Goal: Task Accomplishment & Management: Manage account settings

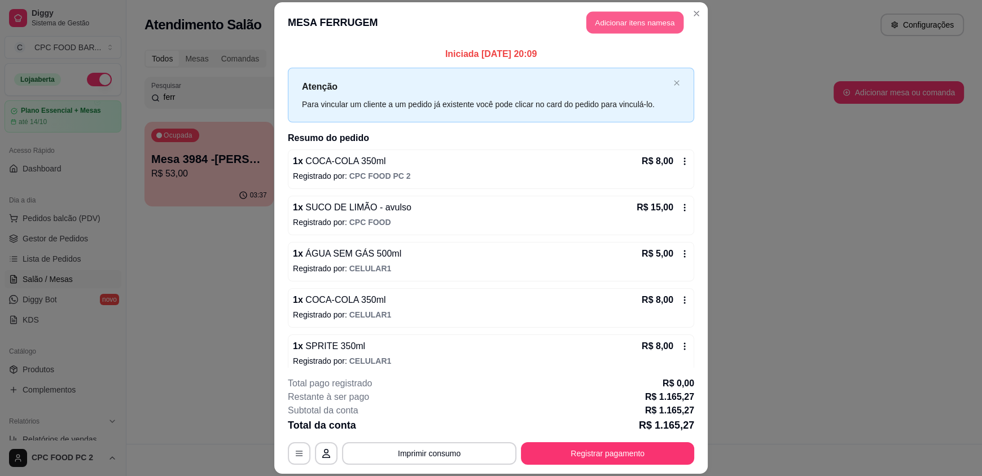
click at [639, 28] on button "Adicionar itens na mesa" at bounding box center [634, 23] width 97 height 22
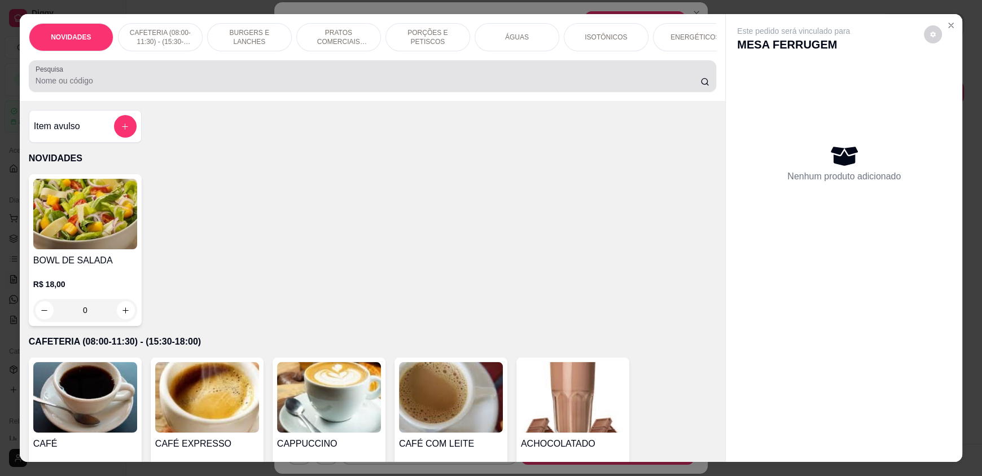
click at [540, 165] on p "NOVIDADES" at bounding box center [372, 159] width 687 height 14
click at [527, 92] on div "Pesquisa" at bounding box center [372, 76] width 687 height 32
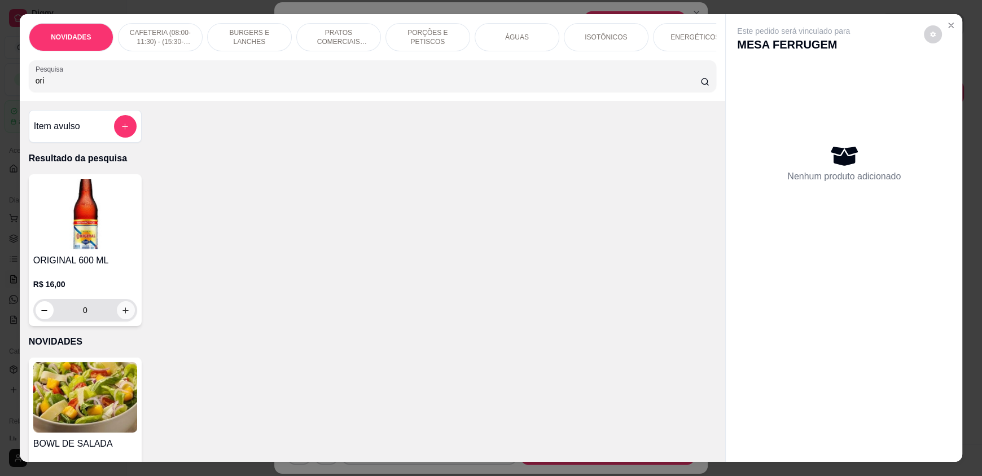
type input "ori"
click at [122, 315] on icon "increase-product-quantity" at bounding box center [126, 310] width 8 height 8
type input "1"
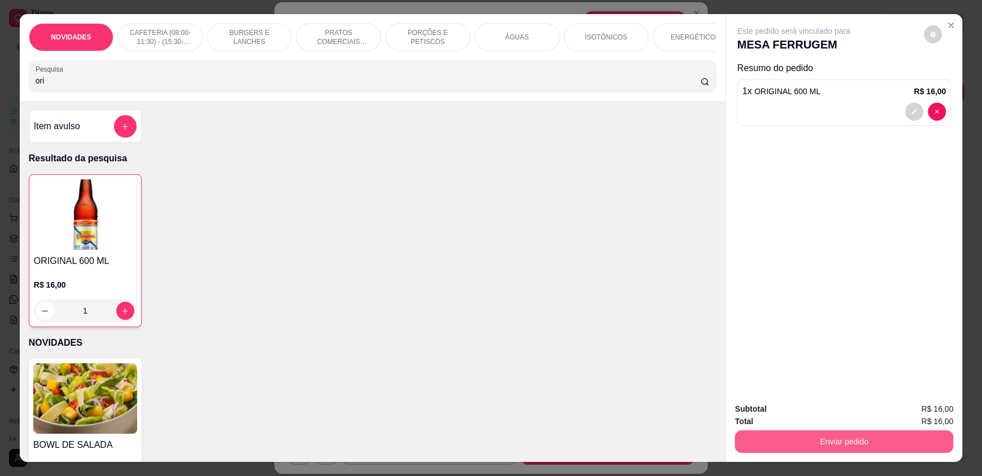
click at [765, 432] on button "Enviar pedido" at bounding box center [843, 441] width 218 height 23
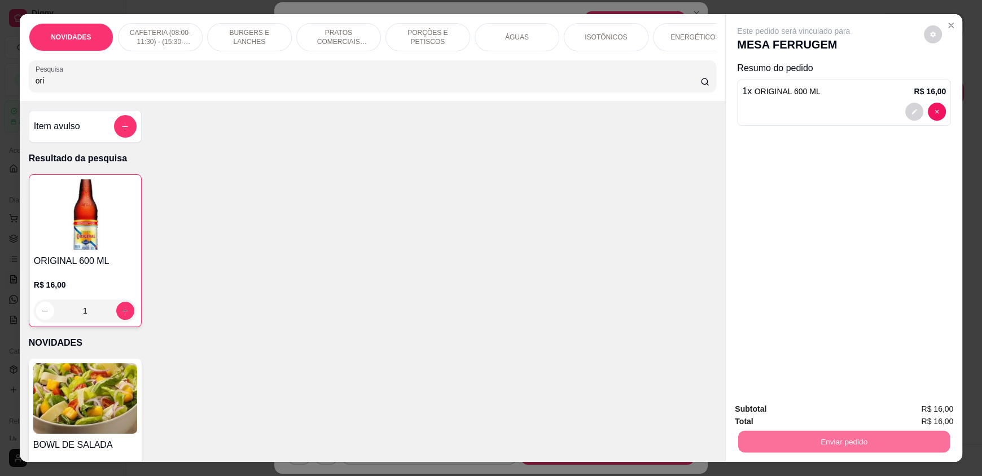
click at [936, 406] on button "Enviar pedido" at bounding box center [923, 413] width 64 height 21
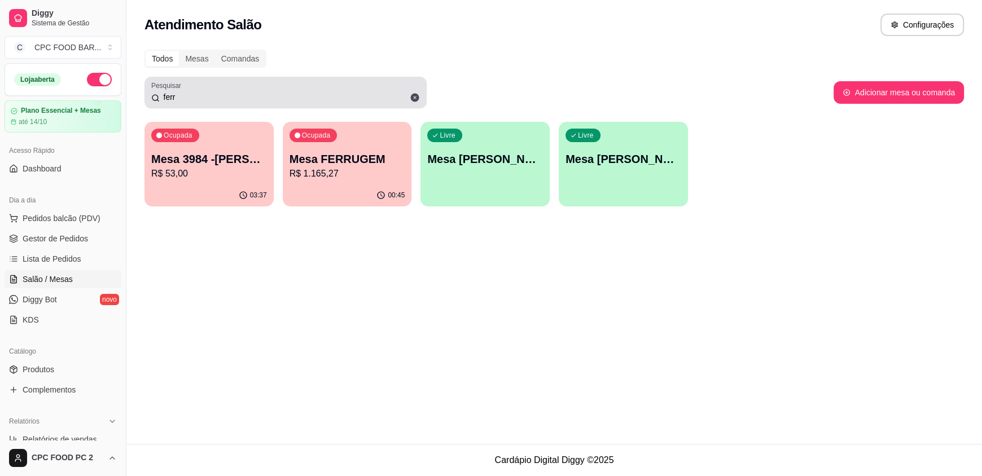
click at [416, 99] on icon at bounding box center [415, 98] width 8 height 8
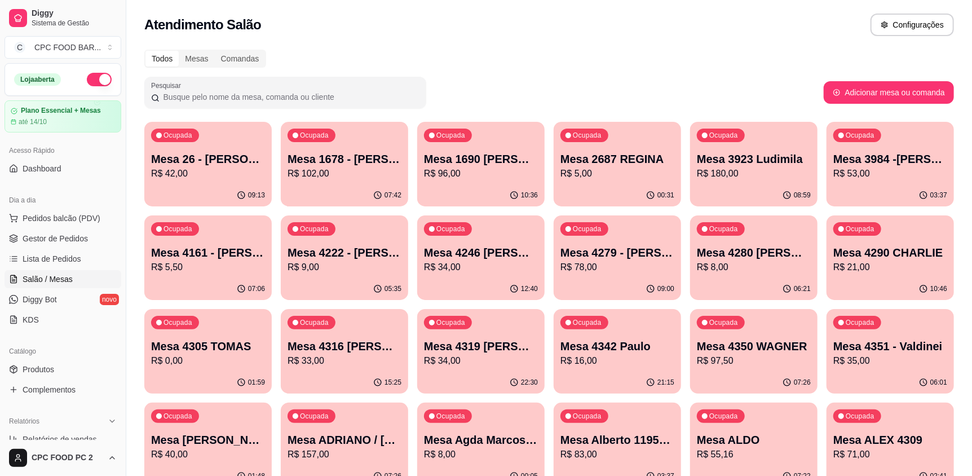
click at [623, 345] on p "Mesa 4342 Paulo" at bounding box center [618, 346] width 114 height 16
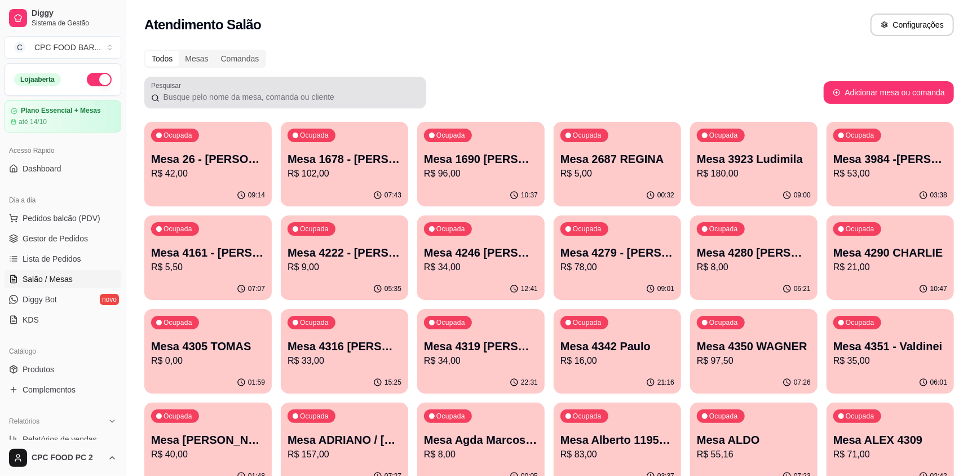
click at [181, 88] on label "Pesquisar" at bounding box center [168, 86] width 34 height 10
click at [181, 91] on input "Pesquisar" at bounding box center [290, 96] width 260 height 11
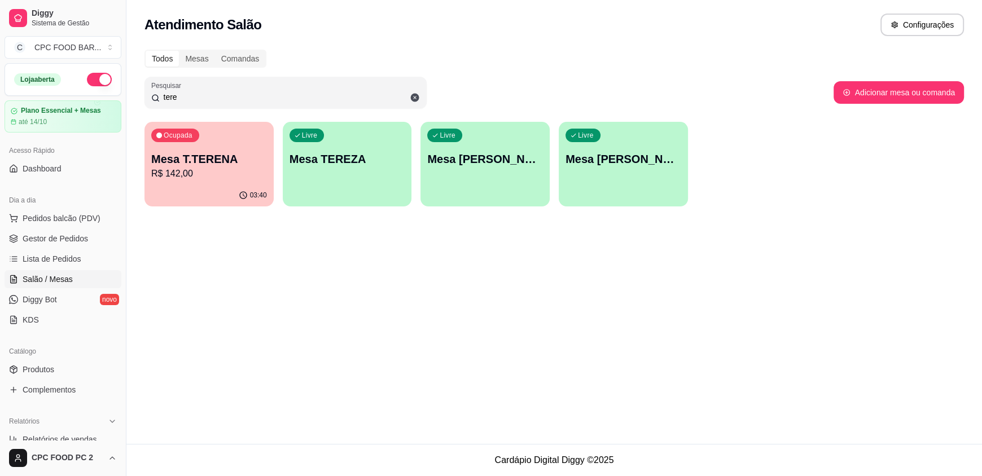
type input "tere"
click at [201, 171] on p "R$ 142,00" at bounding box center [209, 174] width 116 height 14
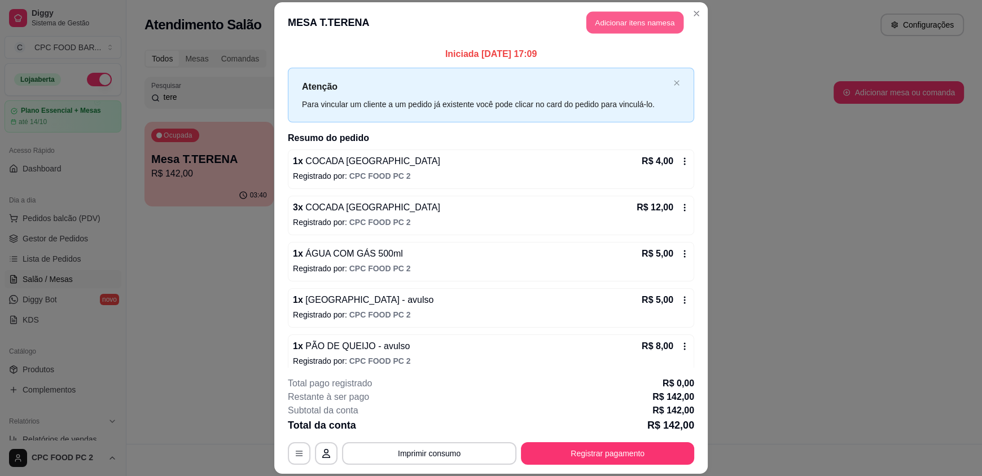
click at [623, 17] on button "Adicionar itens na mesa" at bounding box center [634, 23] width 97 height 22
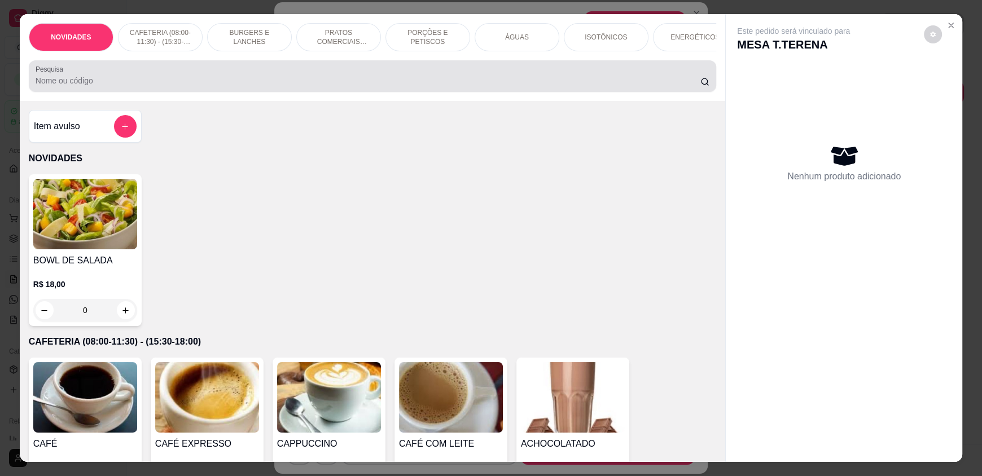
click at [434, 86] on input "Pesquisa" at bounding box center [368, 80] width 665 height 11
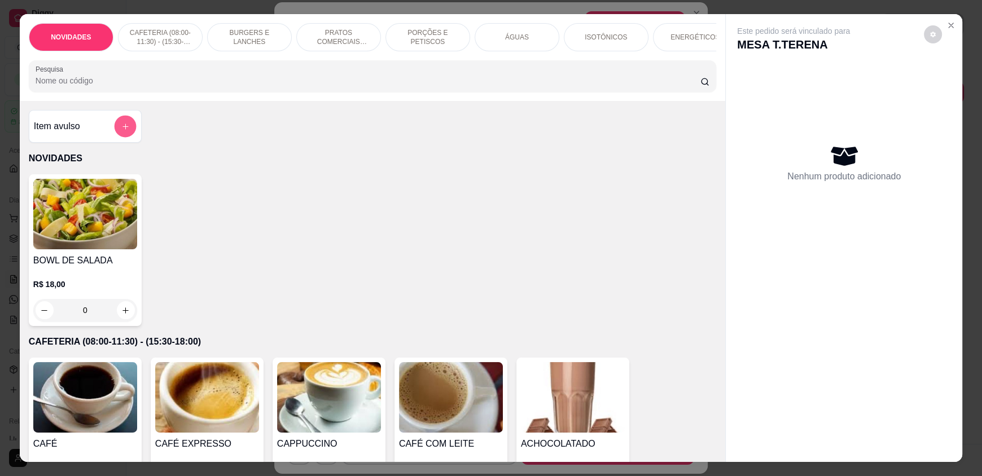
click at [124, 131] on icon "add-separate-item" at bounding box center [125, 126] width 8 height 8
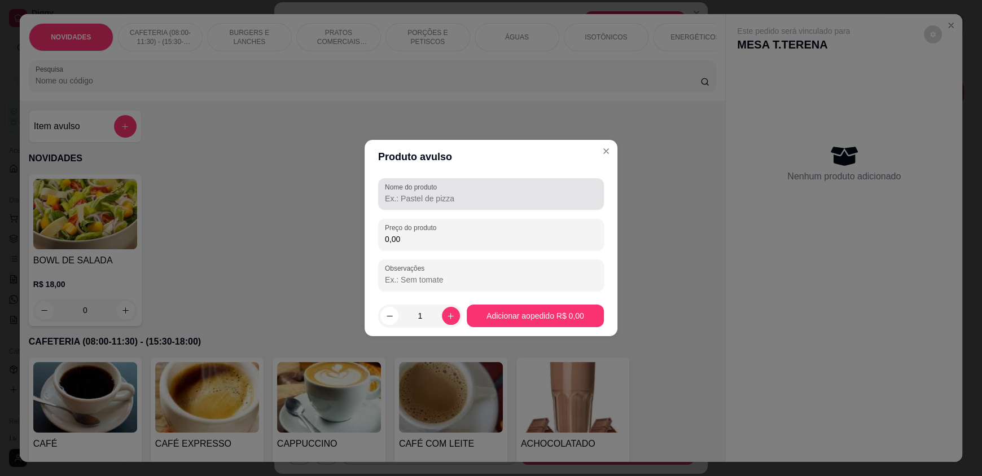
click at [452, 184] on div at bounding box center [491, 194] width 212 height 23
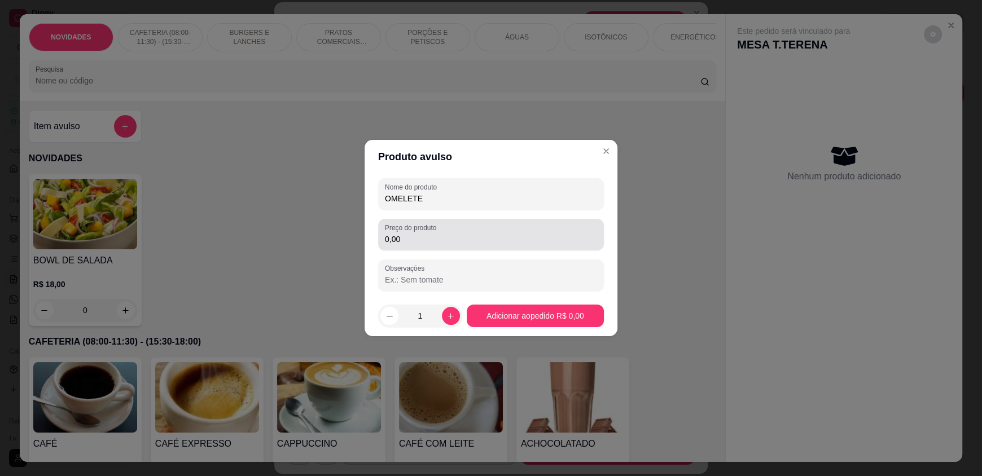
type input "OMELETE"
click at [452, 241] on input "0,00" at bounding box center [491, 239] width 212 height 11
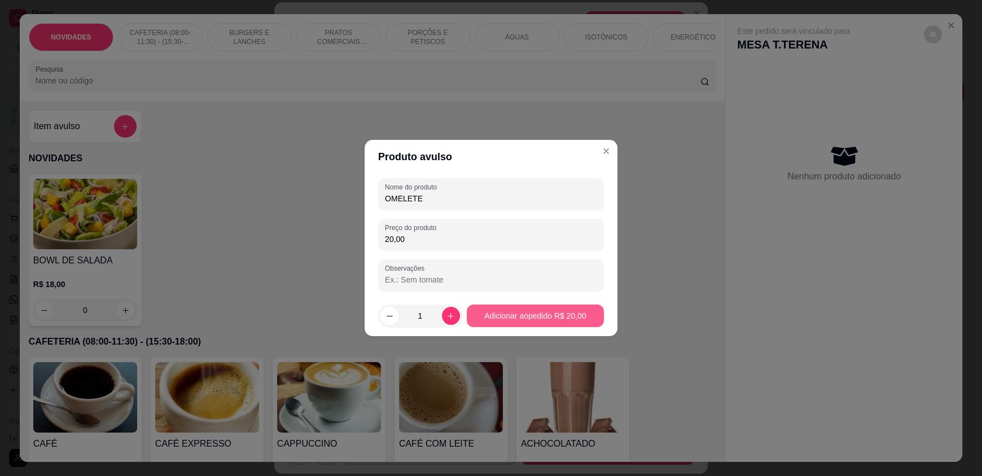
type input "20,00"
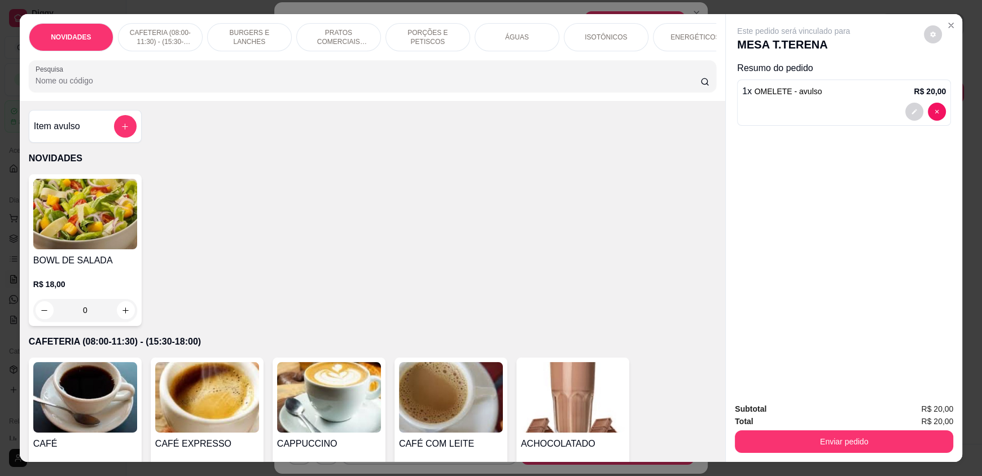
click at [125, 86] on input "Pesquisa" at bounding box center [368, 80] width 665 height 11
click at [123, 86] on input "Pesquisa" at bounding box center [368, 80] width 665 height 11
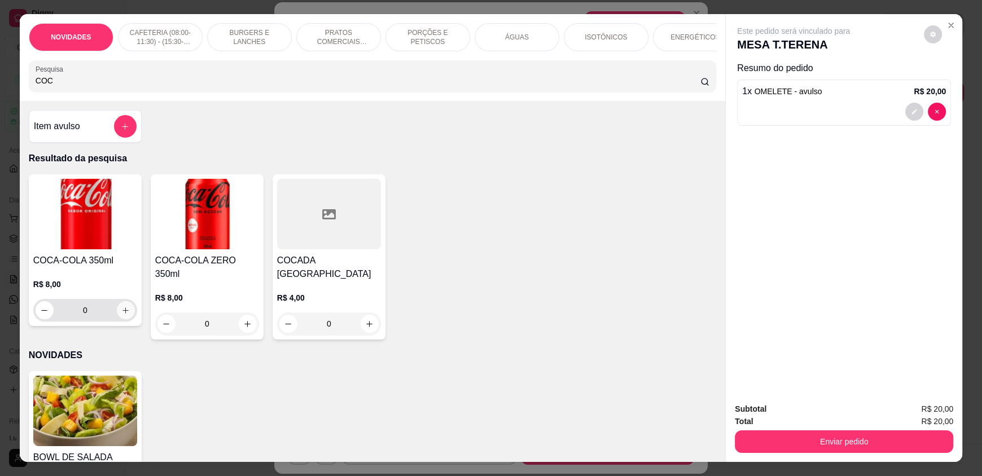
type input "COC"
click at [123, 315] on icon "increase-product-quantity" at bounding box center [126, 310] width 8 height 8
type input "1"
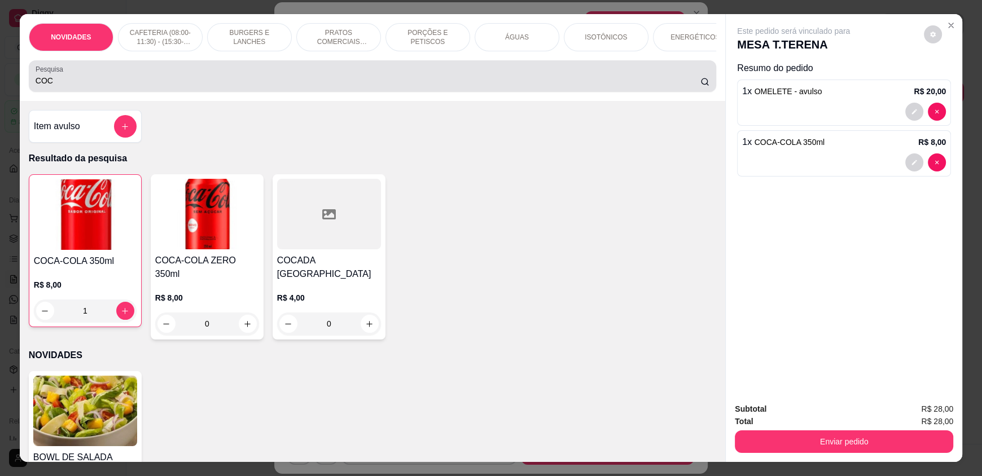
click at [87, 86] on input "COC" at bounding box center [368, 80] width 665 height 11
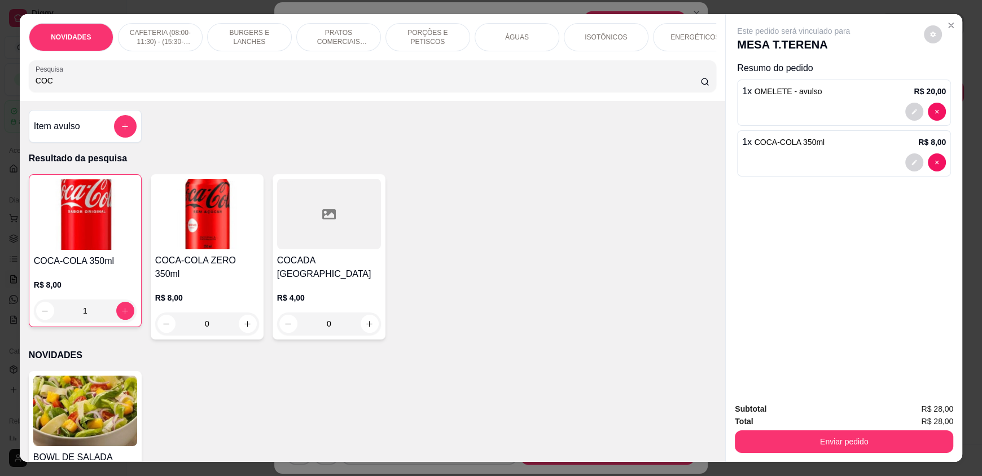
click at [86, 86] on input "COC" at bounding box center [368, 80] width 665 height 11
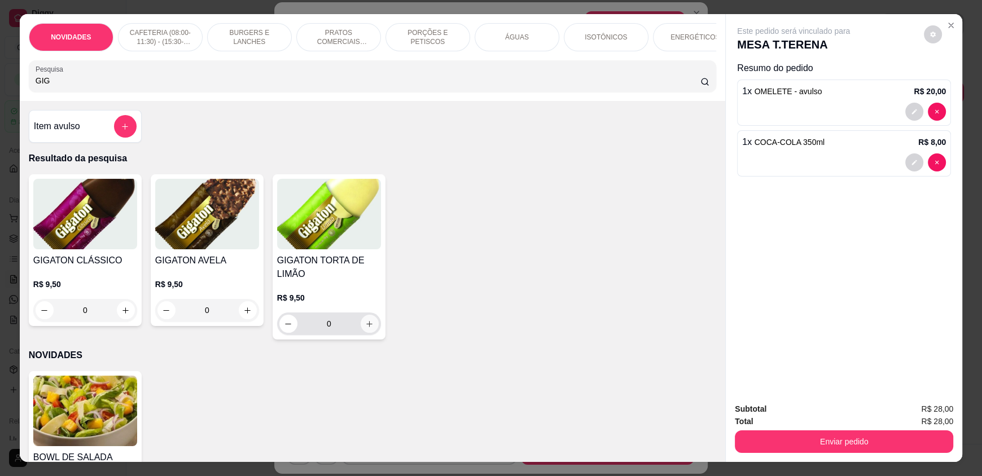
type input "GIG"
click at [365, 333] on button "increase-product-quantity" at bounding box center [369, 324] width 18 height 18
type input "1"
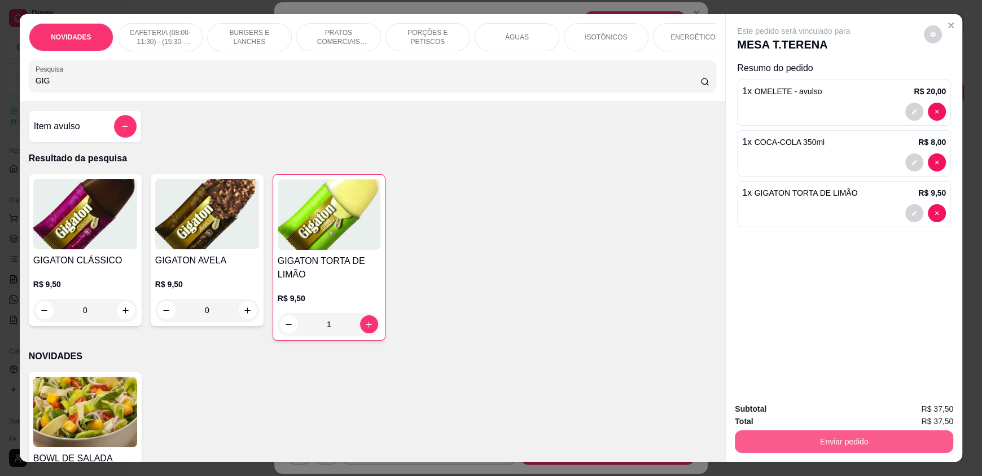
click at [824, 437] on button "Enviar pedido" at bounding box center [843, 441] width 218 height 23
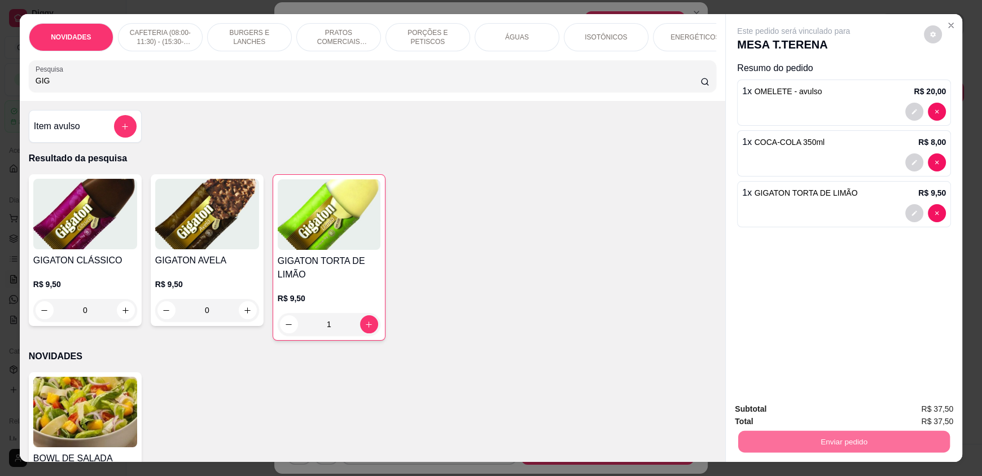
click at [945, 407] on button "Enviar pedido" at bounding box center [923, 413] width 64 height 21
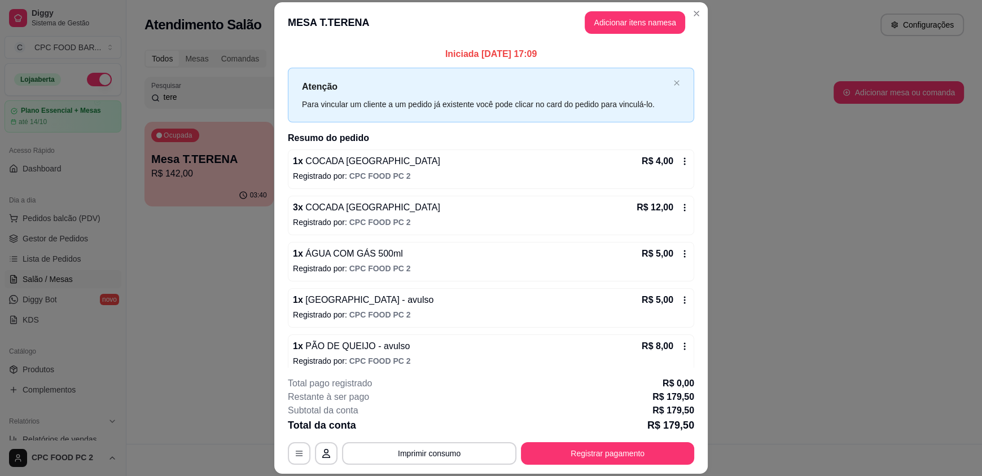
click at [415, 442] on div "**********" at bounding box center [491, 453] width 406 height 23
click at [415, 448] on button "Imprimir consumo" at bounding box center [429, 453] width 174 height 23
click at [415, 423] on button "IMPRESSORA" at bounding box center [429, 428] width 82 height 18
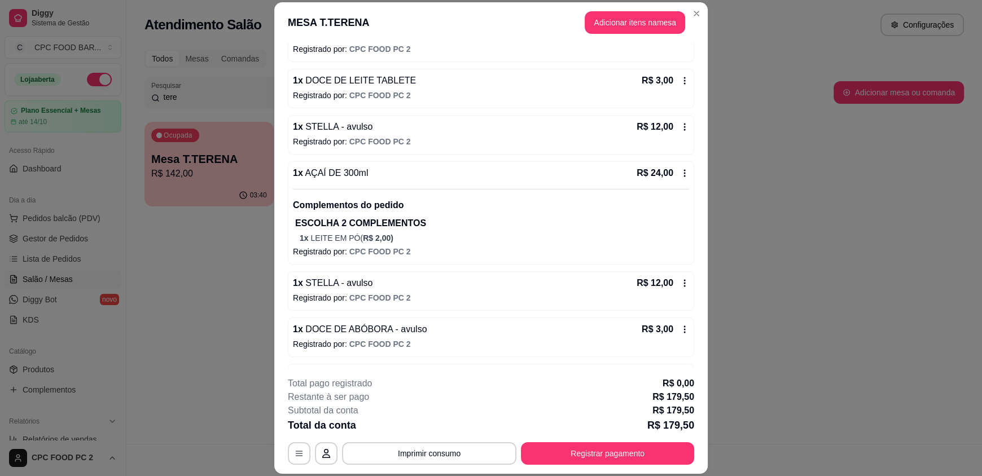
scroll to position [765, 0]
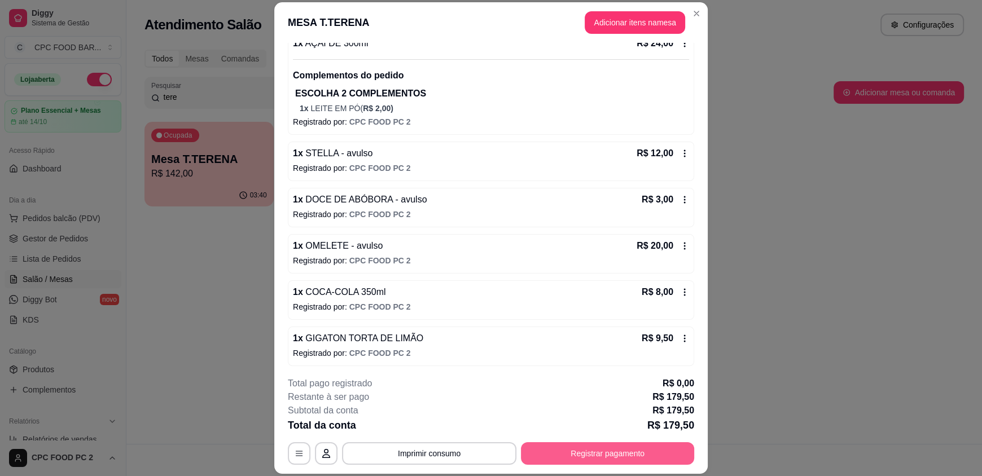
click at [628, 449] on button "Registrar pagamento" at bounding box center [607, 453] width 173 height 23
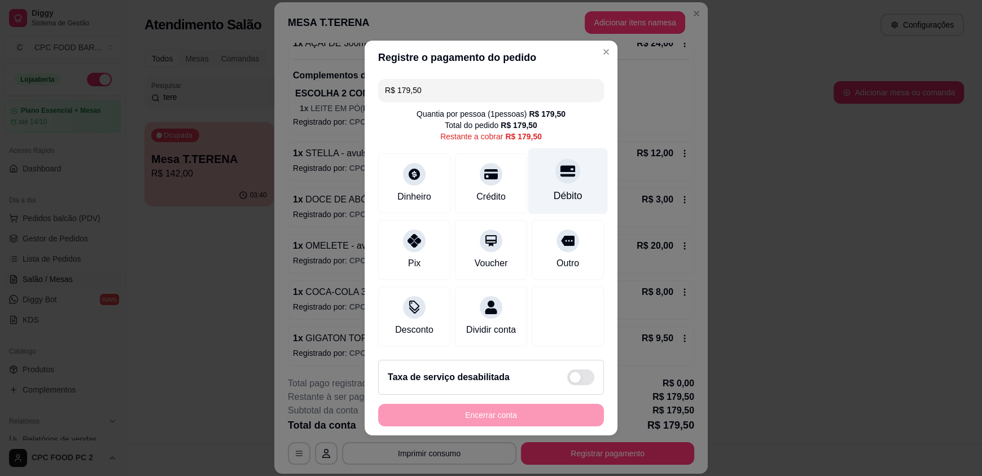
click at [553, 192] on div "Débito" at bounding box center [567, 195] width 29 height 15
type input "R$ 0,00"
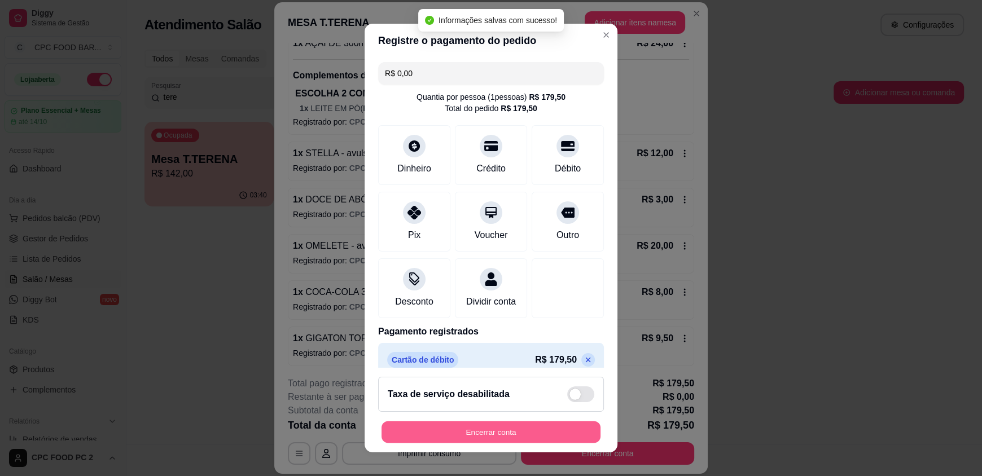
click at [502, 434] on button "Encerrar conta" at bounding box center [490, 432] width 219 height 22
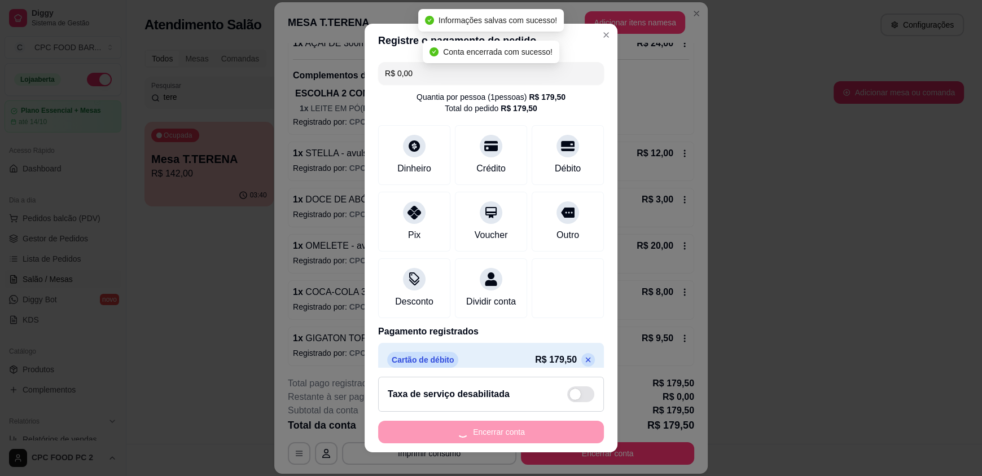
scroll to position [0, 0]
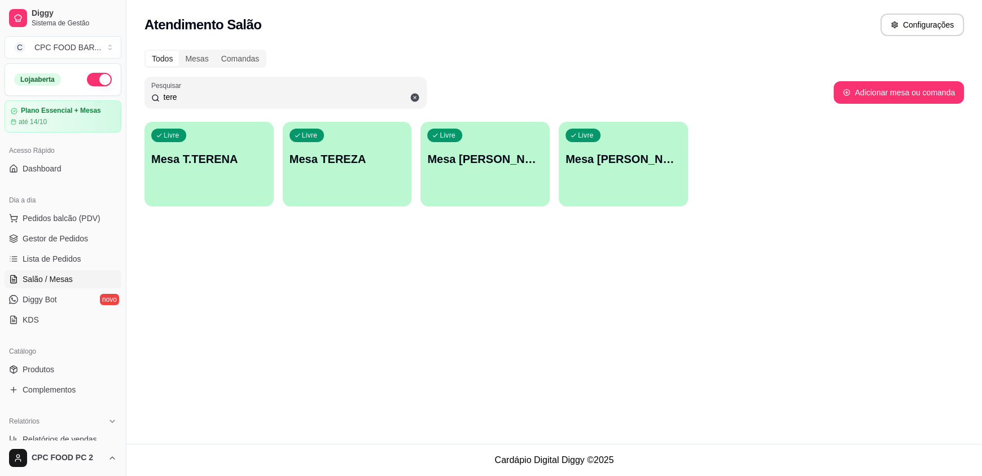
click at [203, 97] on input "tere" at bounding box center [290, 96] width 260 height 11
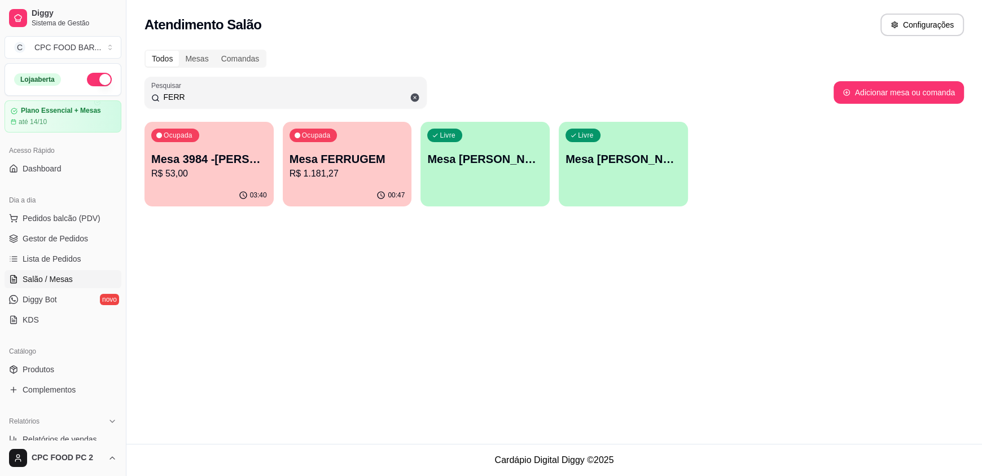
click at [322, 194] on div "00:47" at bounding box center [347, 195] width 129 height 22
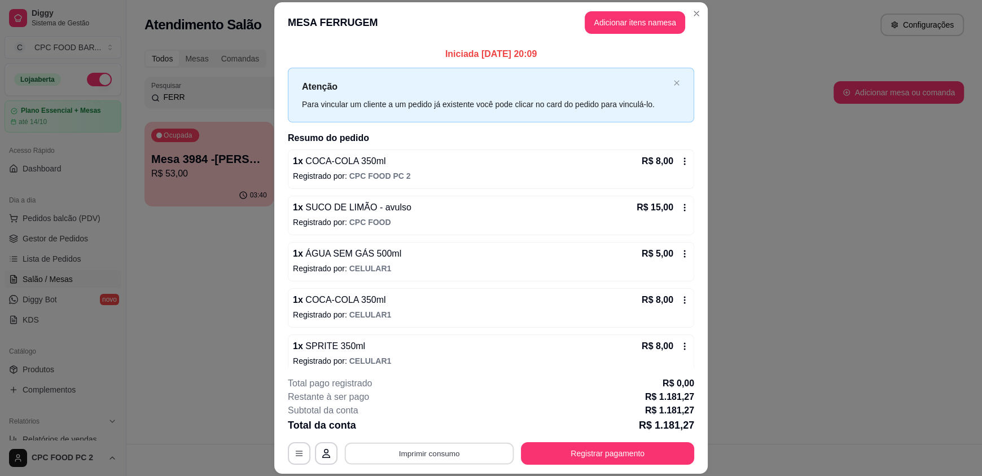
click at [443, 451] on button "Imprimir consumo" at bounding box center [429, 453] width 169 height 22
click at [410, 424] on button "IMPRESSORA" at bounding box center [429, 428] width 82 height 18
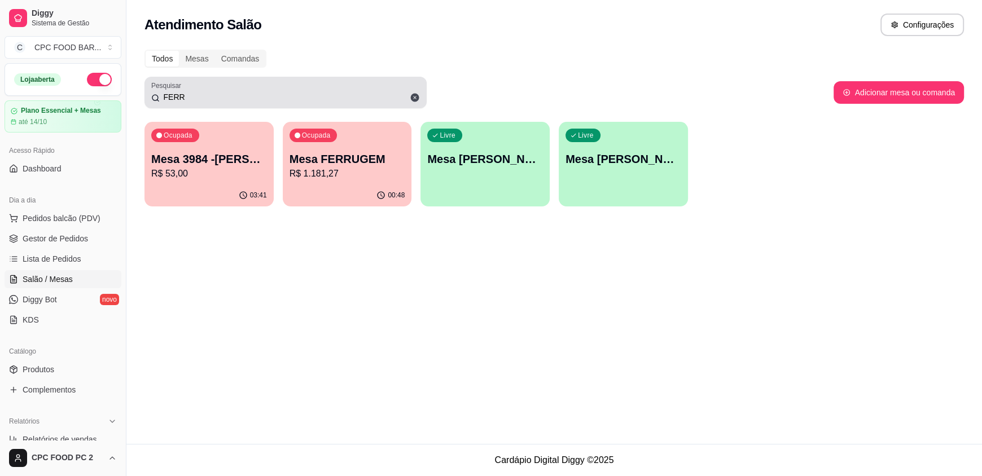
click at [184, 104] on div "Pesquisar FERR" at bounding box center [285, 93] width 282 height 32
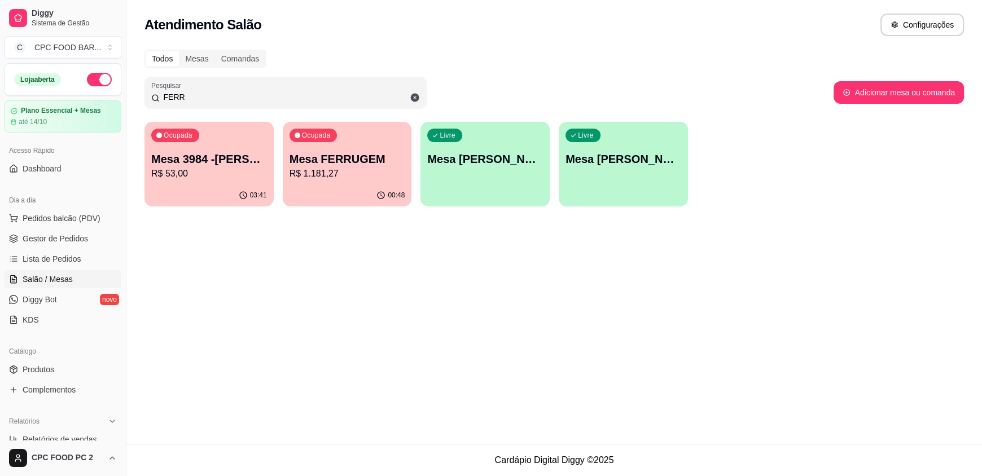
click at [190, 92] on input "FERR" at bounding box center [290, 96] width 260 height 11
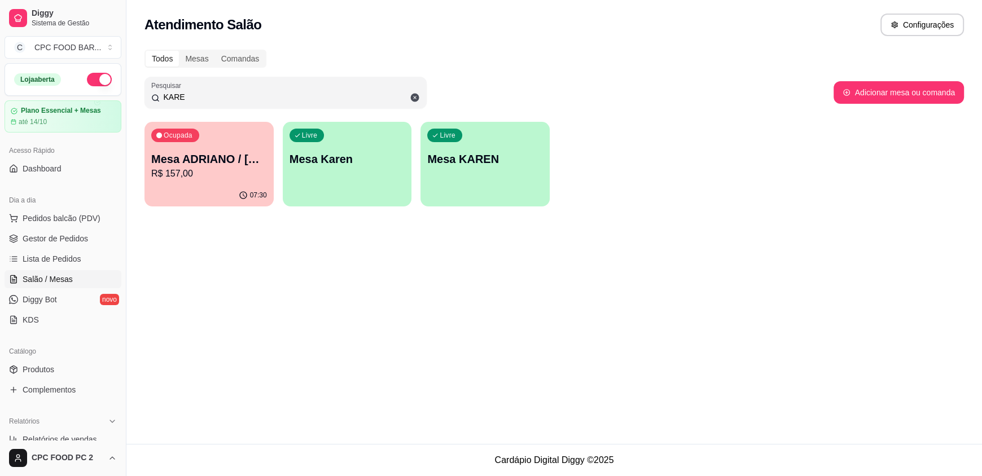
type input "KARE"
click at [249, 187] on div "07:30" at bounding box center [208, 195] width 129 height 22
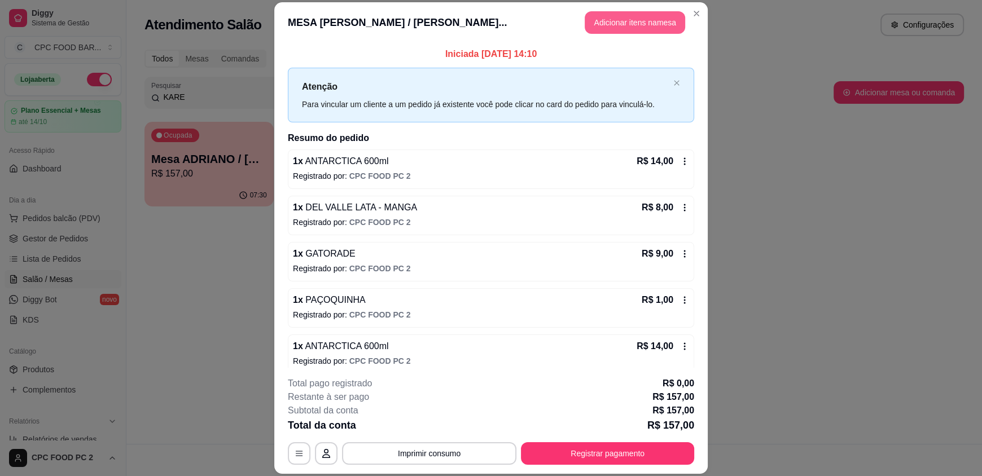
click at [601, 16] on button "Adicionar itens na mesa" at bounding box center [634, 22] width 100 height 23
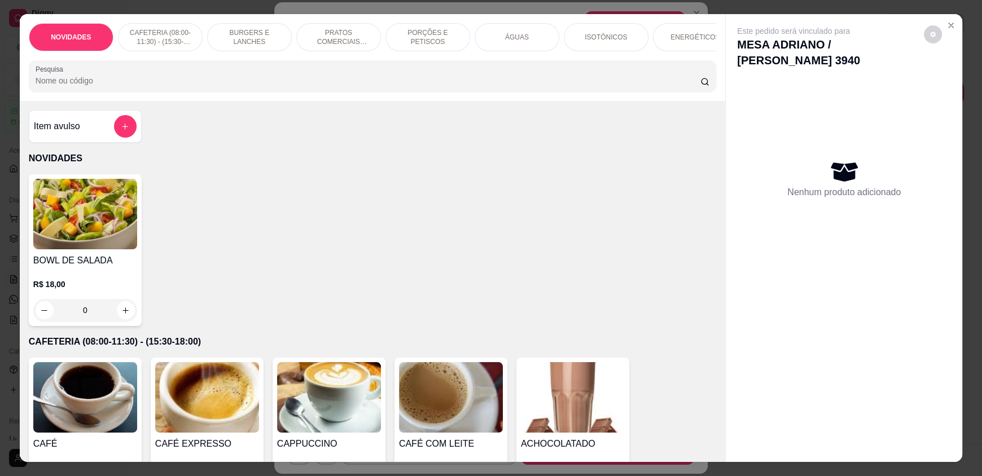
click at [522, 36] on p "ÁGUAS" at bounding box center [517, 37] width 24 height 9
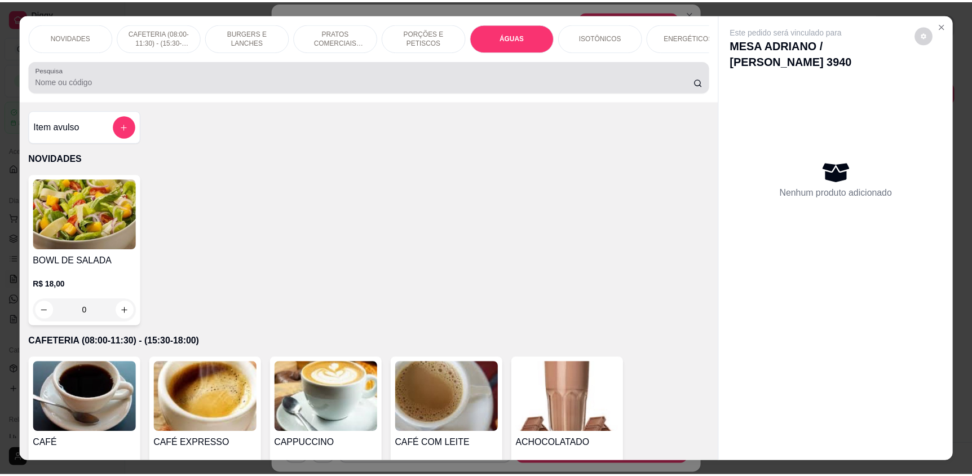
scroll to position [21, 0]
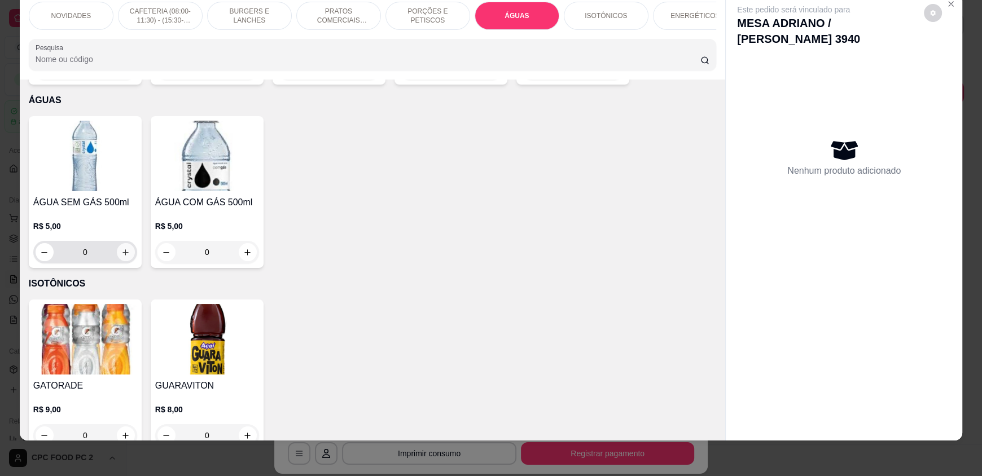
click at [121, 248] on icon "increase-product-quantity" at bounding box center [125, 252] width 8 height 8
type input "1"
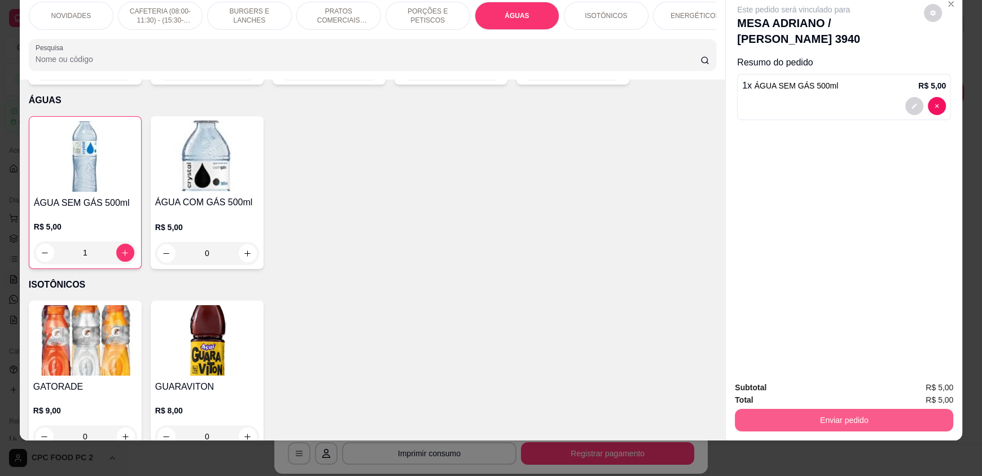
click at [778, 415] on button "Enviar pedido" at bounding box center [843, 420] width 218 height 23
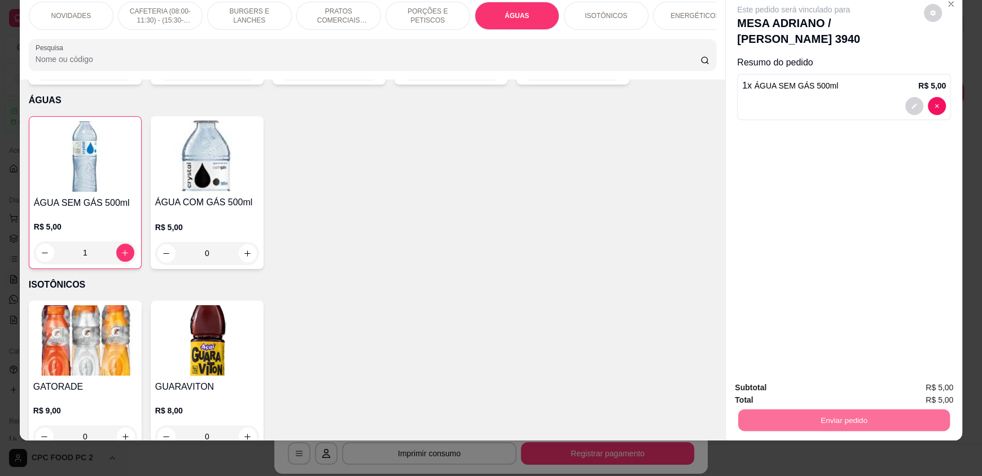
click at [926, 385] on button "Enviar pedido" at bounding box center [923, 391] width 62 height 21
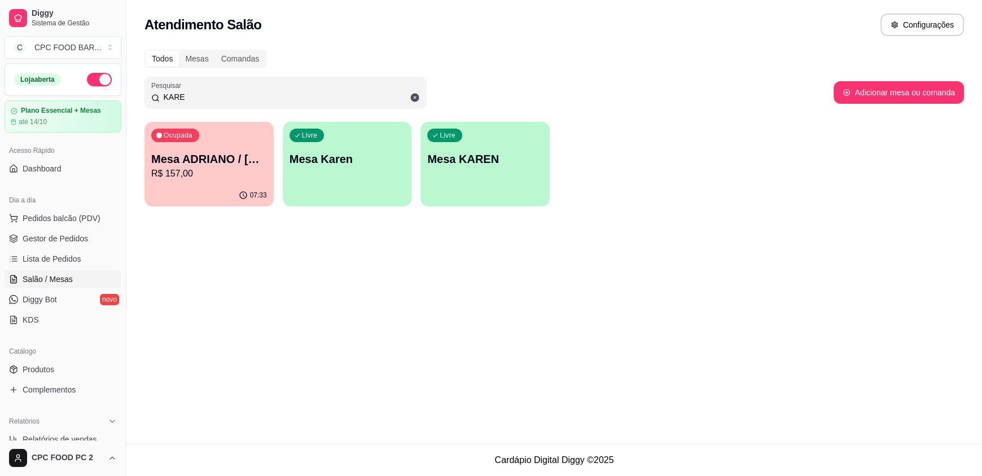
drag, startPoint x: 207, startPoint y: 324, endPoint x: 204, endPoint y: 318, distance: 6.3
click at [204, 318] on div "Atendimento Salão Configurações Todos Mesas Comandas Pesquisar KARE Adicionar m…" at bounding box center [553, 222] width 855 height 444
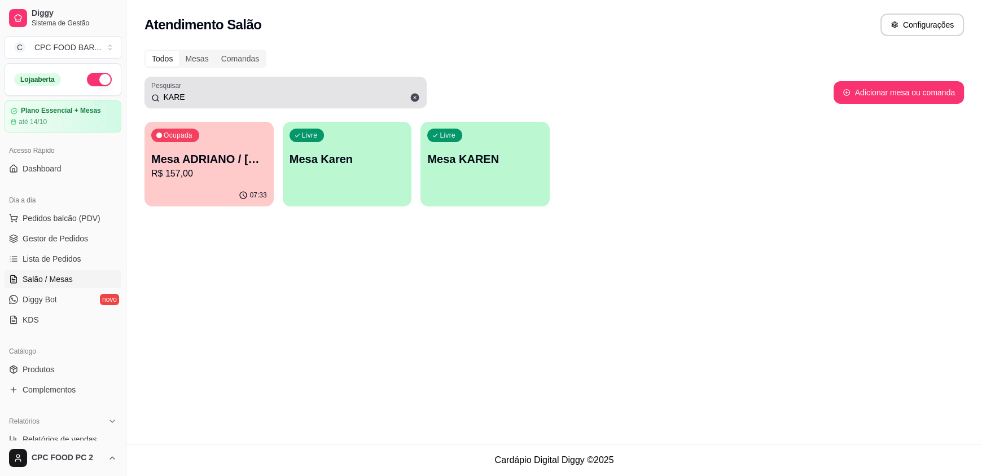
click at [210, 93] on input "KARE" at bounding box center [290, 96] width 260 height 11
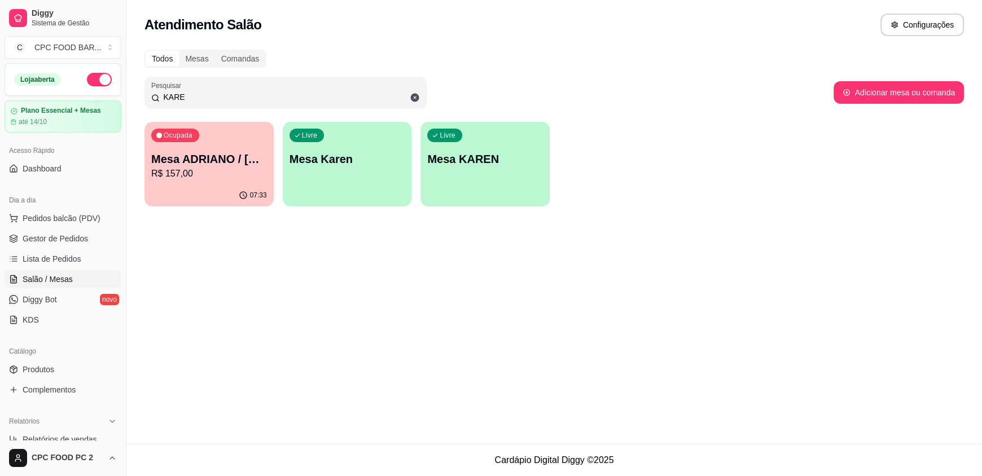
click at [210, 93] on input "KARE" at bounding box center [290, 96] width 260 height 11
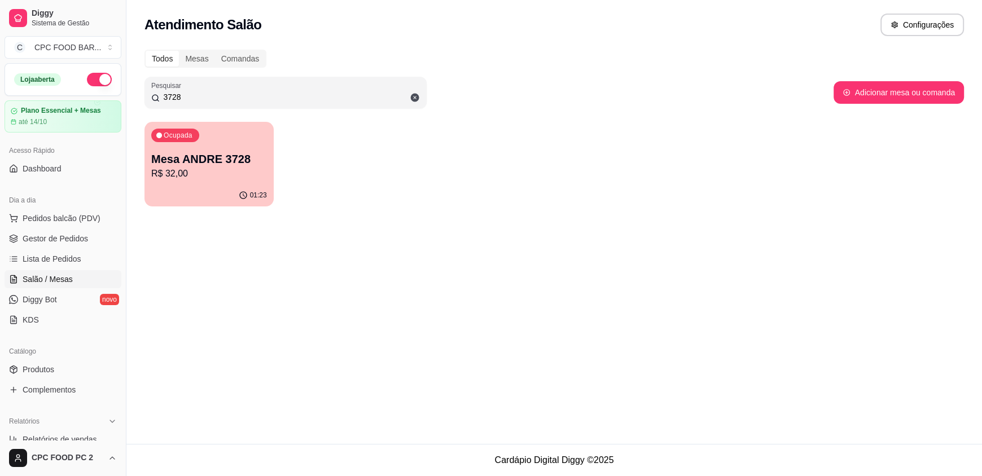
type input "3728"
click at [196, 191] on div "01:23" at bounding box center [208, 194] width 125 height 21
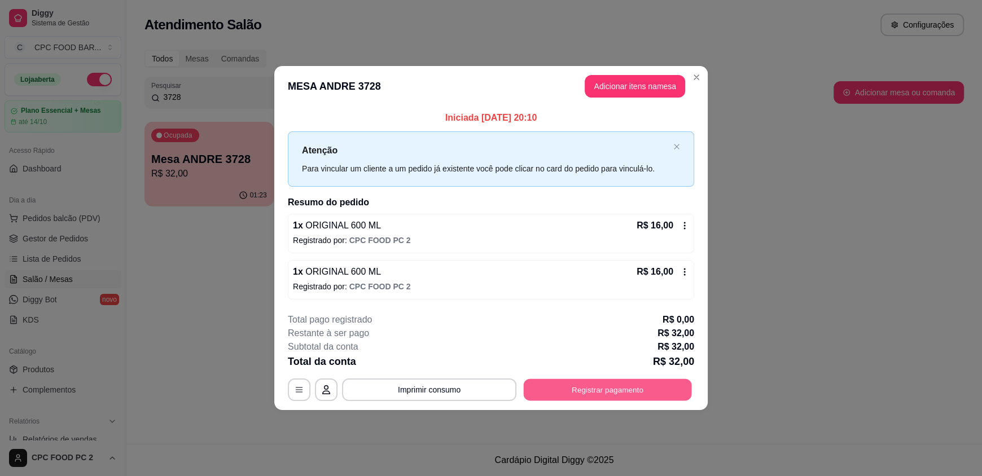
click at [599, 392] on button "Registrar pagamento" at bounding box center [607, 390] width 168 height 22
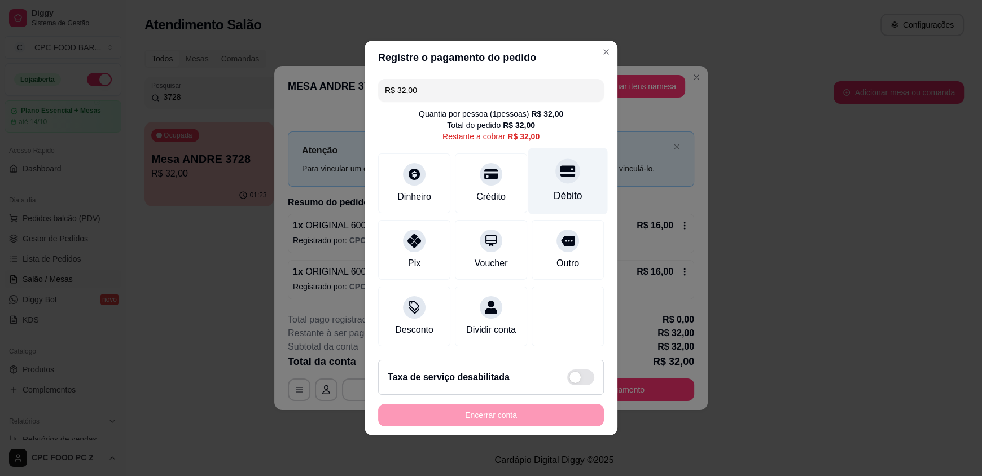
click at [560, 166] on icon at bounding box center [567, 171] width 15 height 11
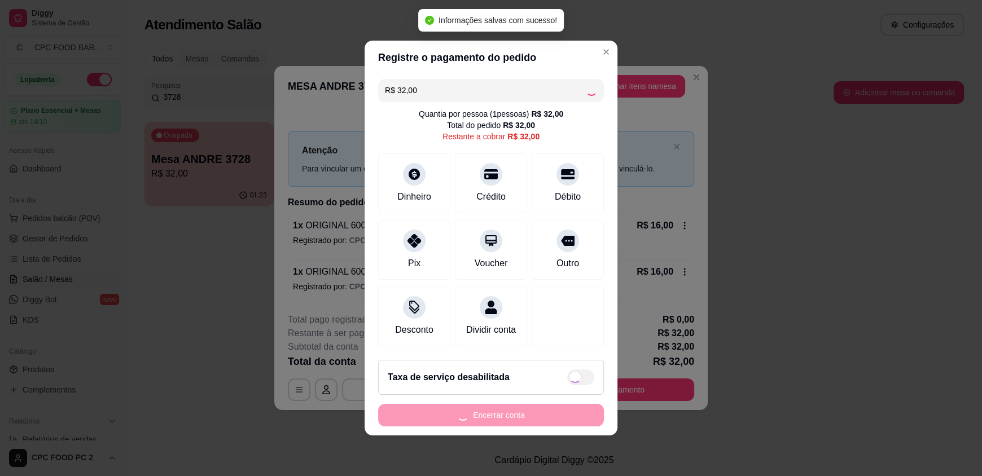
type input "R$ 0,00"
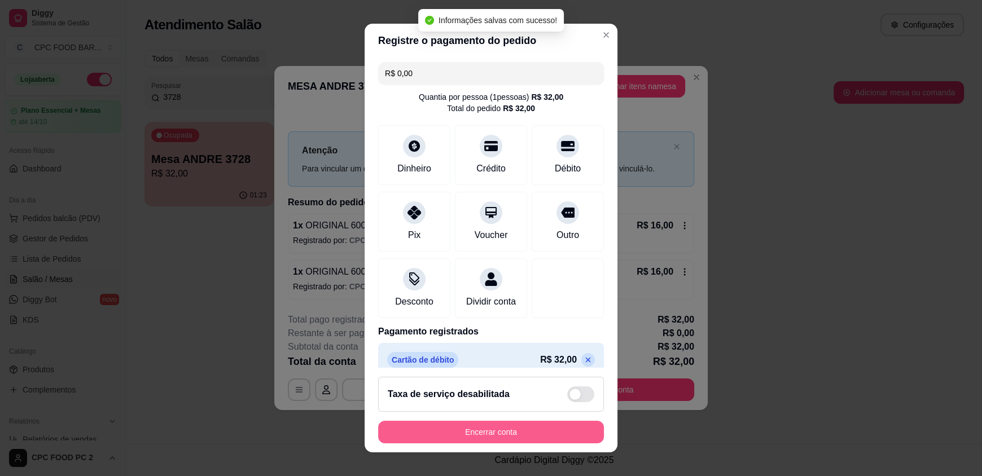
click at [472, 428] on button "Encerrar conta" at bounding box center [491, 432] width 226 height 23
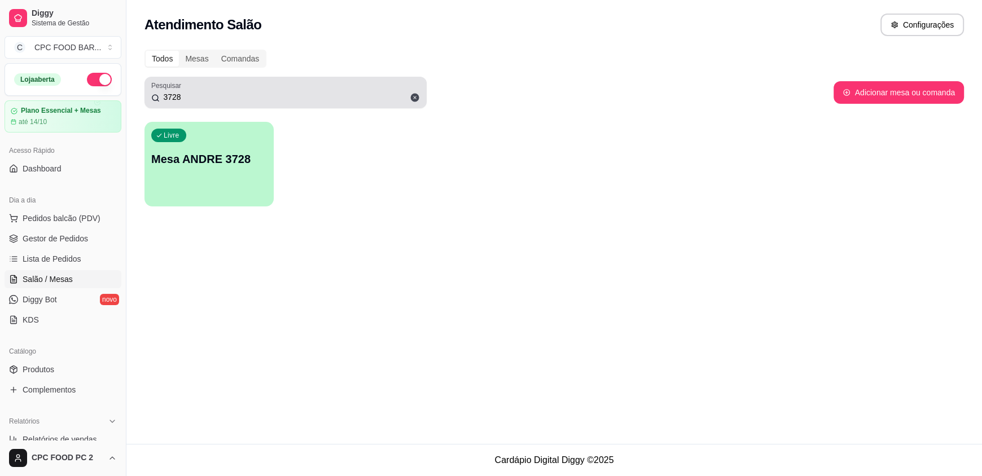
click at [413, 97] on icon at bounding box center [415, 98] width 10 height 10
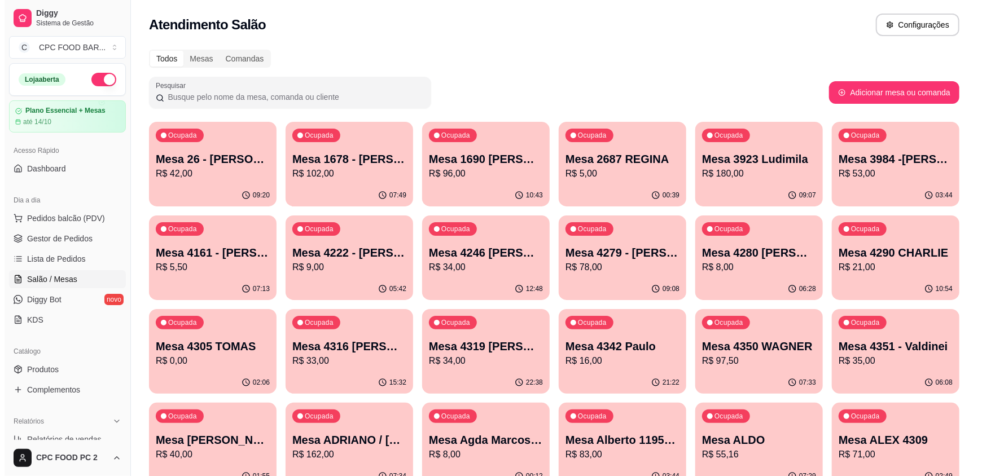
scroll to position [0, 0]
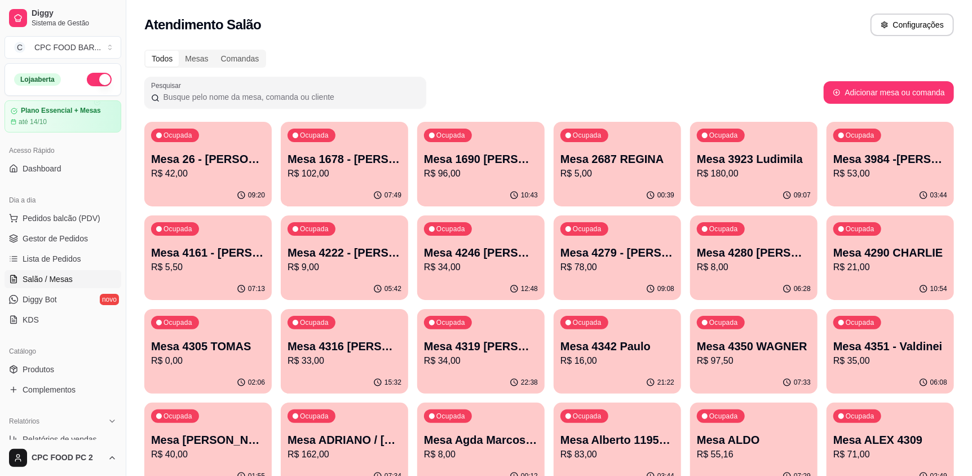
click at [215, 89] on div at bounding box center [285, 92] width 269 height 23
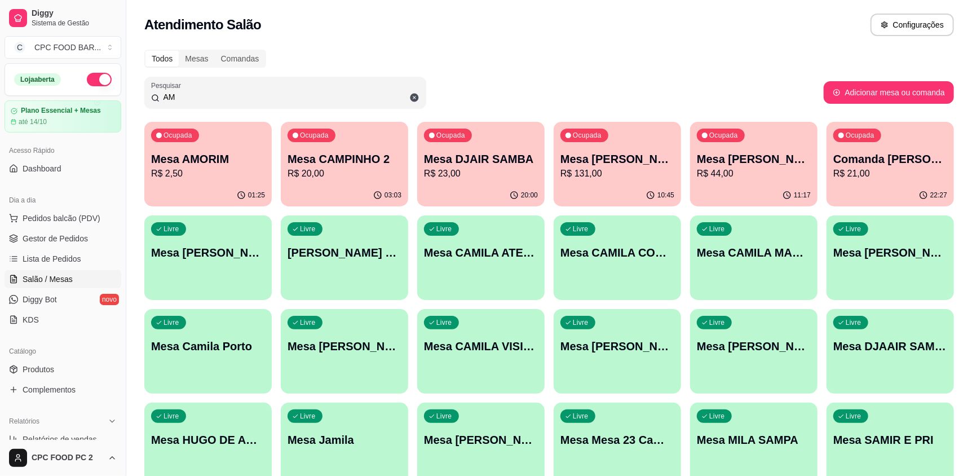
type input "AM"
click at [212, 168] on p "R$ 2,50" at bounding box center [208, 174] width 114 height 14
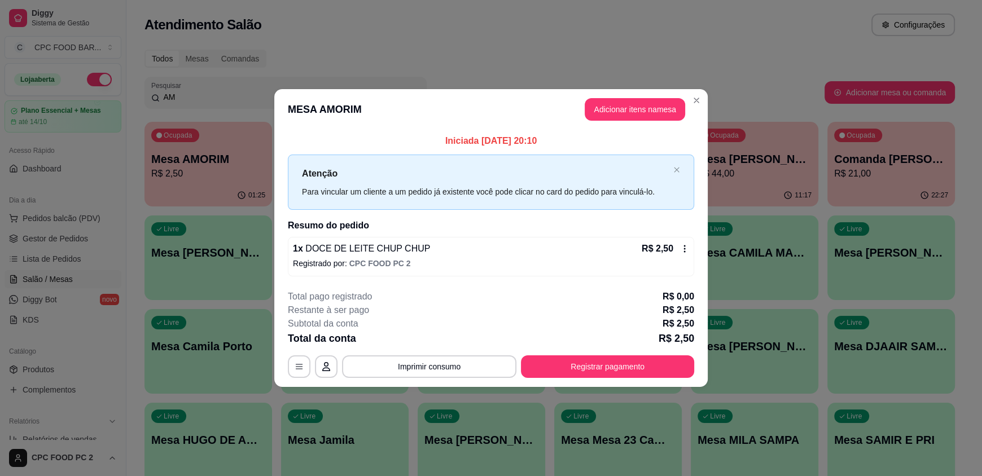
click at [622, 103] on button "Adicionar itens na mesa" at bounding box center [634, 109] width 100 height 23
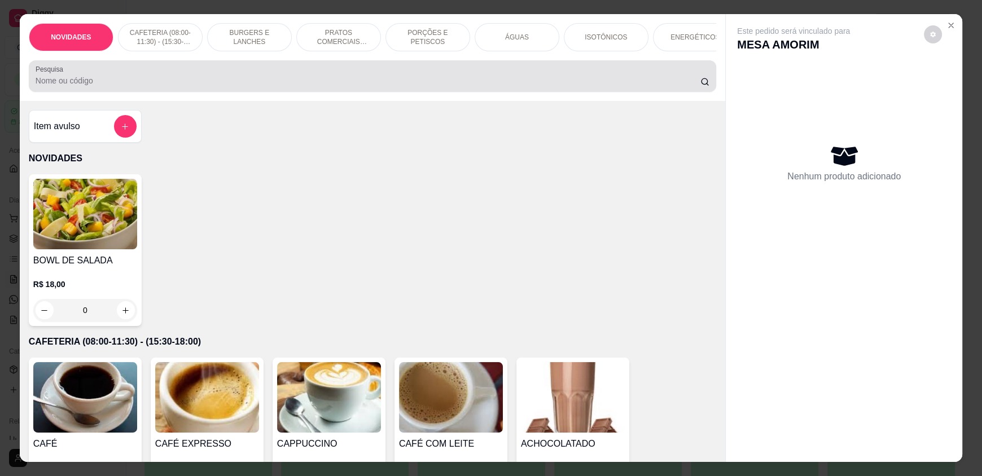
click at [534, 85] on input "Pesquisa" at bounding box center [368, 80] width 665 height 11
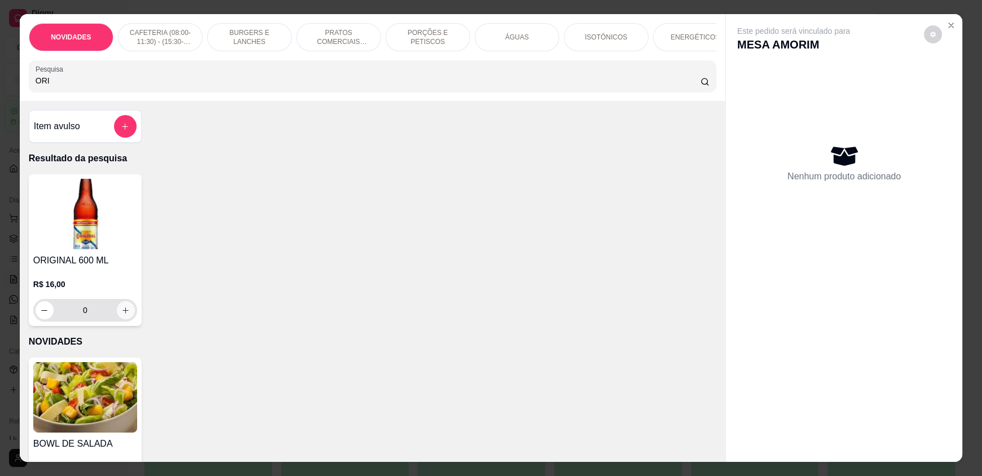
type input "ORI"
click at [127, 315] on button "increase-product-quantity" at bounding box center [126, 310] width 18 height 18
type input "1"
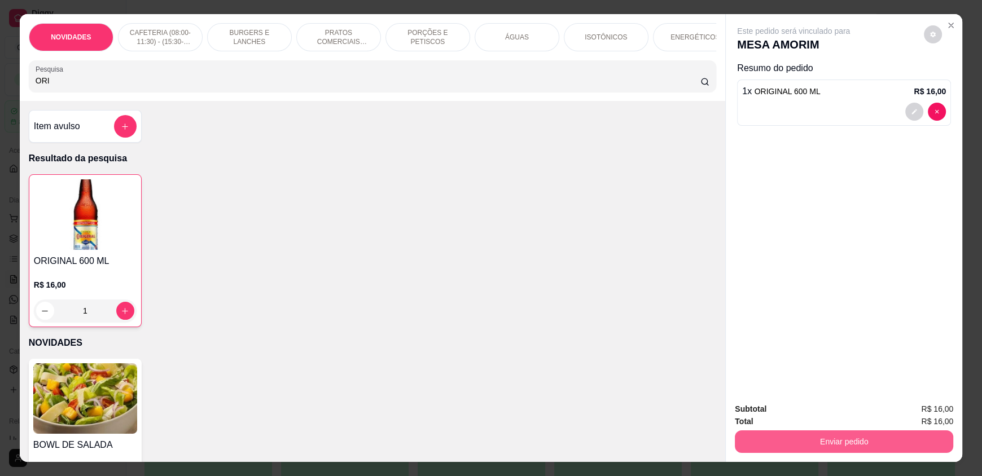
click at [797, 443] on button "Enviar pedido" at bounding box center [843, 441] width 218 height 23
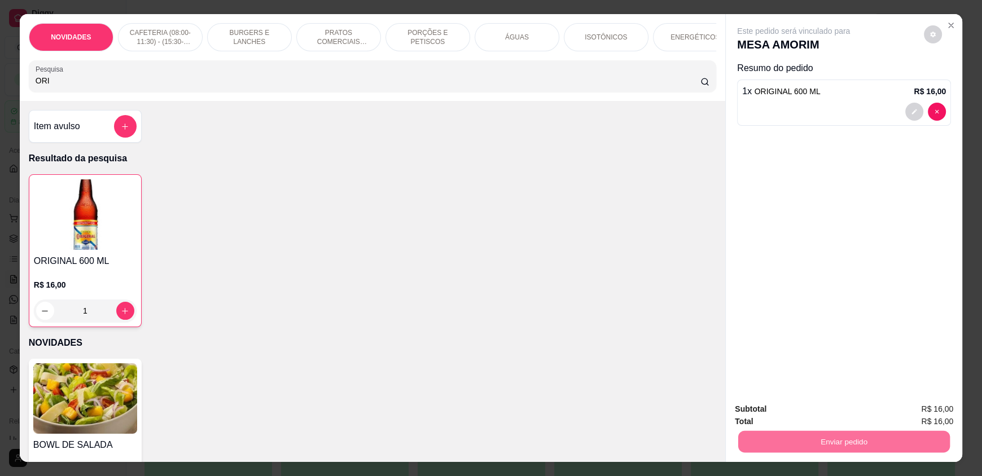
click at [954, 416] on button "Enviar pedido" at bounding box center [923, 413] width 64 height 21
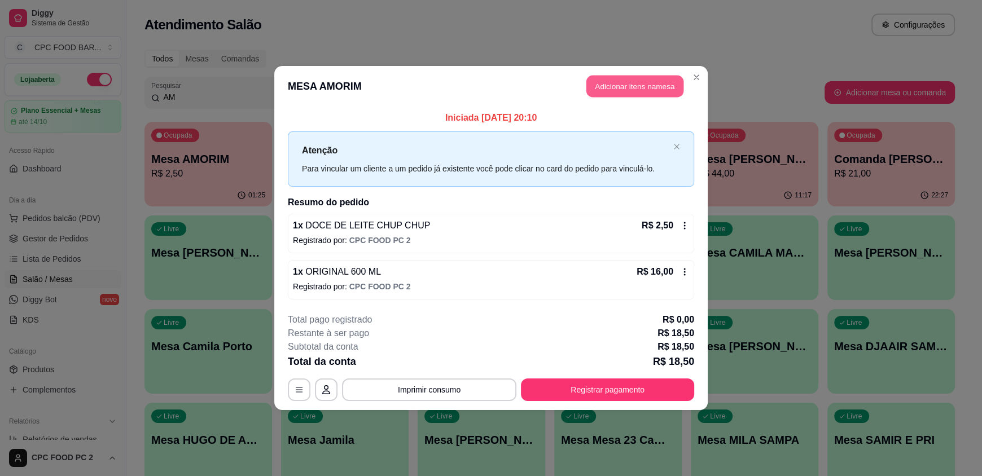
click at [614, 91] on button "Adicionar itens na mesa" at bounding box center [634, 87] width 97 height 22
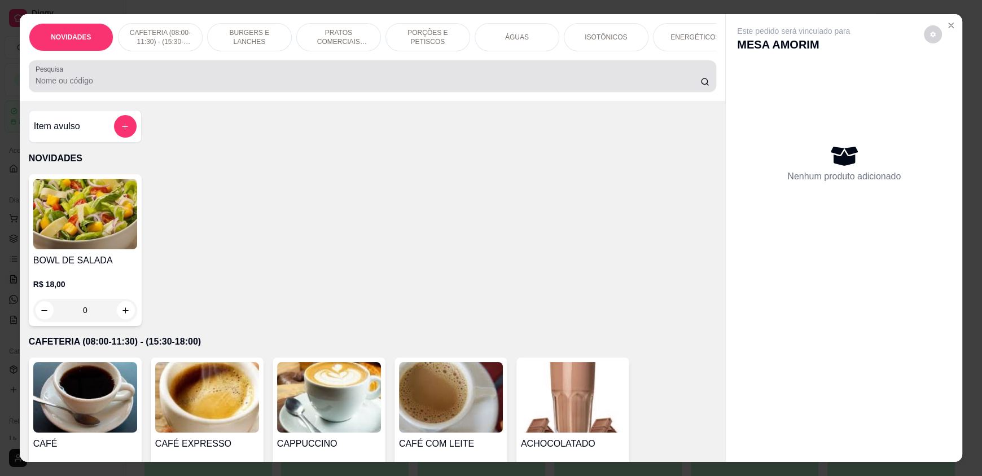
click at [438, 81] on div at bounding box center [373, 76] width 674 height 23
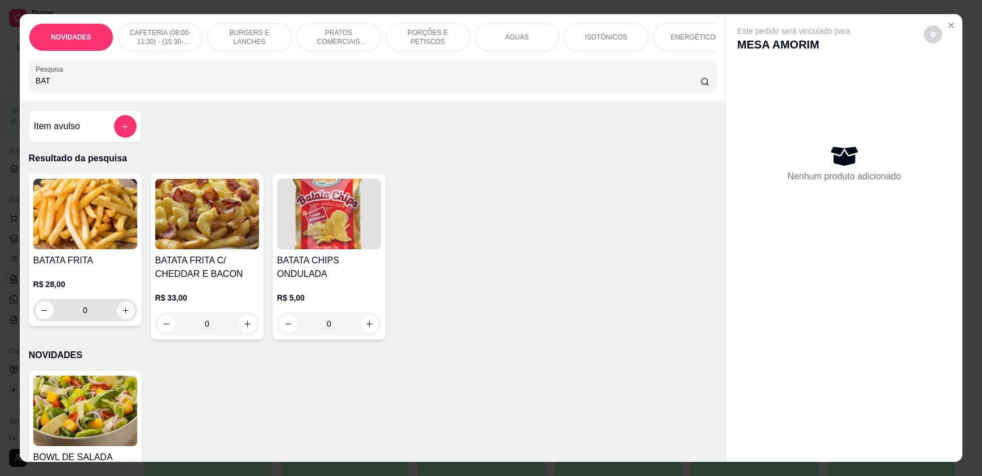
type input "BAT"
click at [122, 314] on icon "increase-product-quantity" at bounding box center [126, 310] width 8 height 8
type input "1"
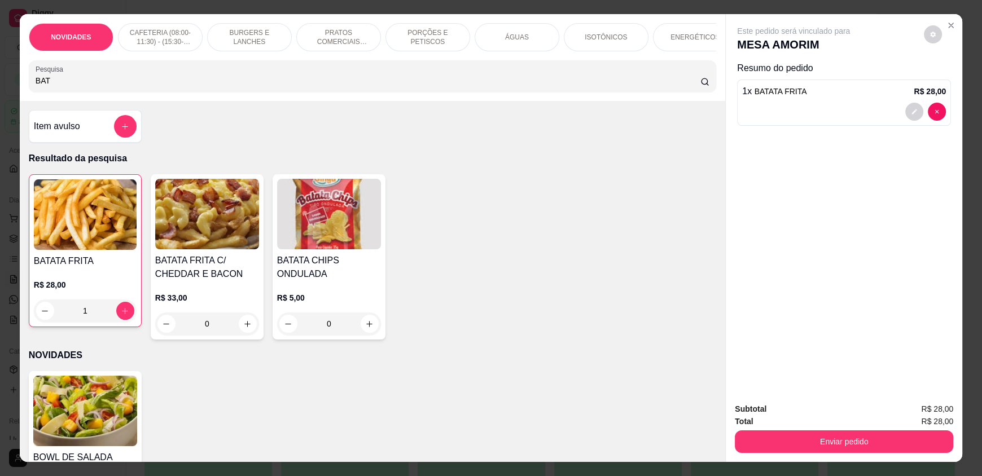
click at [817, 428] on div "Enviar pedido" at bounding box center [843, 440] width 218 height 25
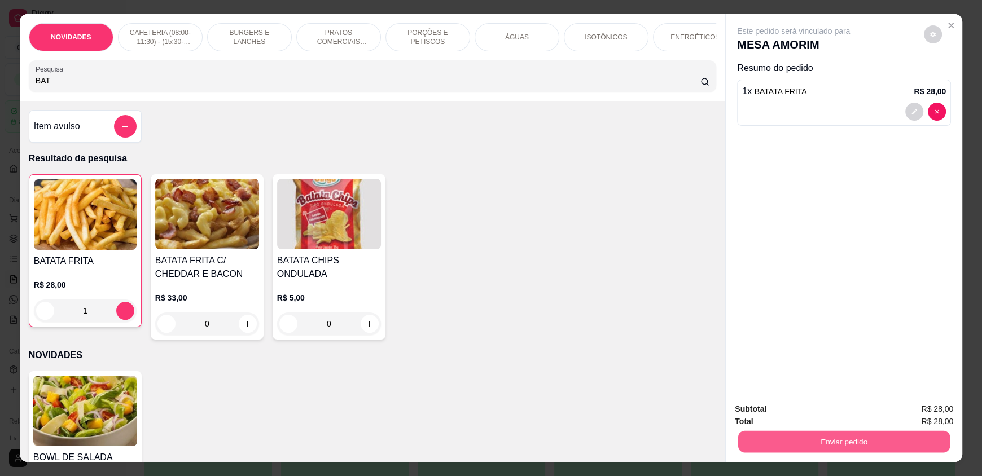
click at [812, 445] on button "Enviar pedido" at bounding box center [844, 441] width 212 height 22
click at [920, 413] on button "Enviar pedido" at bounding box center [923, 413] width 62 height 21
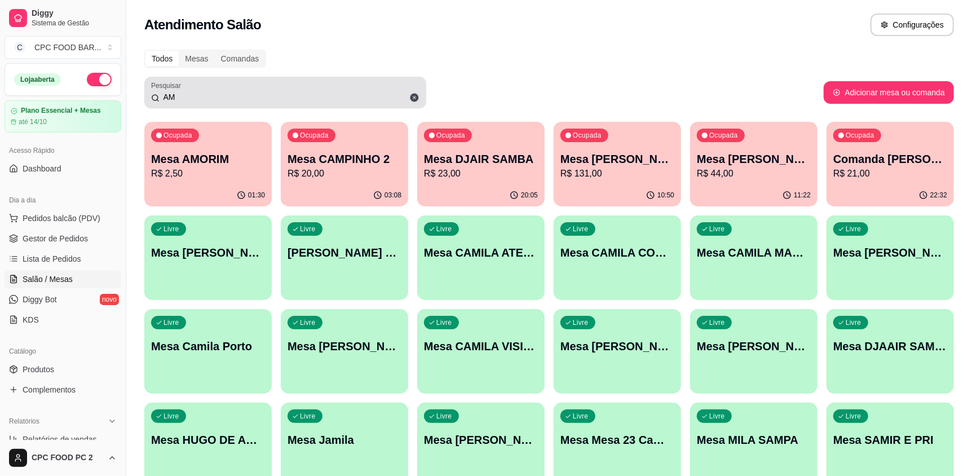
click at [218, 91] on input "AM" at bounding box center [290, 96] width 260 height 11
drag, startPoint x: 217, startPoint y: 90, endPoint x: 200, endPoint y: 102, distance: 21.0
click at [215, 89] on div "AM" at bounding box center [285, 92] width 269 height 23
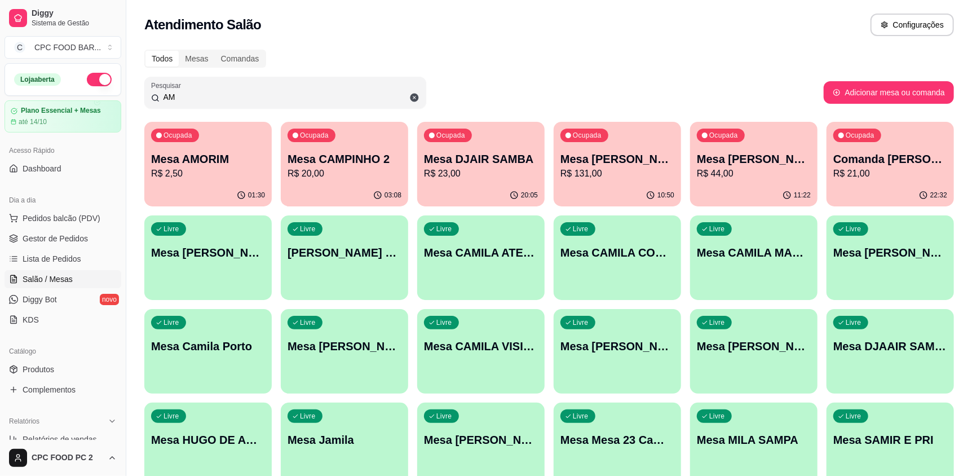
click at [179, 98] on input "AM" at bounding box center [290, 96] width 260 height 11
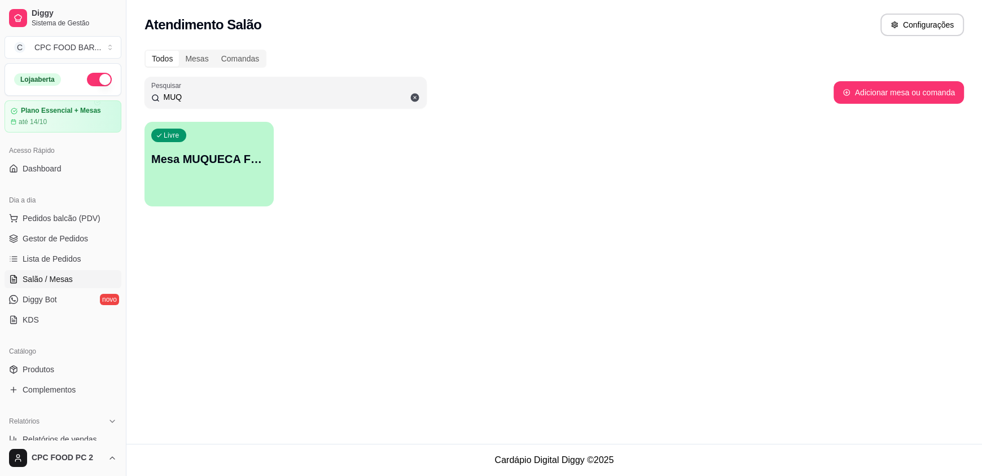
type input "MUQ"
click at [181, 150] on div "Livre Mesa MUQUECA FUTEBOL" at bounding box center [208, 157] width 129 height 71
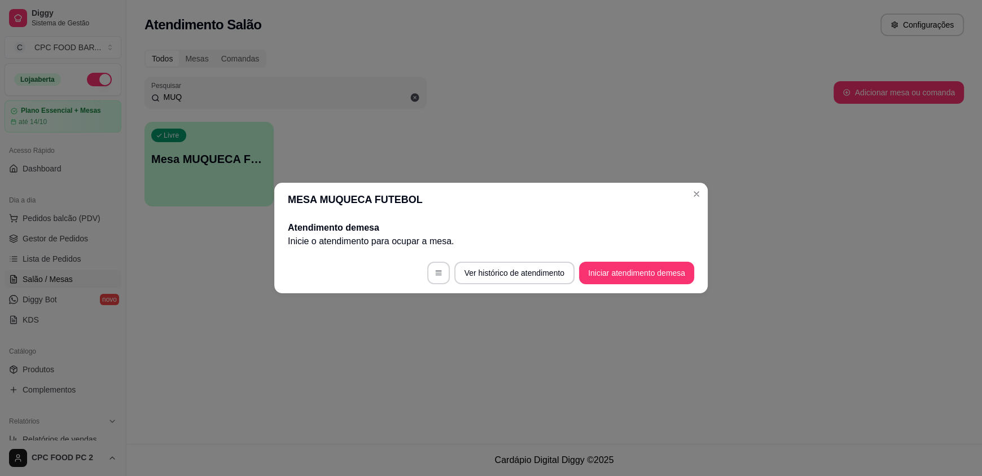
click at [636, 261] on footer "Ver histórico de atendimento Iniciar atendimento de mesa" at bounding box center [490, 273] width 433 height 41
click at [628, 268] on button "Iniciar atendimento de mesa" at bounding box center [636, 273] width 112 height 22
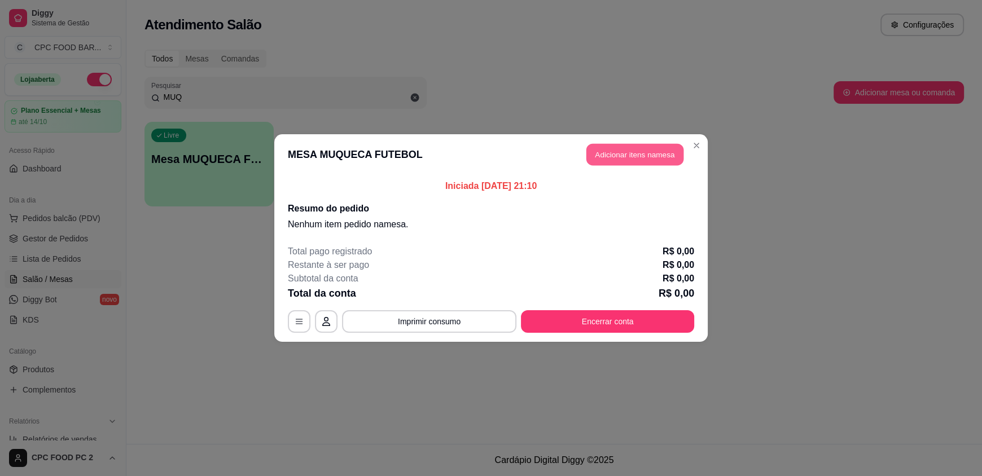
click at [598, 162] on button "Adicionar itens na mesa" at bounding box center [634, 155] width 97 height 22
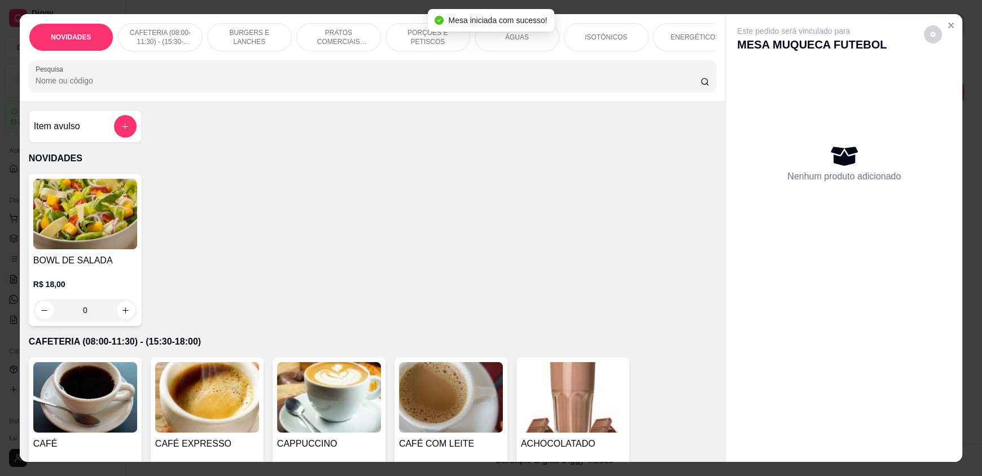
click at [297, 86] on input "Pesquisa" at bounding box center [368, 80] width 665 height 11
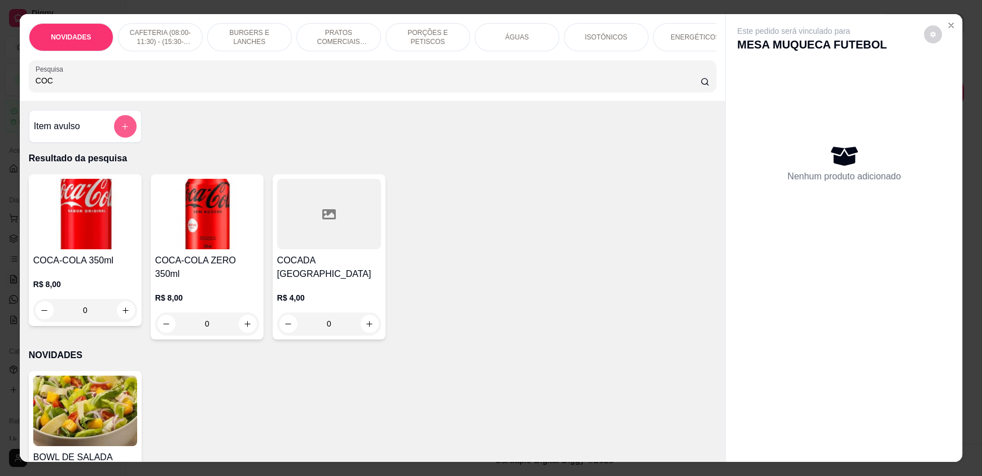
type input "COC"
click at [114, 138] on button "add-separate-item" at bounding box center [125, 126] width 23 height 23
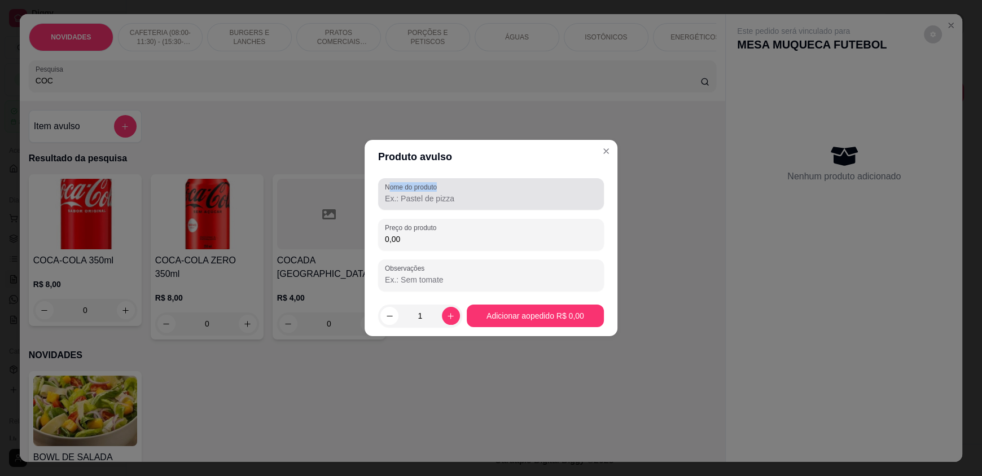
click at [390, 192] on div "Nome do produto" at bounding box center [491, 194] width 226 height 32
click at [393, 205] on div "Nome do produto" at bounding box center [491, 194] width 226 height 32
click at [394, 205] on div "Nome do produto" at bounding box center [491, 194] width 226 height 32
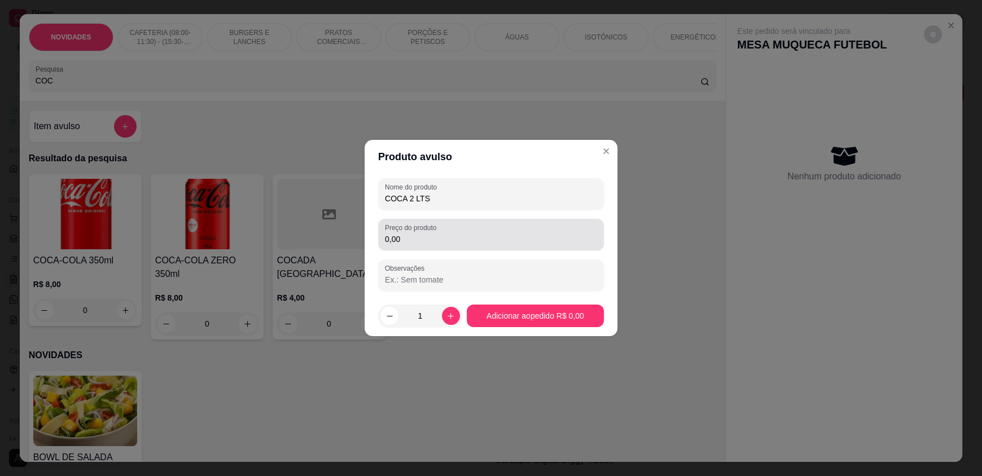
type input "COCA 2 LTS"
click at [471, 247] on div "Preço do produto 0,00" at bounding box center [491, 235] width 226 height 32
click at [499, 248] on div "Preço do produto 0,00" at bounding box center [491, 235] width 226 height 32
click at [509, 232] on div "0,00" at bounding box center [491, 234] width 212 height 23
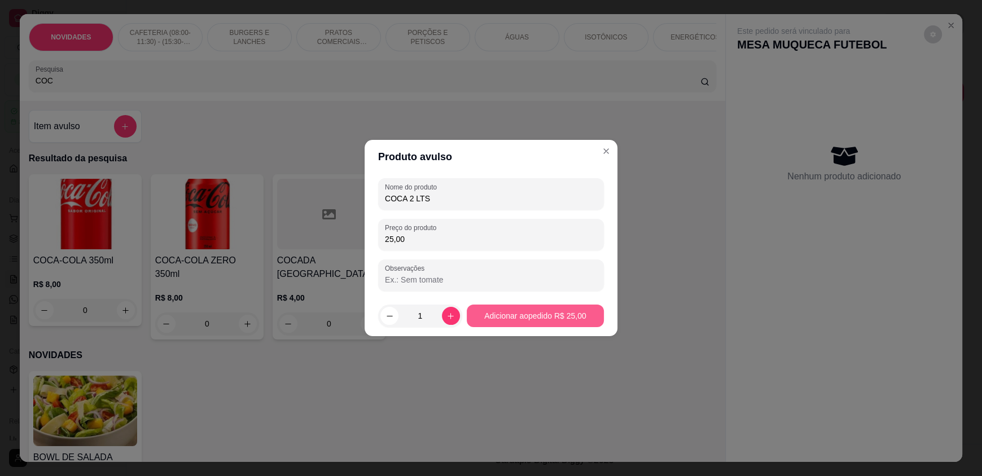
type input "25,00"
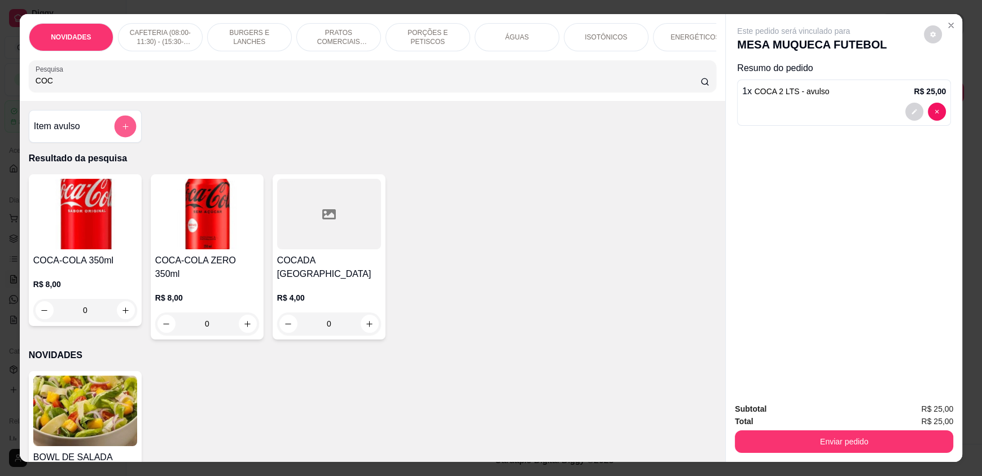
click at [121, 131] on icon "add-separate-item" at bounding box center [125, 126] width 8 height 8
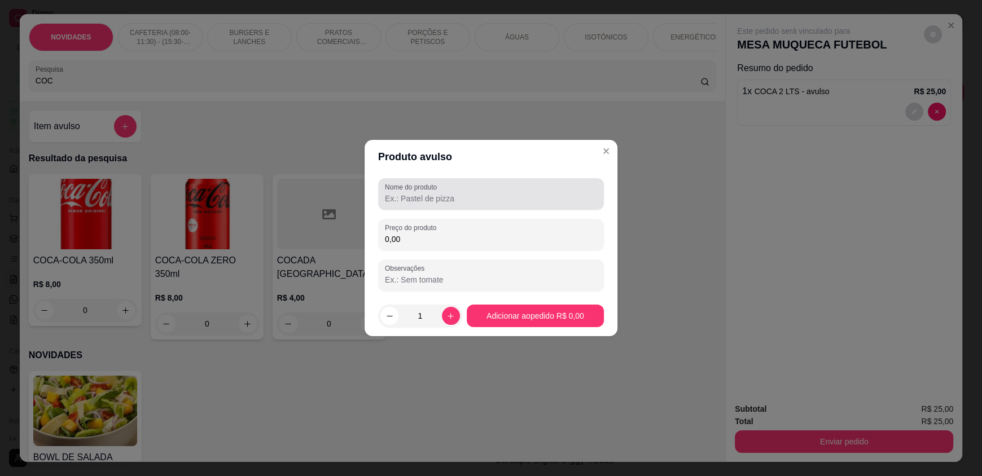
click at [430, 184] on label "Nome do produto" at bounding box center [413, 187] width 56 height 10
click at [424, 195] on input "Nome do produto" at bounding box center [491, 198] width 212 height 11
click at [413, 195] on input "Nome do produto" at bounding box center [491, 198] width 212 height 11
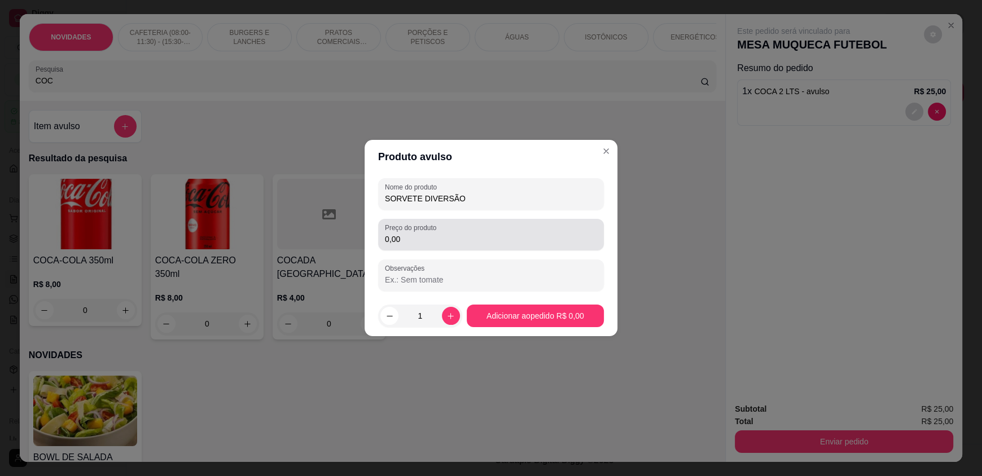
type input "SORVETE DIVERSÃO"
click at [520, 232] on div "0,00" at bounding box center [491, 234] width 212 height 23
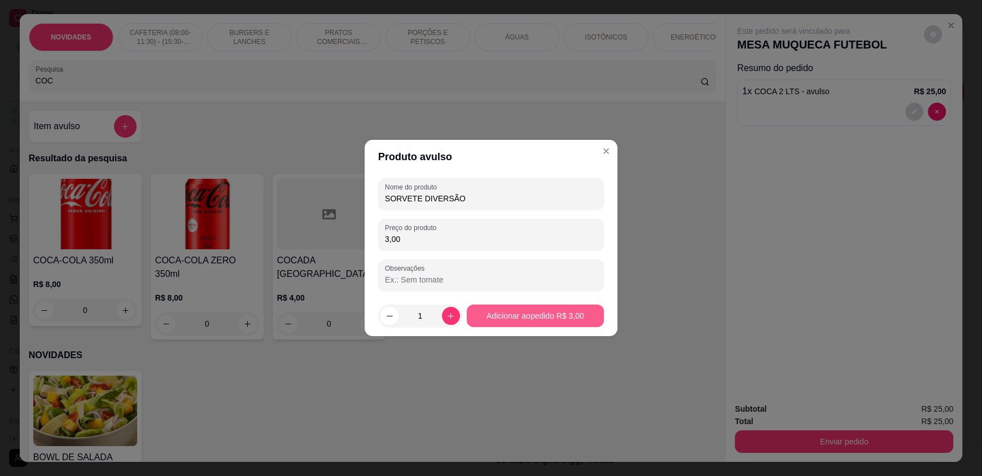
type input "3,00"
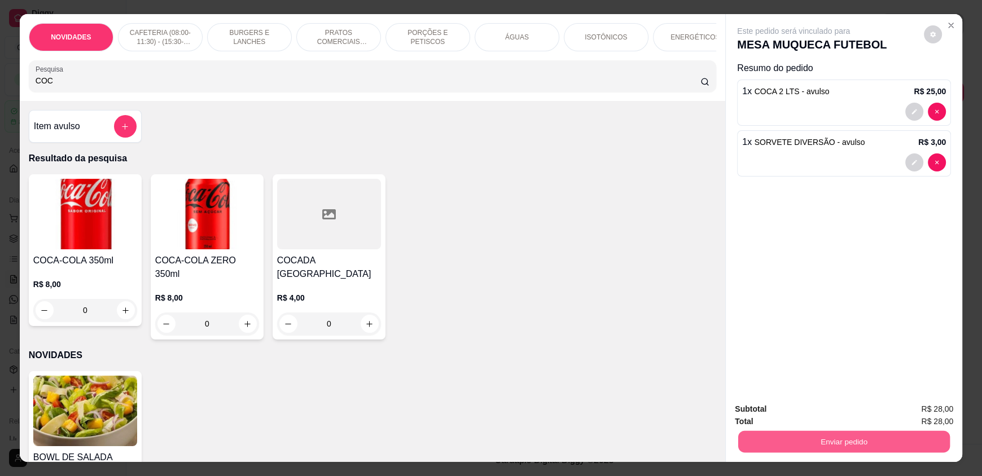
click at [814, 445] on button "Enviar pedido" at bounding box center [844, 441] width 212 height 22
click at [915, 411] on button "Enviar pedido" at bounding box center [923, 413] width 62 height 21
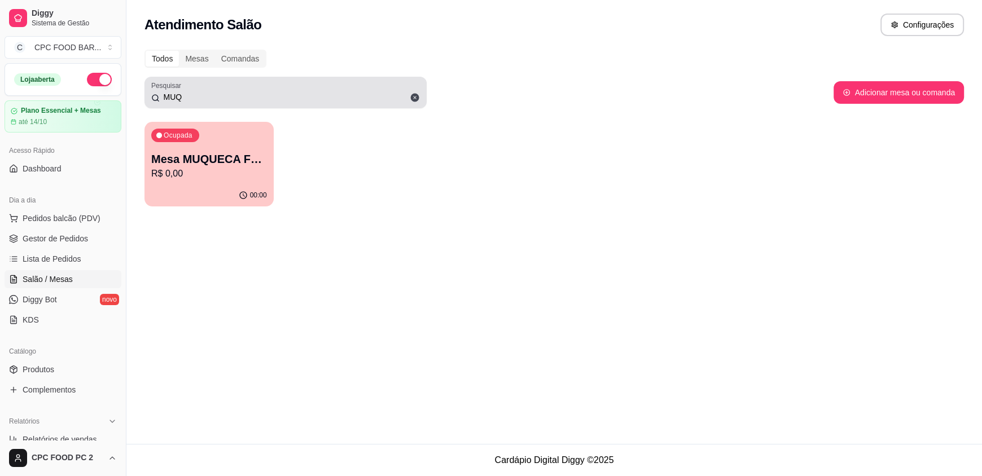
click at [246, 85] on div "MUQ" at bounding box center [285, 92] width 269 height 23
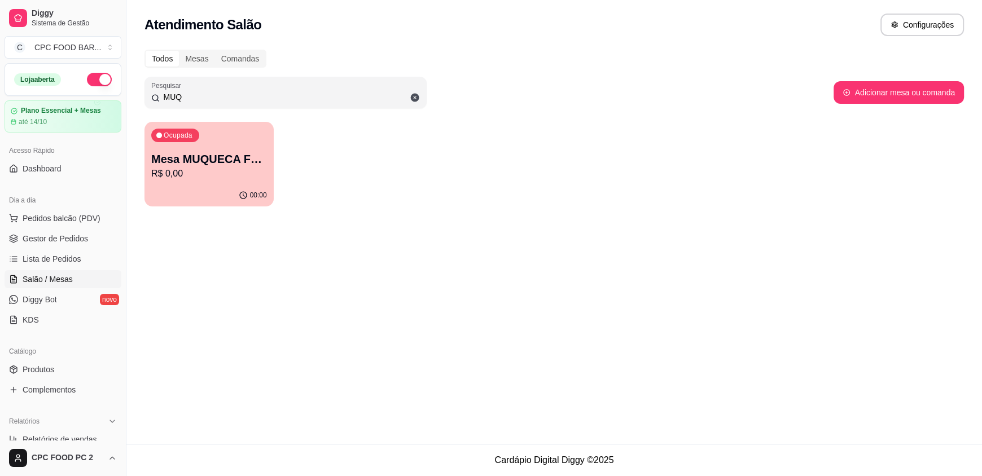
click at [232, 96] on input "MUQ" at bounding box center [290, 96] width 260 height 11
click at [231, 95] on input "MUQ" at bounding box center [290, 96] width 260 height 11
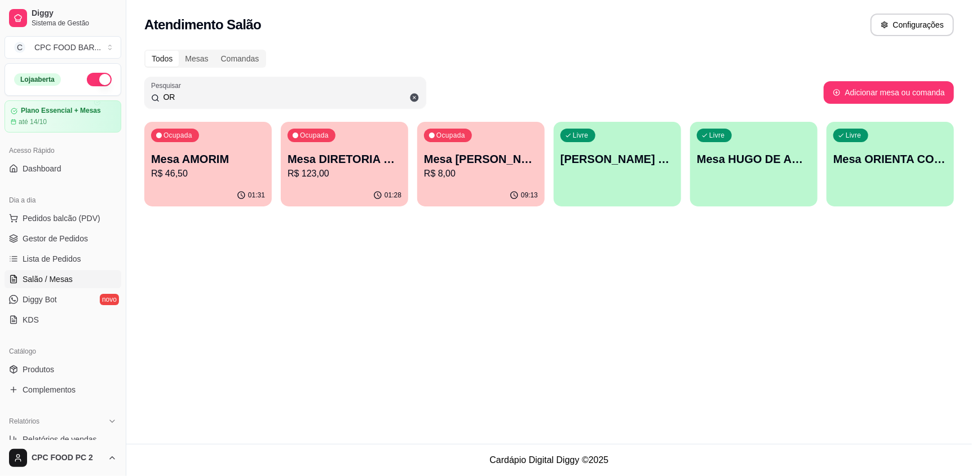
type input "O"
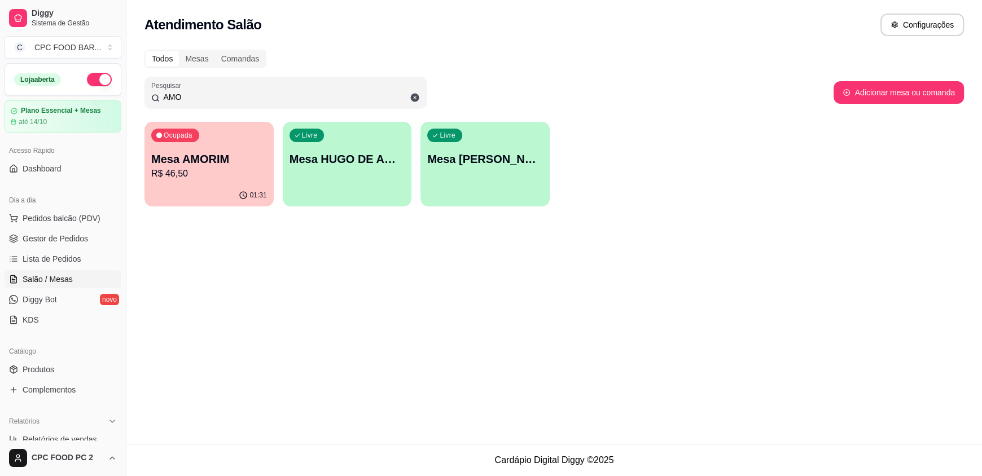
type input "AMO"
click at [207, 168] on p "R$ 46,50" at bounding box center [209, 174] width 116 height 14
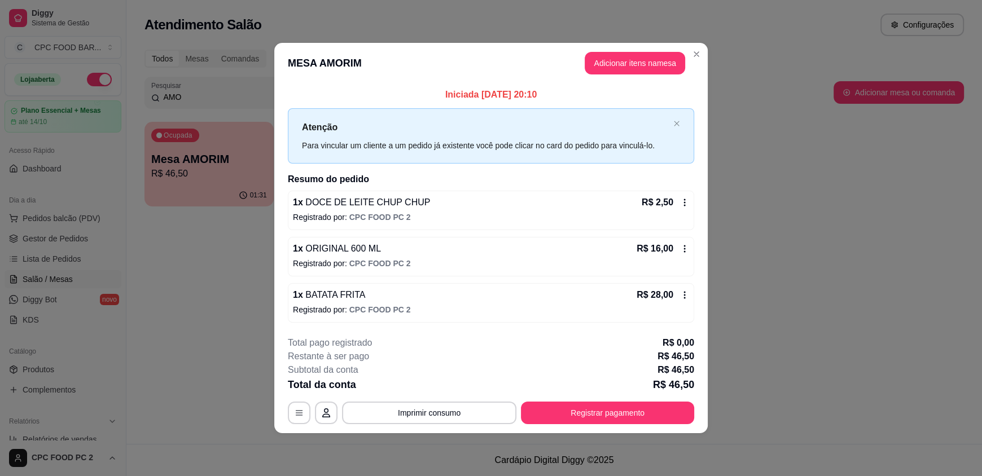
click at [602, 69] on button "Adicionar itens na mesa" at bounding box center [634, 63] width 100 height 23
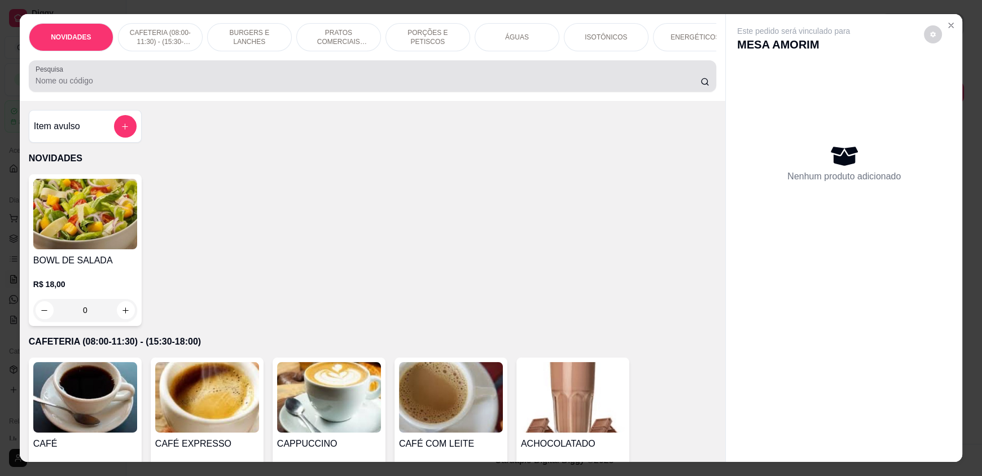
click at [509, 86] on input "Pesquisa" at bounding box center [368, 80] width 665 height 11
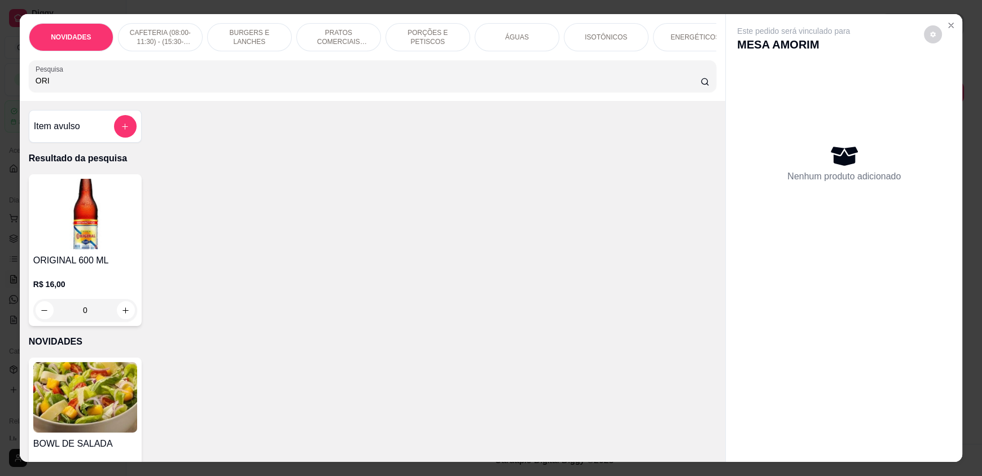
type input "ORI"
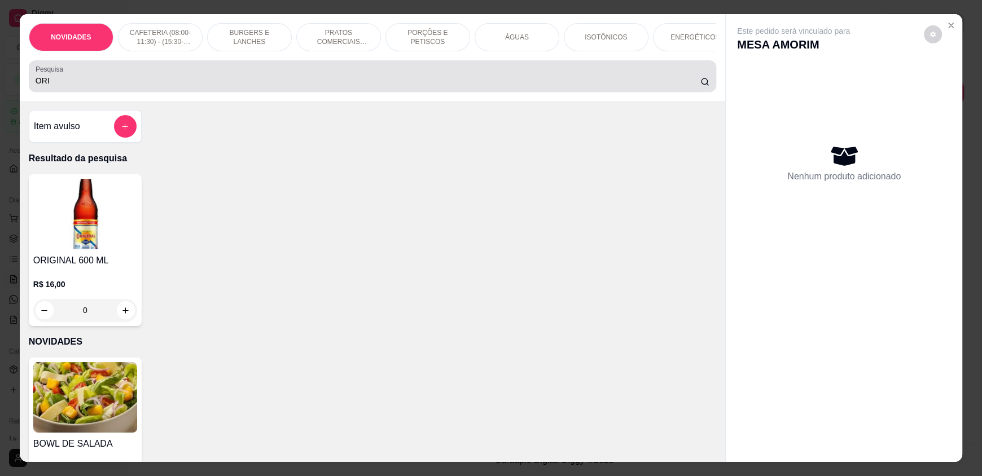
click at [124, 315] on icon "increase-product-quantity" at bounding box center [125, 310] width 8 height 8
type input "1"
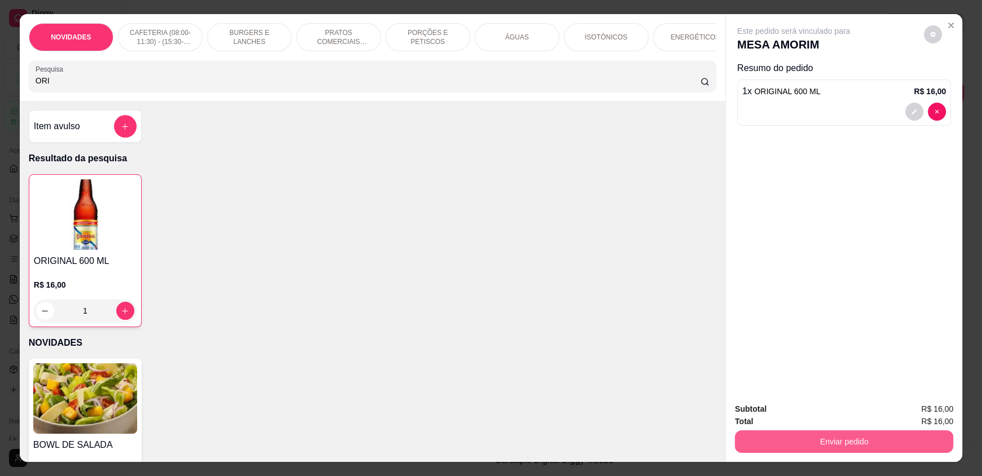
click at [778, 451] on button "Enviar pedido" at bounding box center [843, 441] width 218 height 23
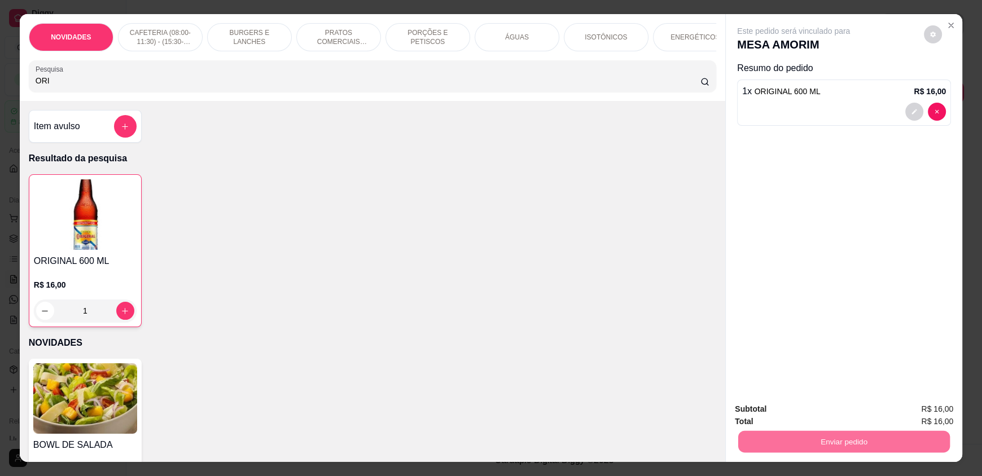
click at [926, 410] on button "Enviar pedido" at bounding box center [923, 413] width 64 height 21
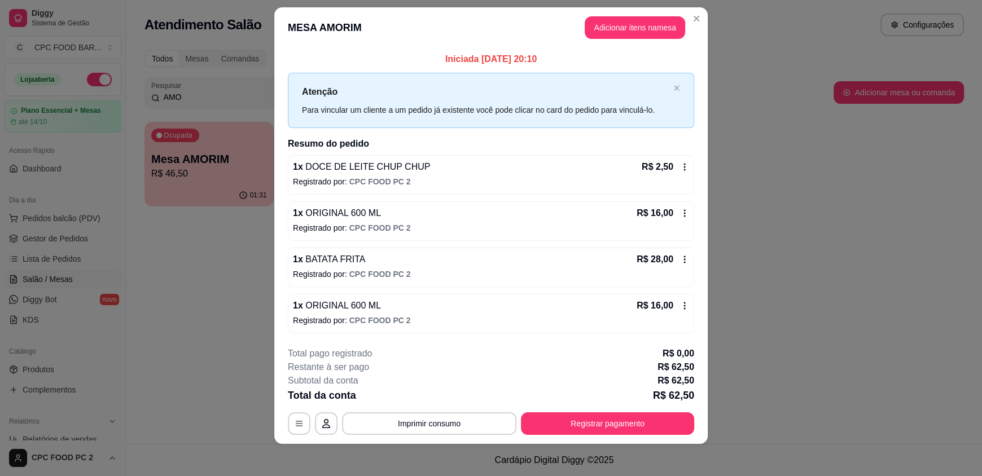
scroll to position [16, 0]
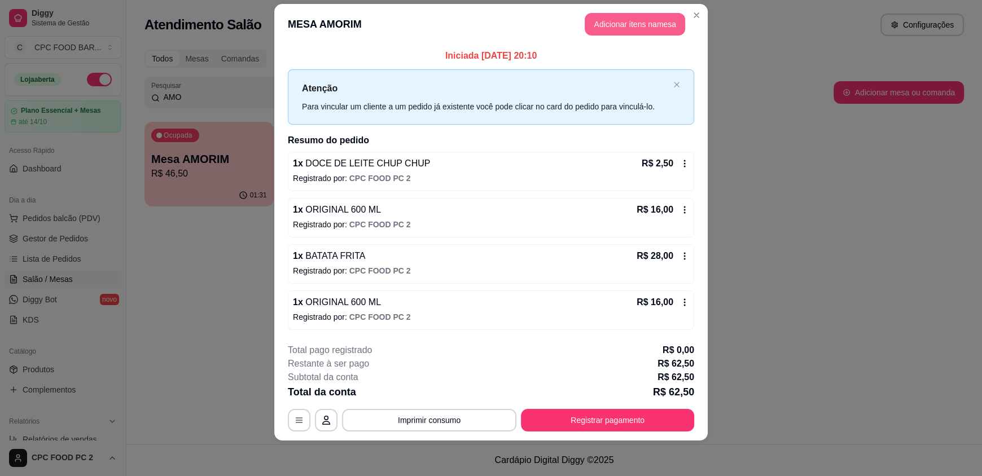
click at [603, 23] on button "Adicionar itens na mesa" at bounding box center [634, 24] width 100 height 23
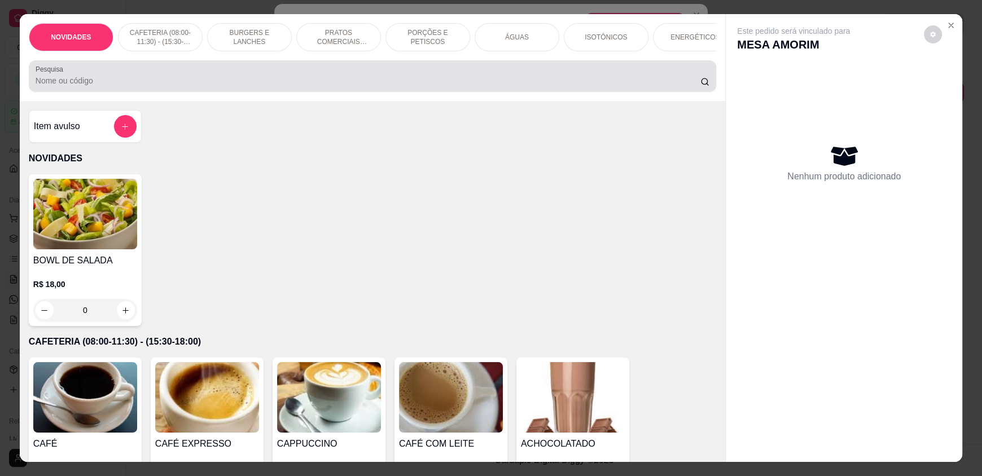
click at [219, 86] on input "Pesquisa" at bounding box center [368, 80] width 665 height 11
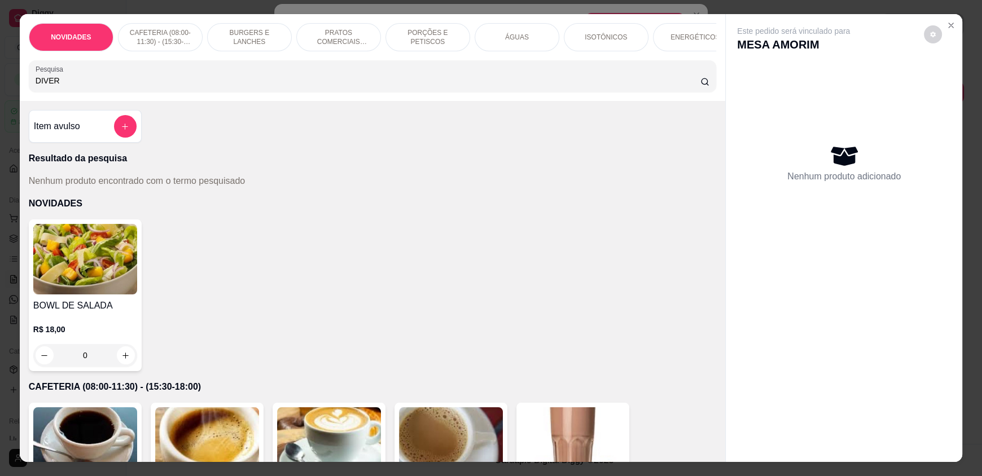
type input "DIVER"
click at [129, 131] on button "add-separate-item" at bounding box center [125, 127] width 22 height 22
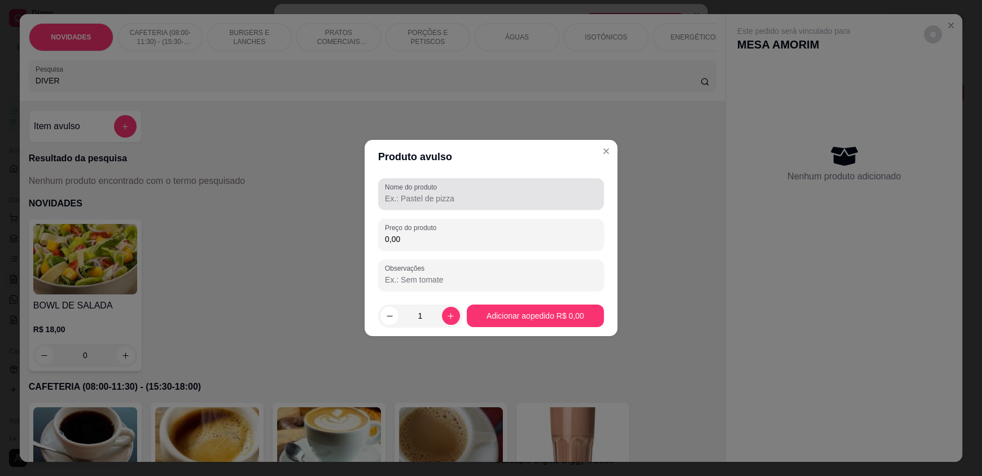
click at [398, 190] on label "Nome do produto" at bounding box center [413, 187] width 56 height 10
click at [398, 193] on input "Nome do produto" at bounding box center [491, 198] width 212 height 11
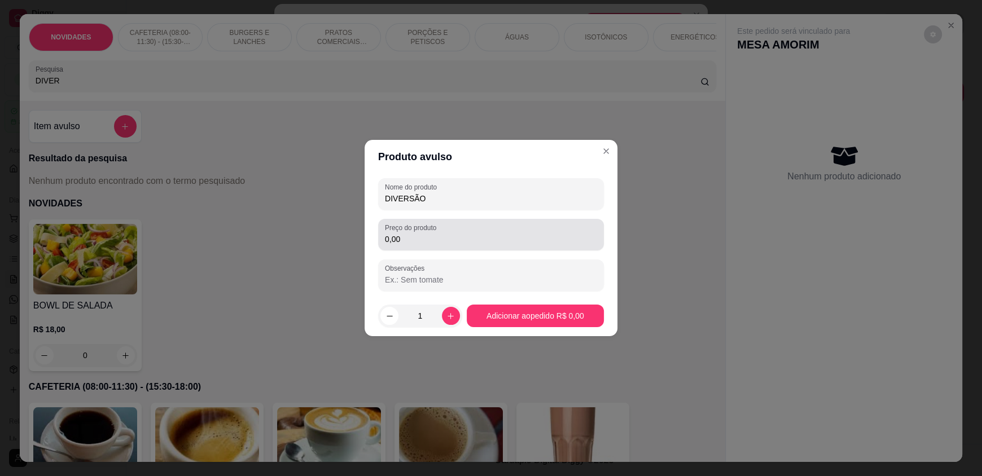
type input "DIVERSÃO"
click at [411, 231] on label "Preço do produto" at bounding box center [412, 228] width 55 height 10
click at [411, 234] on input "0,00" at bounding box center [491, 239] width 212 height 11
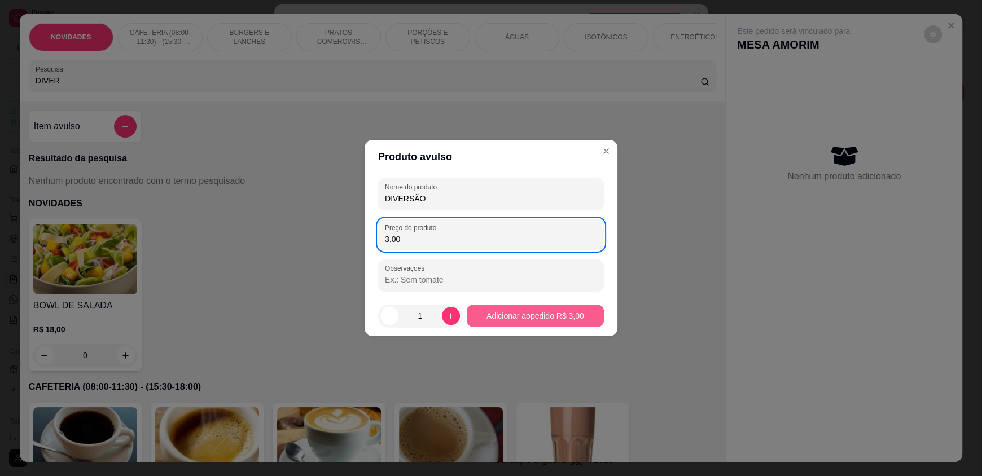
type input "3,00"
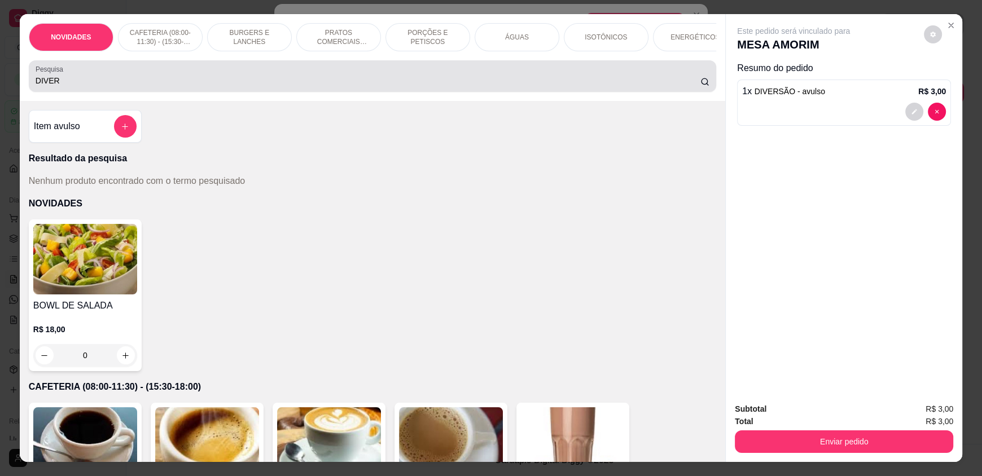
click at [83, 83] on div "DIVER" at bounding box center [373, 76] width 674 height 23
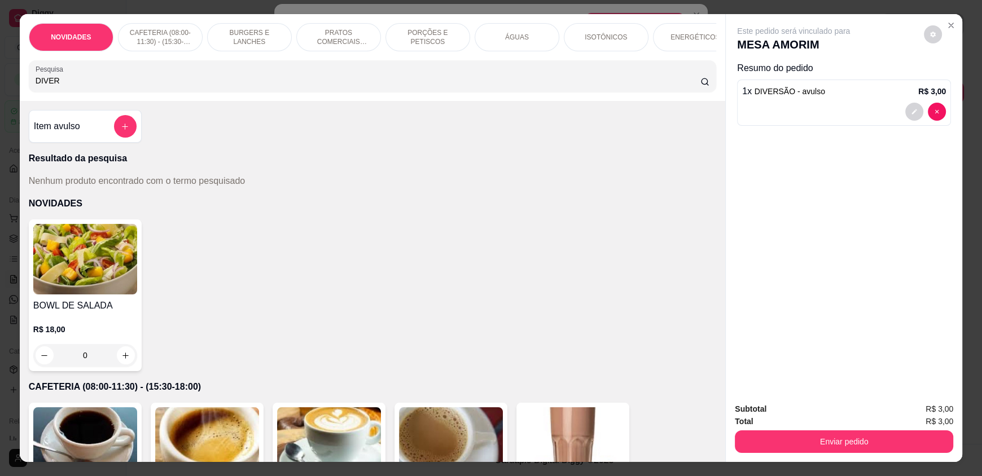
click at [80, 86] on input "DIVER" at bounding box center [368, 80] width 665 height 11
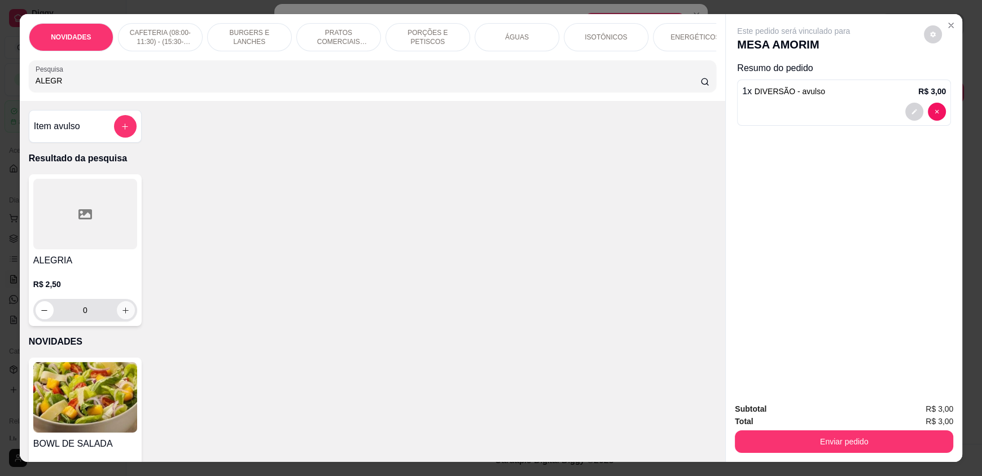
type input "ALEGR"
click at [124, 319] on button "increase-product-quantity" at bounding box center [125, 310] width 17 height 17
type input "1"
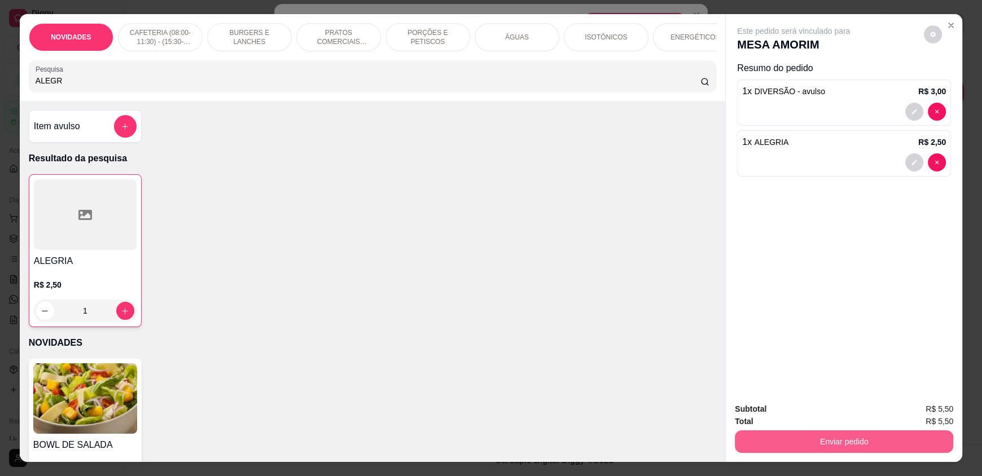
click at [803, 445] on button "Enviar pedido" at bounding box center [843, 441] width 218 height 23
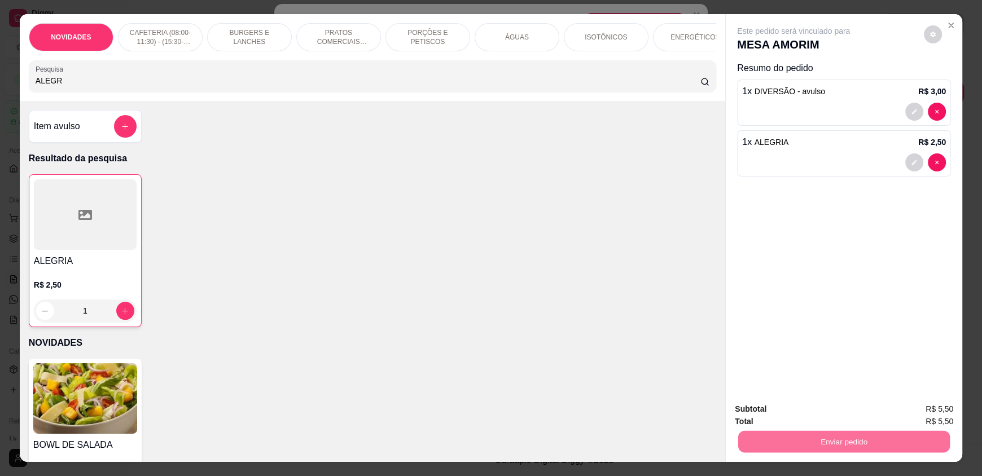
click at [922, 412] on button "Enviar pedido" at bounding box center [923, 413] width 62 height 21
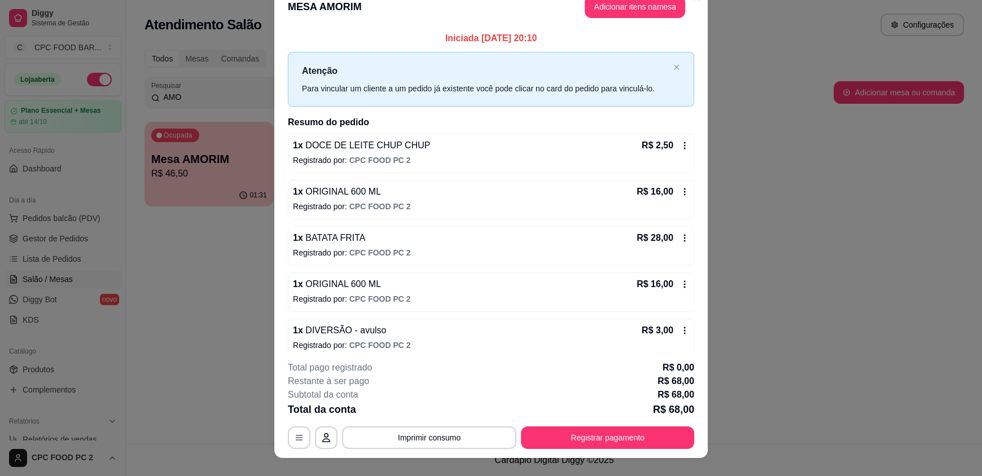
scroll to position [0, 0]
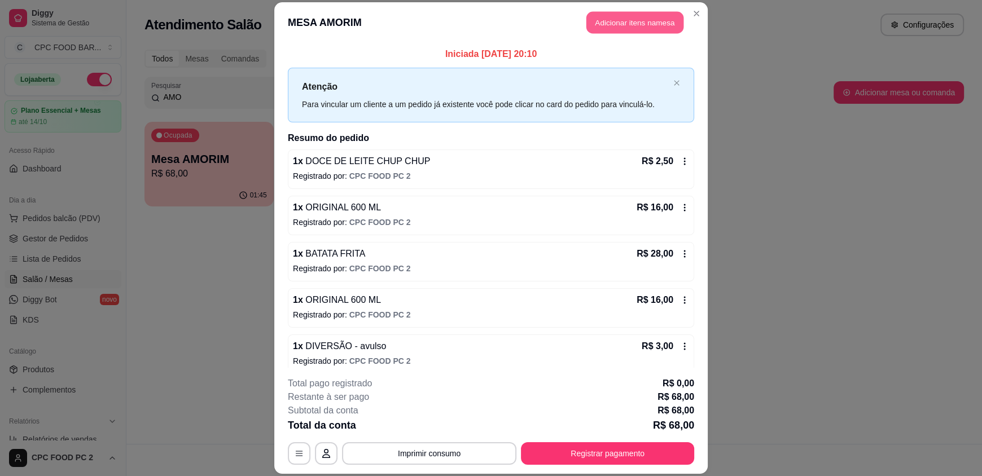
click at [640, 21] on button "Adicionar itens na mesa" at bounding box center [634, 23] width 97 height 22
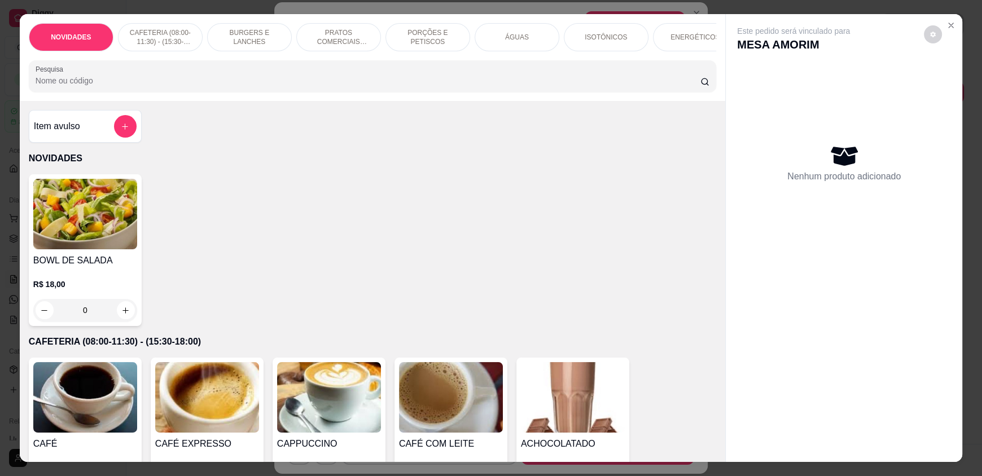
click at [90, 92] on div "Pesquisa" at bounding box center [372, 76] width 687 height 32
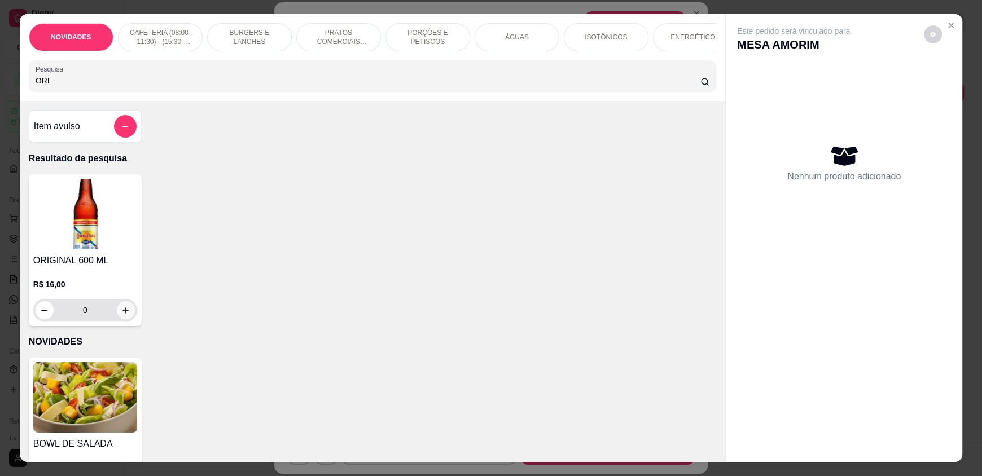
type input "ORI"
click at [123, 314] on icon "increase-product-quantity" at bounding box center [126, 310] width 6 height 6
type input "1"
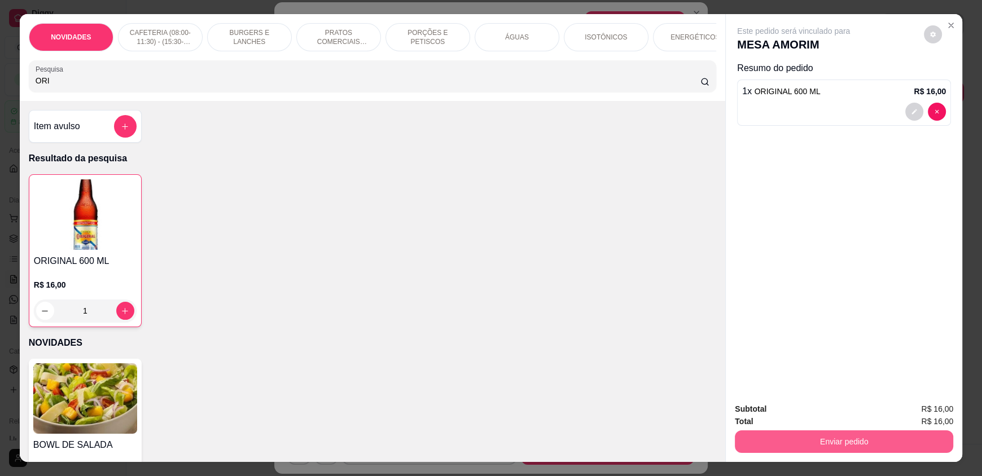
click at [831, 438] on button "Enviar pedido" at bounding box center [843, 441] width 218 height 23
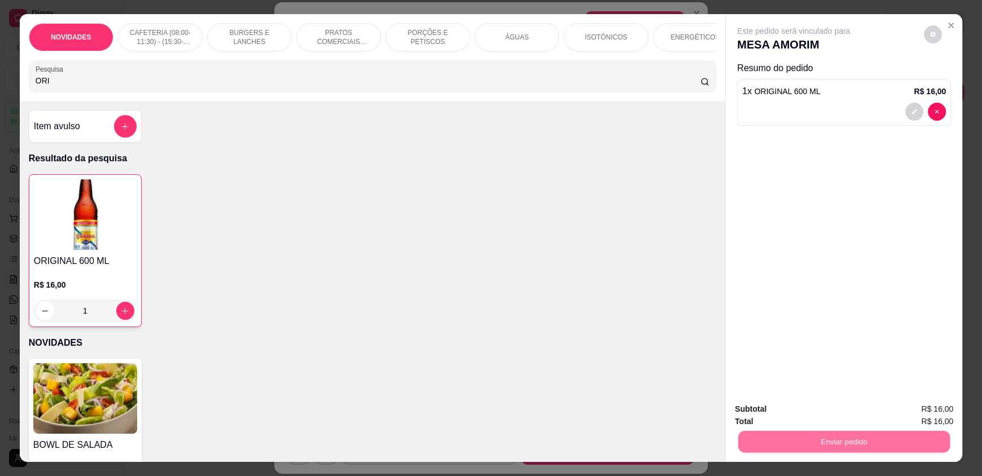
click at [930, 408] on button "Enviar pedido" at bounding box center [923, 413] width 64 height 21
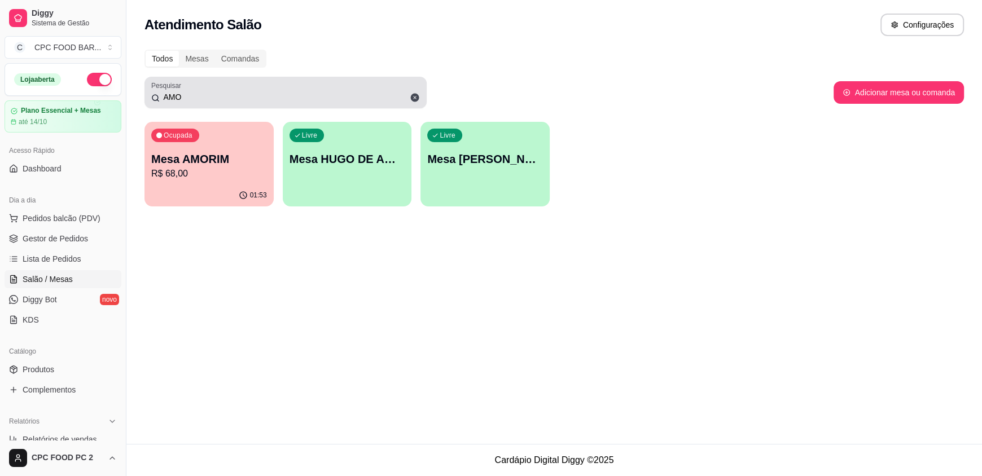
click at [238, 89] on div "AMO" at bounding box center [285, 92] width 269 height 23
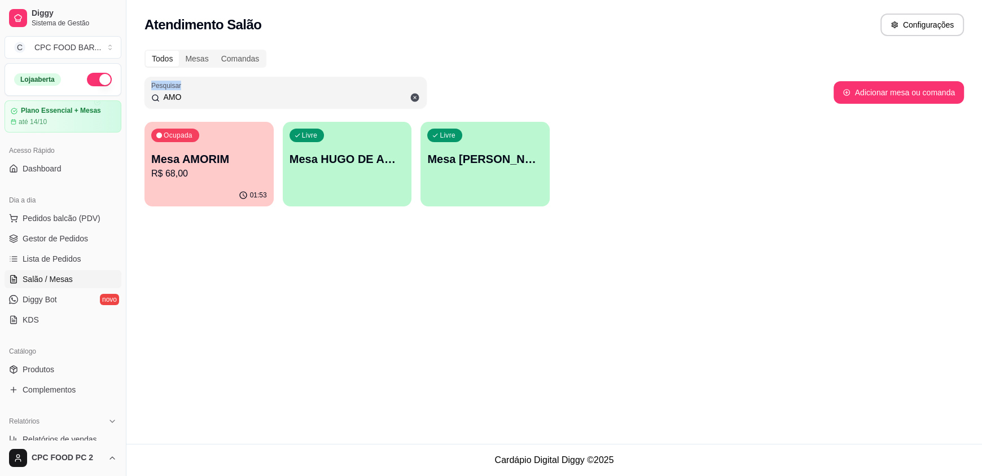
click at [238, 89] on div "AMO" at bounding box center [285, 92] width 269 height 23
click at [234, 95] on input "AMO" at bounding box center [290, 96] width 260 height 11
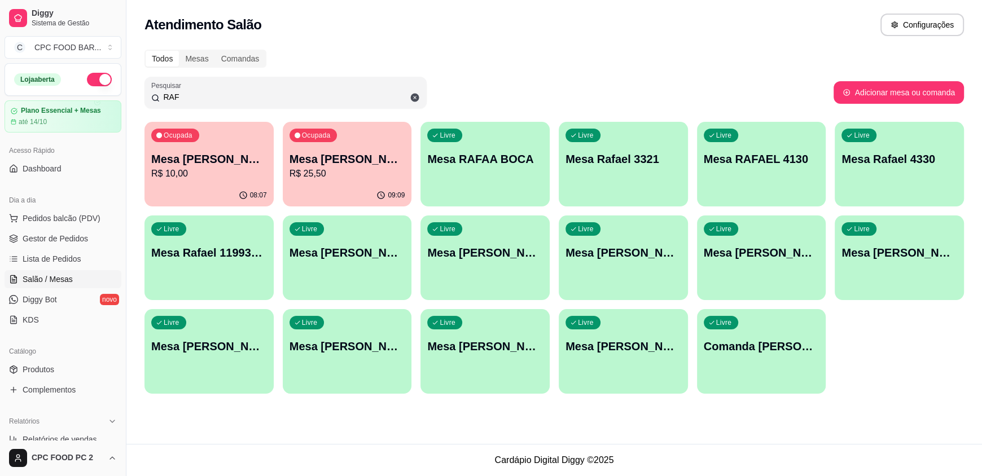
type input "RAF"
click at [237, 171] on p "R$ 10,00" at bounding box center [209, 174] width 116 height 14
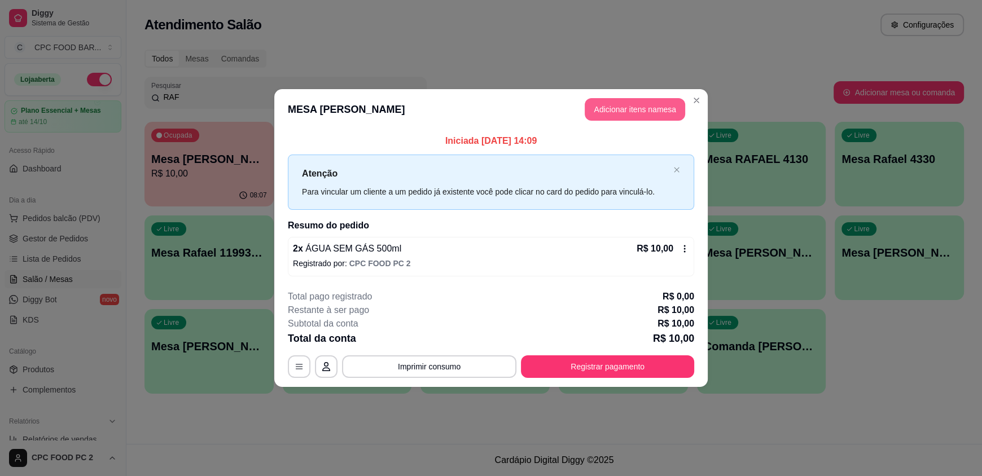
click at [609, 102] on button "Adicionar itens na mesa" at bounding box center [634, 109] width 100 height 23
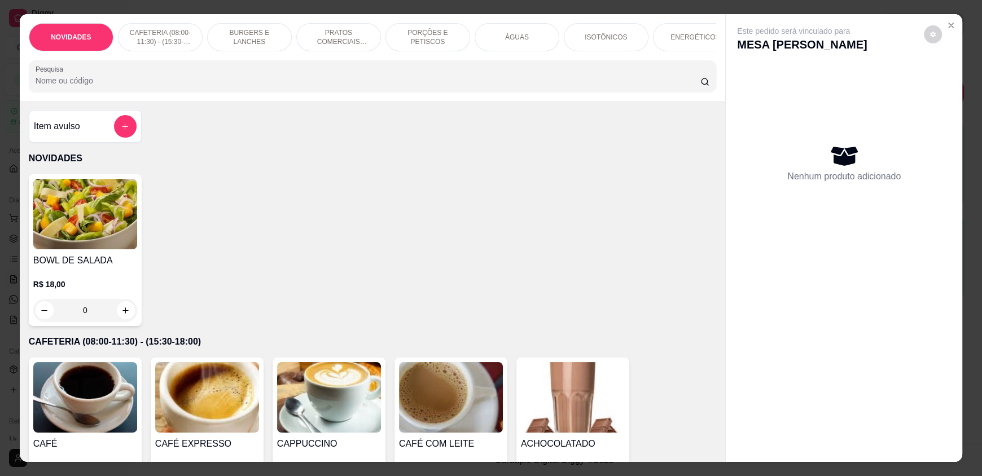
click at [463, 86] on input "Pesquisa" at bounding box center [368, 80] width 665 height 11
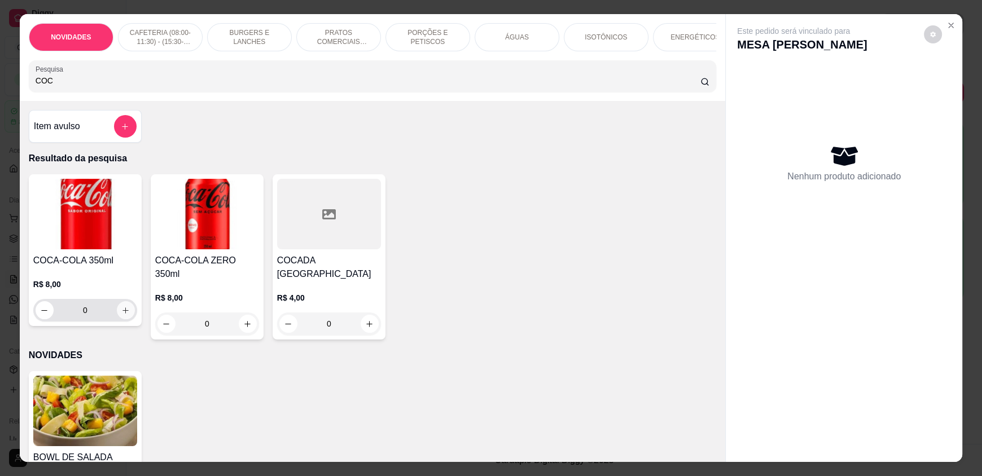
type input "COC"
click at [121, 315] on icon "increase-product-quantity" at bounding box center [125, 310] width 8 height 8
type input "1"
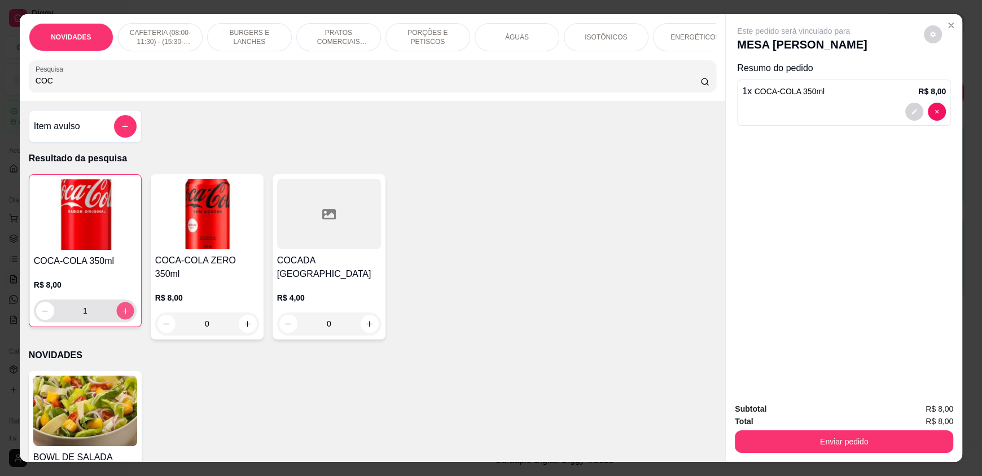
click at [121, 315] on icon "increase-product-quantity" at bounding box center [125, 311] width 8 height 8
type input "2"
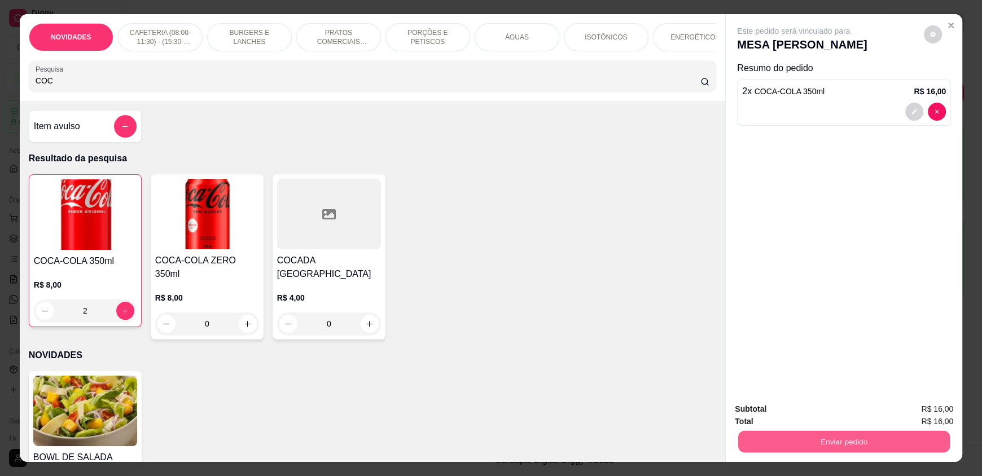
click at [838, 434] on button "Enviar pedido" at bounding box center [844, 441] width 212 height 22
click at [934, 411] on button "Enviar pedido" at bounding box center [923, 413] width 62 height 21
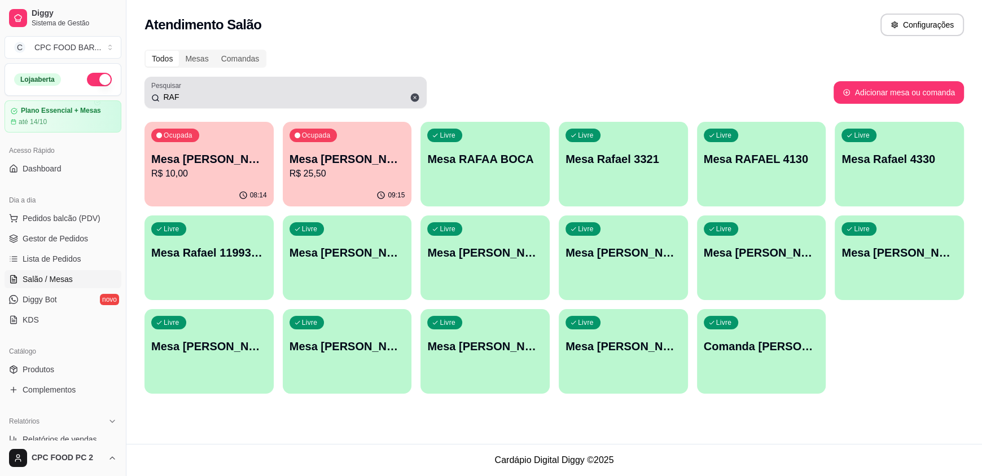
click at [373, 108] on div "Pesquisar RAF" at bounding box center [285, 93] width 282 height 32
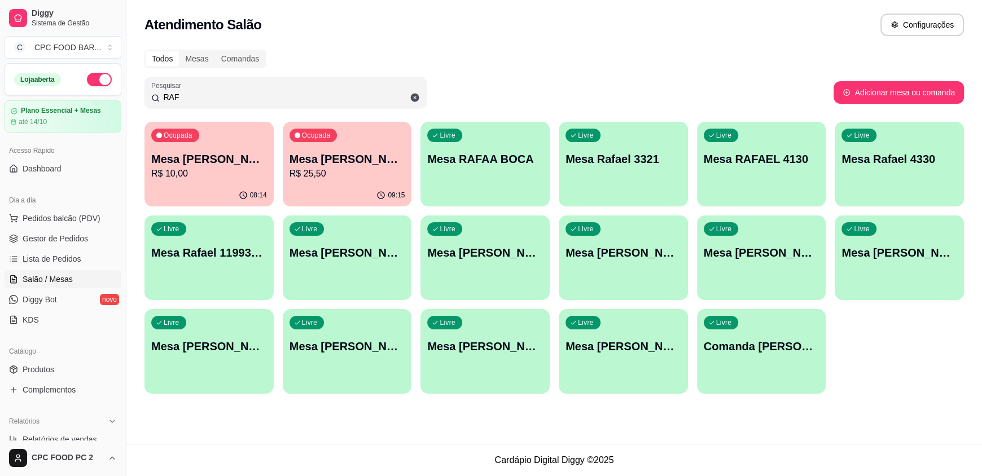
click at [372, 105] on div "Pesquisar RAF" at bounding box center [285, 93] width 282 height 32
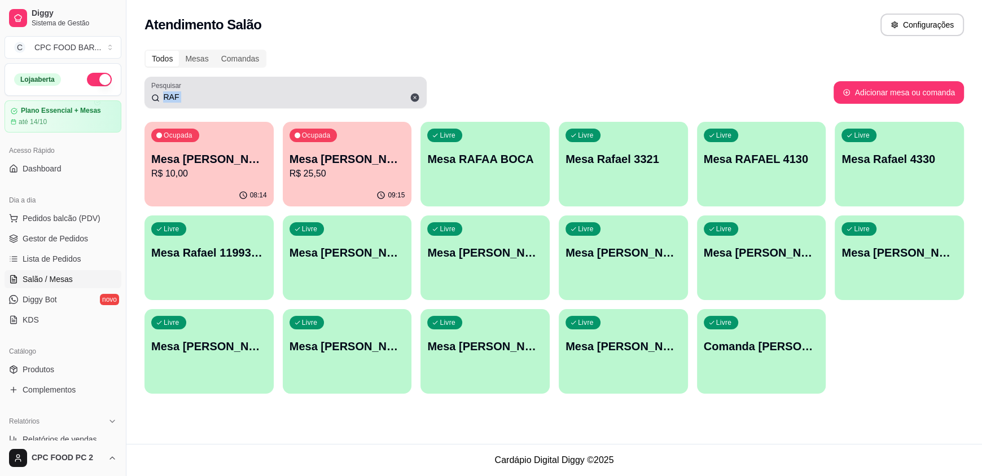
click at [372, 104] on div "Pesquisar RAF" at bounding box center [285, 93] width 282 height 32
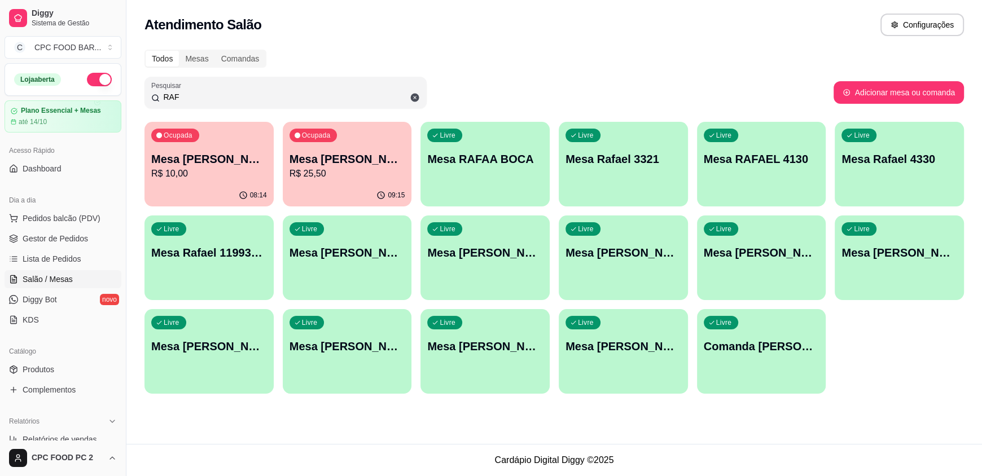
click at [372, 100] on input "RAF" at bounding box center [290, 96] width 260 height 11
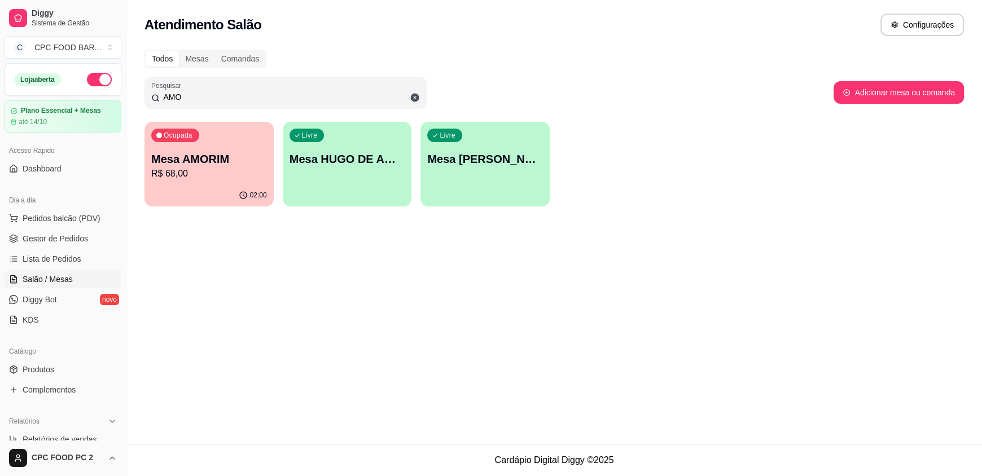
type input "AMO"
click at [226, 176] on p "R$ 68,00" at bounding box center [209, 174] width 116 height 14
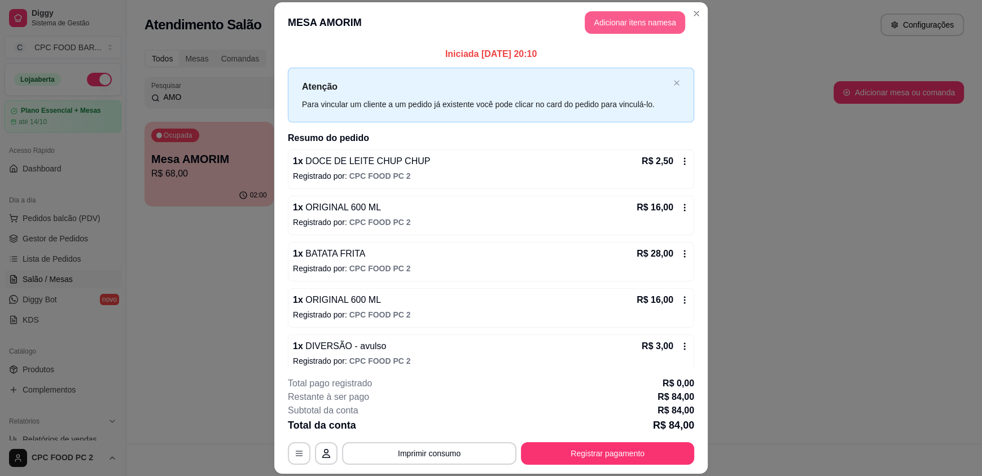
click at [588, 23] on button "Adicionar itens na mesa" at bounding box center [634, 22] width 100 height 23
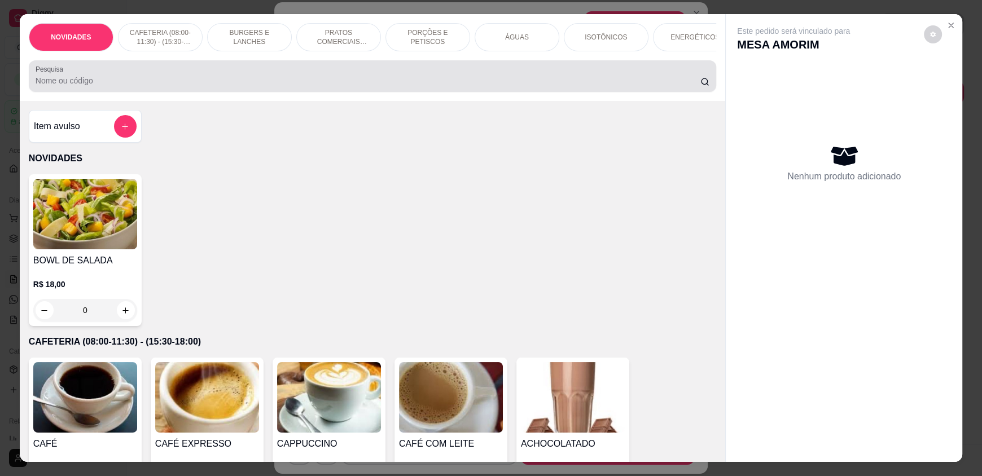
click at [567, 86] on input "Pesquisa" at bounding box center [368, 80] width 665 height 11
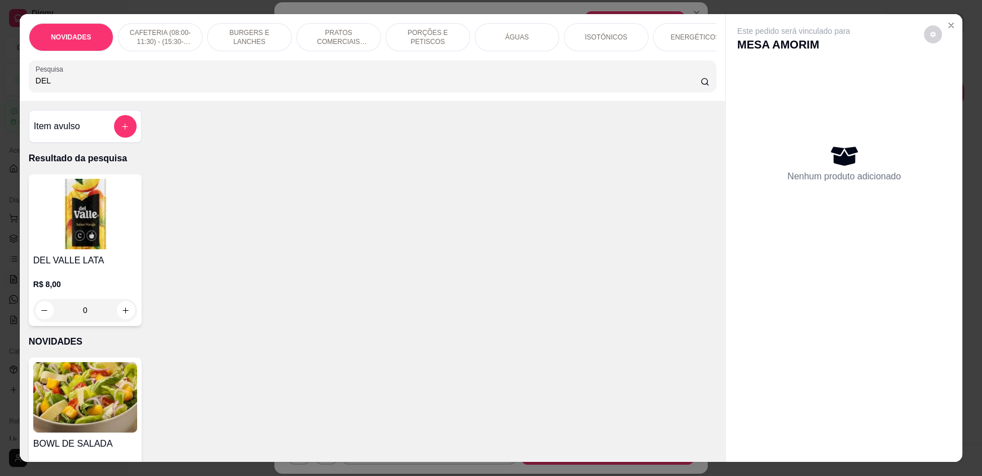
type input "DEL"
click at [119, 322] on div "0" at bounding box center [85, 310] width 104 height 23
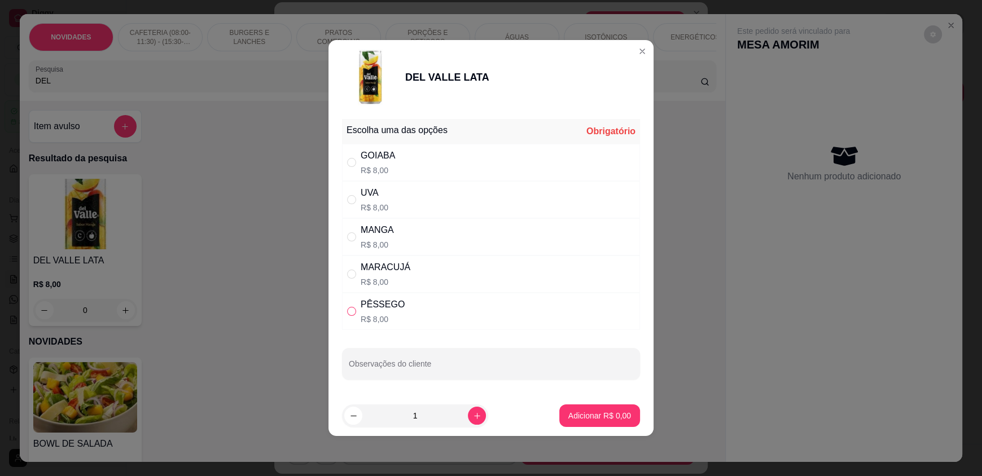
click at [351, 309] on input "" at bounding box center [351, 311] width 9 height 9
radio input "true"
click at [578, 419] on p "Adicionar R$ 8,00" at bounding box center [599, 415] width 61 height 11
type input "1"
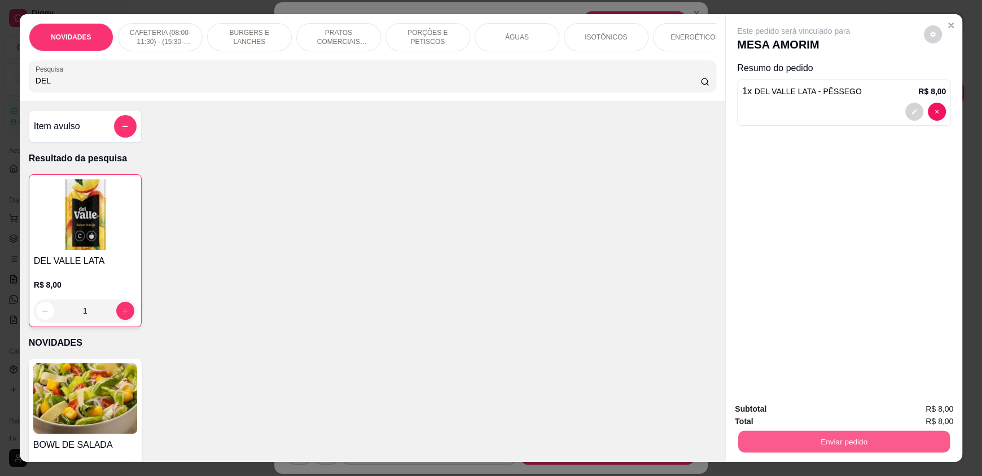
click at [813, 439] on button "Enviar pedido" at bounding box center [844, 441] width 212 height 22
click at [911, 411] on button "Enviar pedido" at bounding box center [923, 413] width 62 height 21
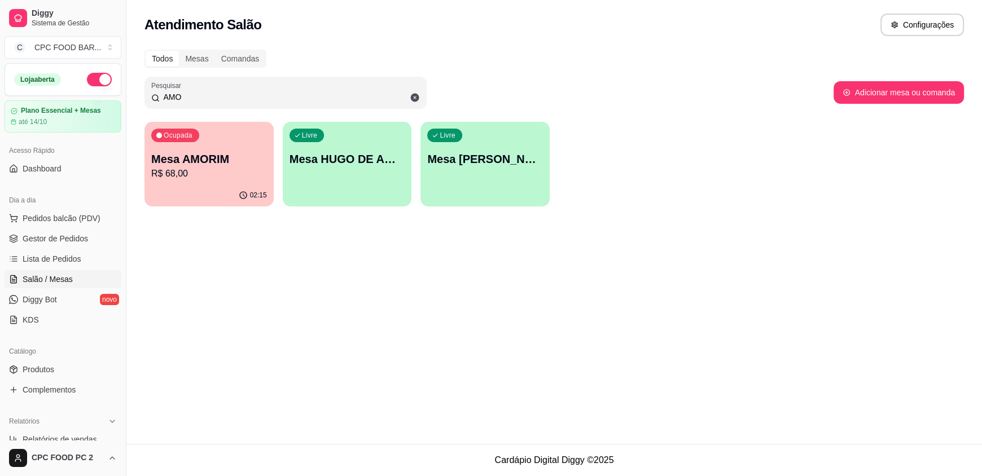
drag, startPoint x: 296, startPoint y: 97, endPoint x: 45, endPoint y: 97, distance: 251.0
click at [45, 97] on div "Diggy Sistema de Gestão C CPC FOOD BAR ... Loja aberta Plano Essencial + Mesas …" at bounding box center [491, 238] width 982 height 476
type input "[PERSON_NAME]"
click at [200, 142] on div "Ocupada Mesa ADRIANO / [PERSON_NAME] 3940 R$ 162,00" at bounding box center [208, 153] width 129 height 63
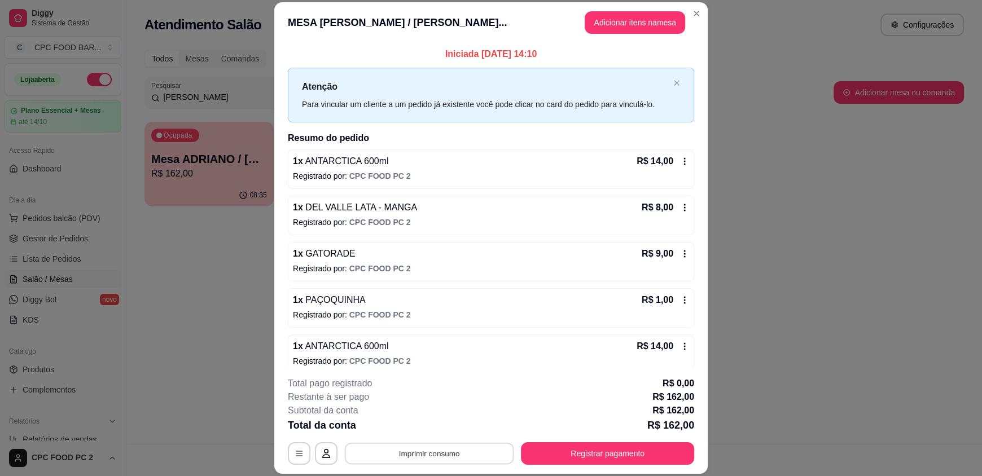
click at [431, 449] on button "Imprimir consumo" at bounding box center [429, 453] width 169 height 22
click at [436, 424] on button "IMPRESSORA" at bounding box center [428, 427] width 79 height 17
click at [654, 447] on button "Registrar pagamento" at bounding box center [607, 453] width 173 height 23
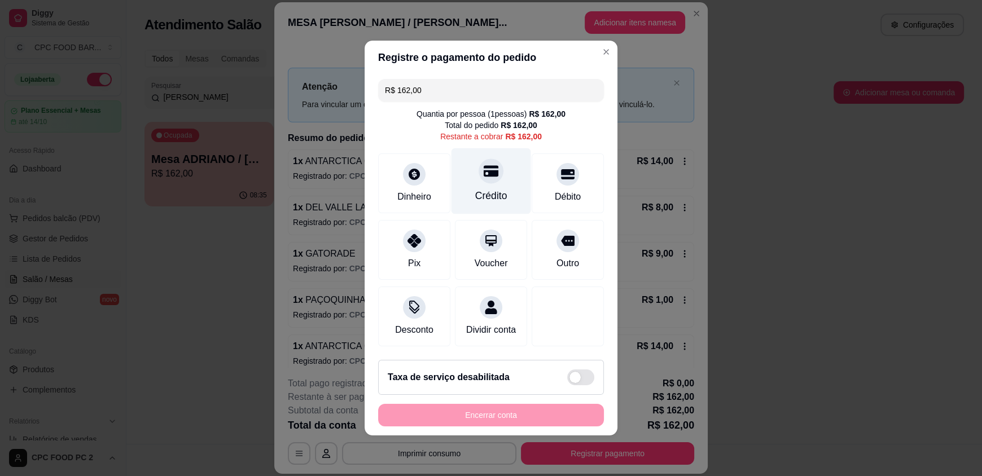
click at [498, 174] on div "Crédito" at bounding box center [491, 181] width 80 height 66
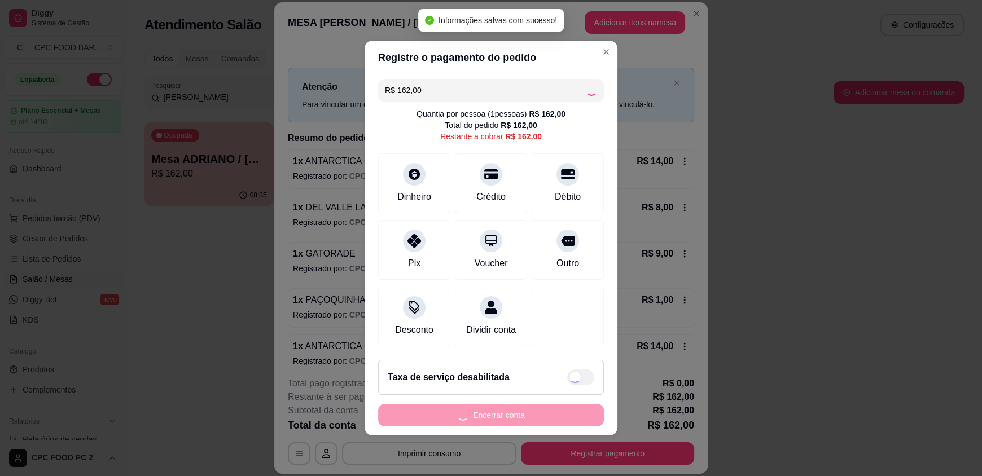
type input "R$ 0,00"
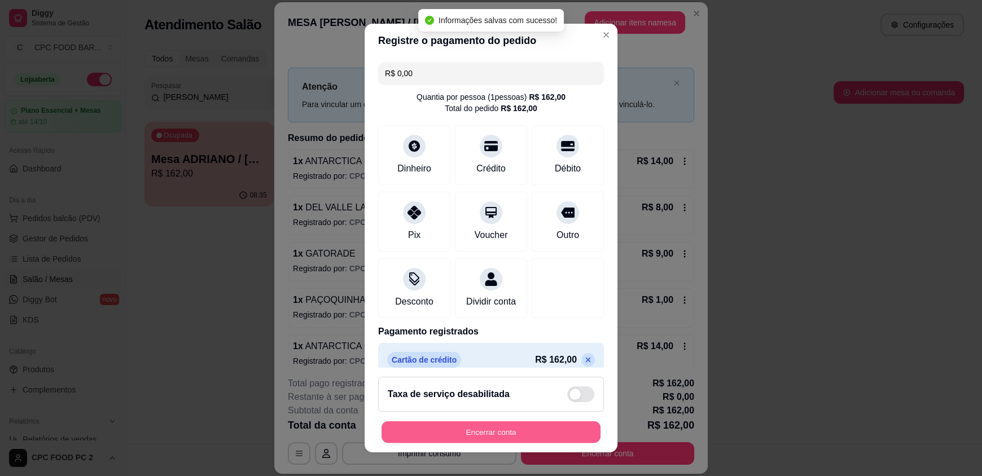
click at [492, 427] on button "Encerrar conta" at bounding box center [490, 432] width 219 height 22
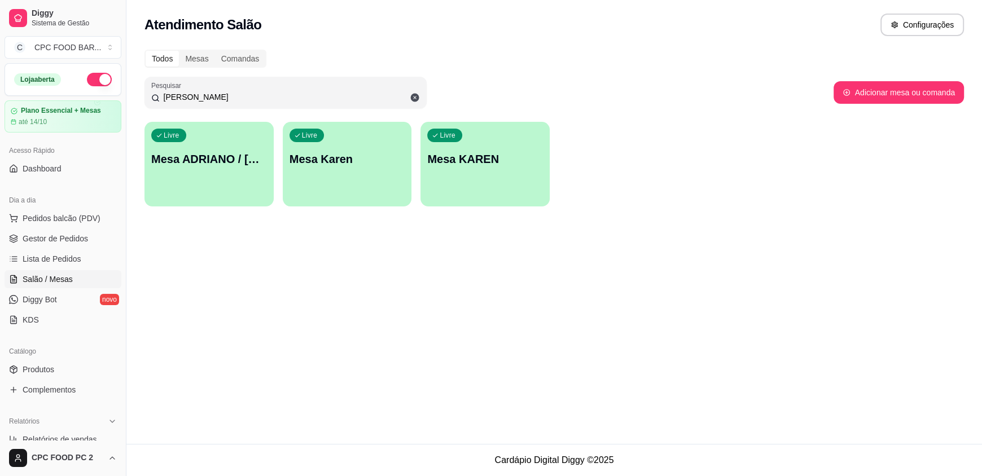
click at [200, 98] on input "[PERSON_NAME]" at bounding box center [290, 96] width 260 height 11
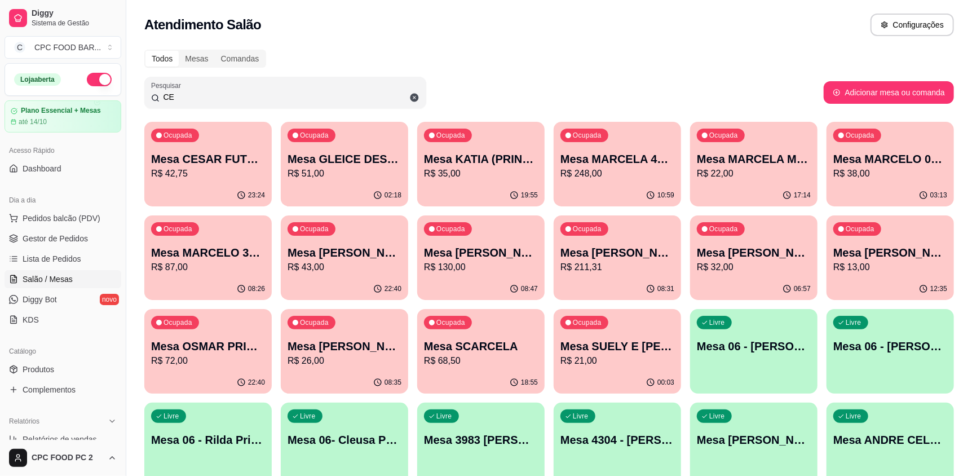
click at [236, 180] on div "Ocupada Mesa CESAR FUTEBOL R$ 42,75" at bounding box center [207, 153] width 127 height 63
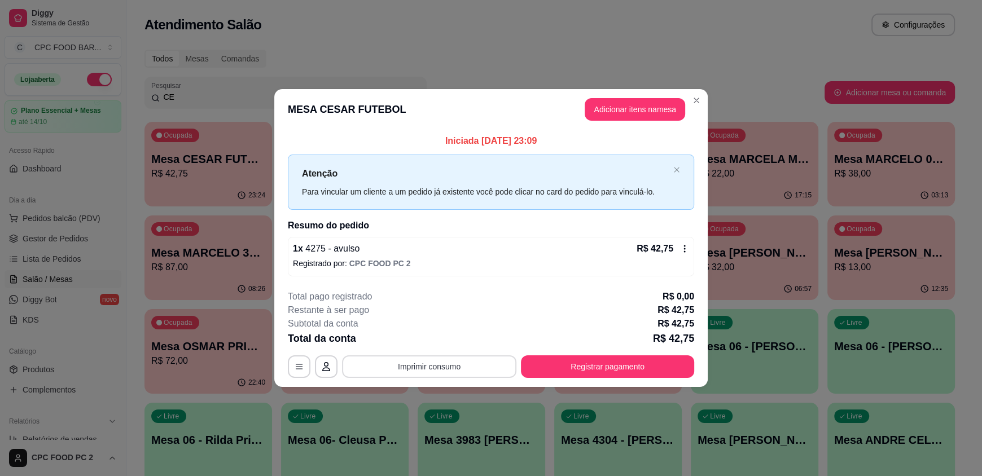
click at [436, 364] on button "Imprimir consumo" at bounding box center [429, 366] width 174 height 23
click at [439, 342] on button "IMPRESSORA" at bounding box center [432, 340] width 82 height 18
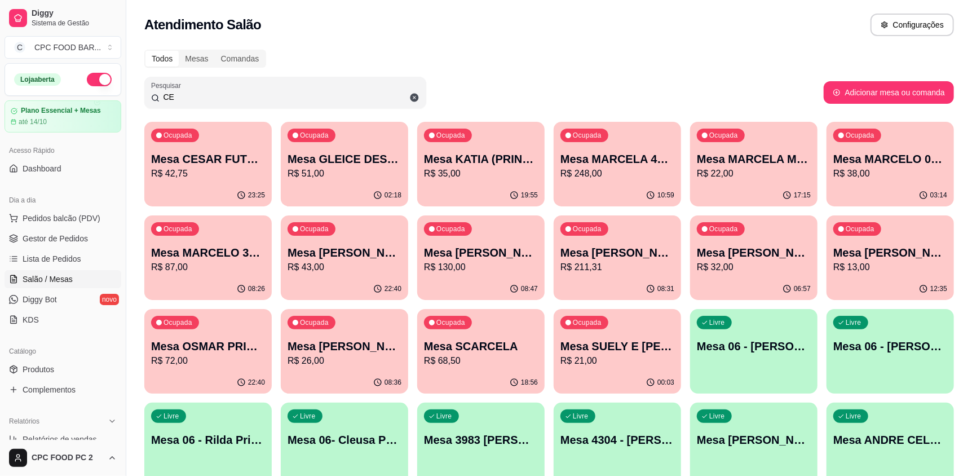
click at [179, 98] on input "CE" at bounding box center [290, 96] width 260 height 11
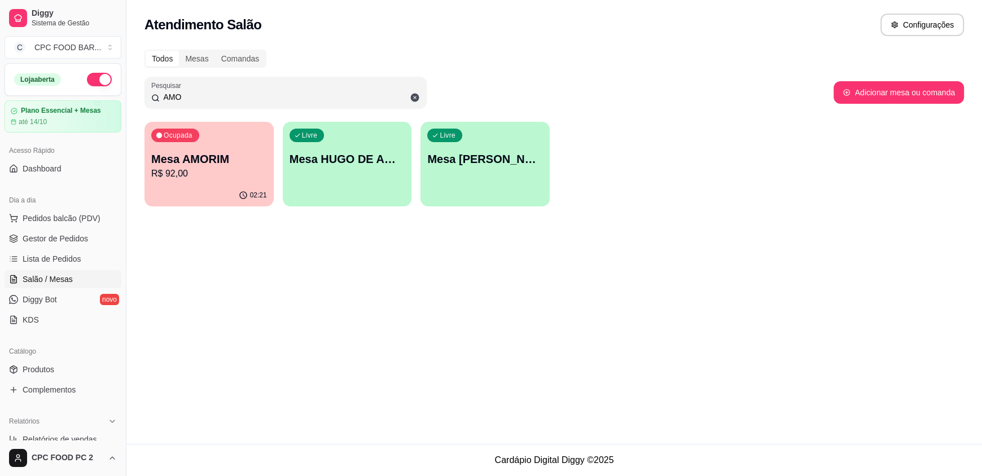
type input "AMO"
click at [243, 171] on p "R$ 92,00" at bounding box center [209, 173] width 112 height 13
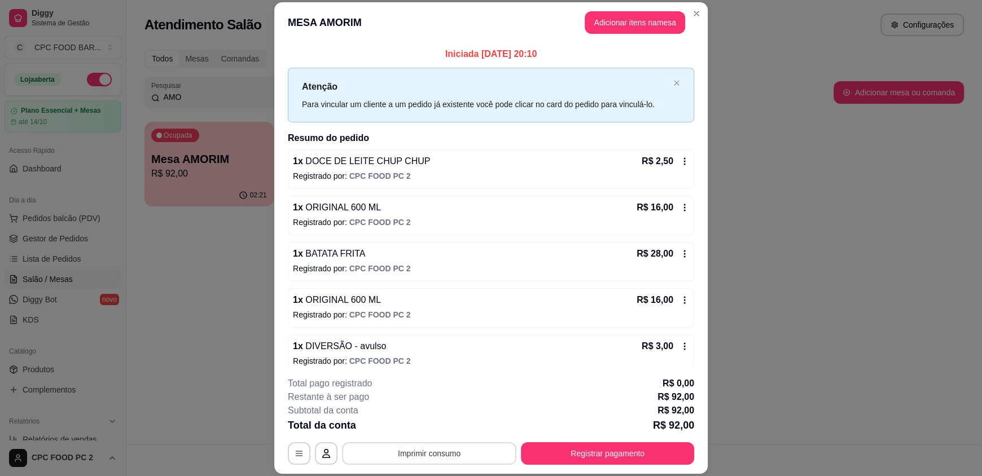
click at [417, 449] on button "Imprimir consumo" at bounding box center [429, 453] width 174 height 23
click at [425, 430] on button "IMPRESSORA" at bounding box center [429, 428] width 82 height 18
click at [584, 457] on button "Registrar pagamento" at bounding box center [607, 453] width 173 height 23
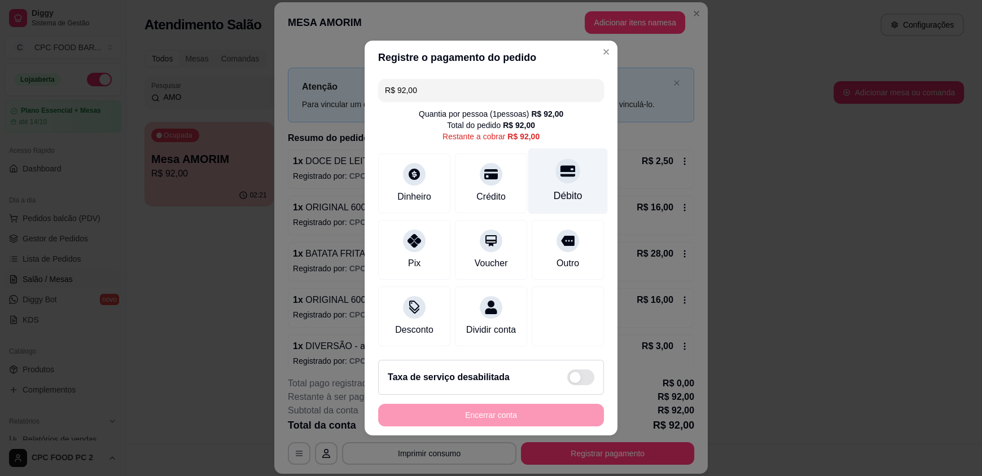
click at [561, 188] on div "Débito" at bounding box center [567, 195] width 29 height 15
type input "R$ 0,00"
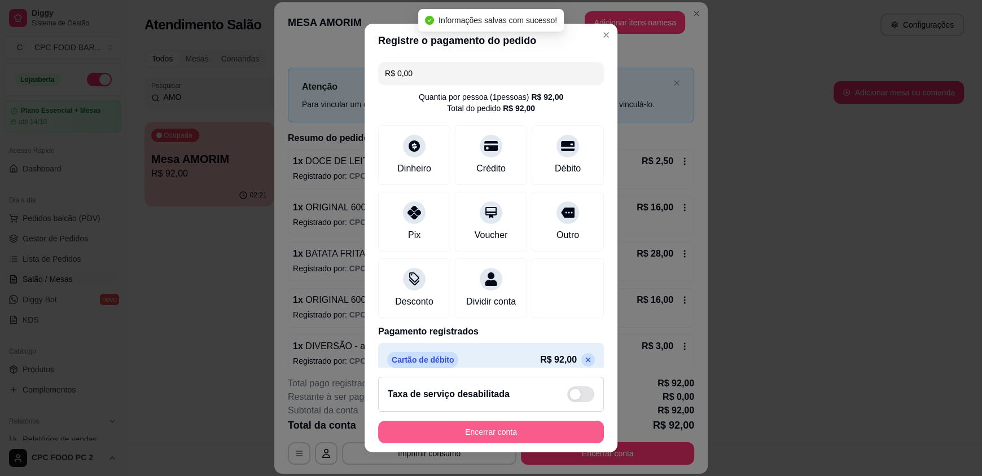
click at [507, 422] on button "Encerrar conta" at bounding box center [491, 432] width 226 height 23
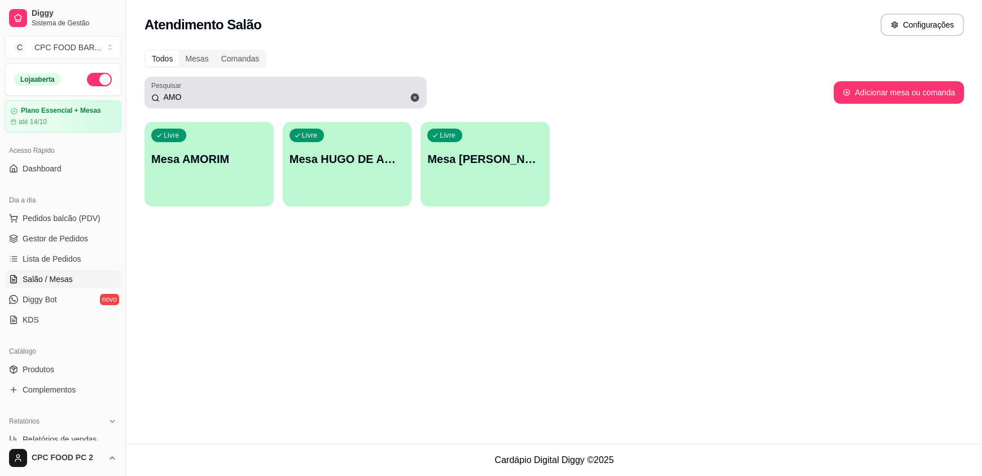
click at [204, 99] on input "AMO" at bounding box center [290, 96] width 260 height 11
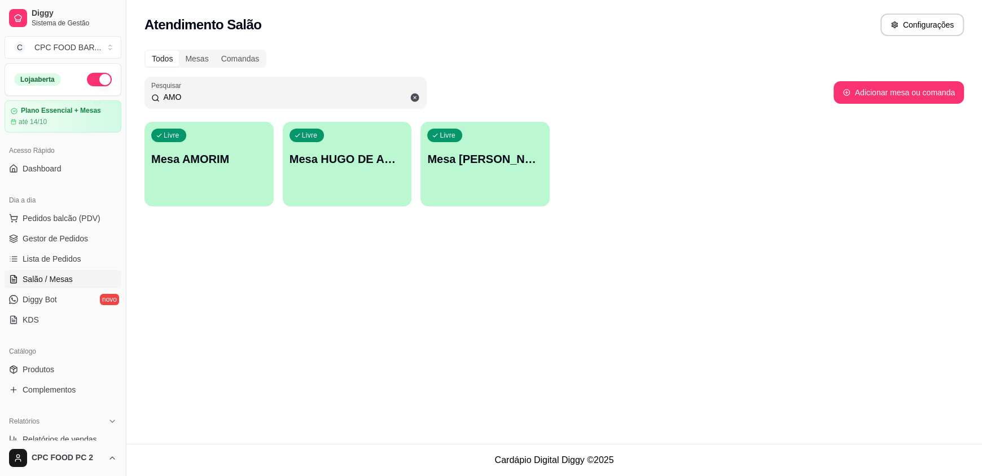
click at [204, 99] on input "AMO" at bounding box center [290, 96] width 260 height 11
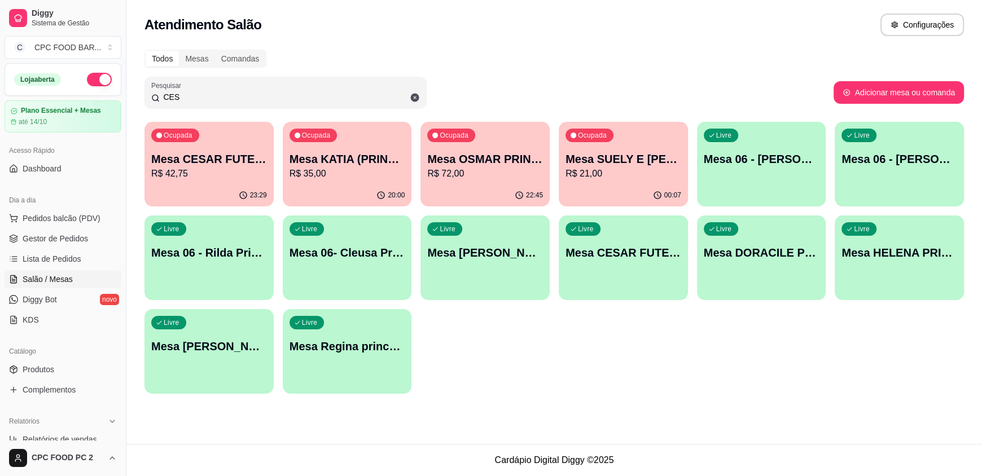
type input "CES"
click at [206, 185] on div "23:29" at bounding box center [208, 195] width 129 height 22
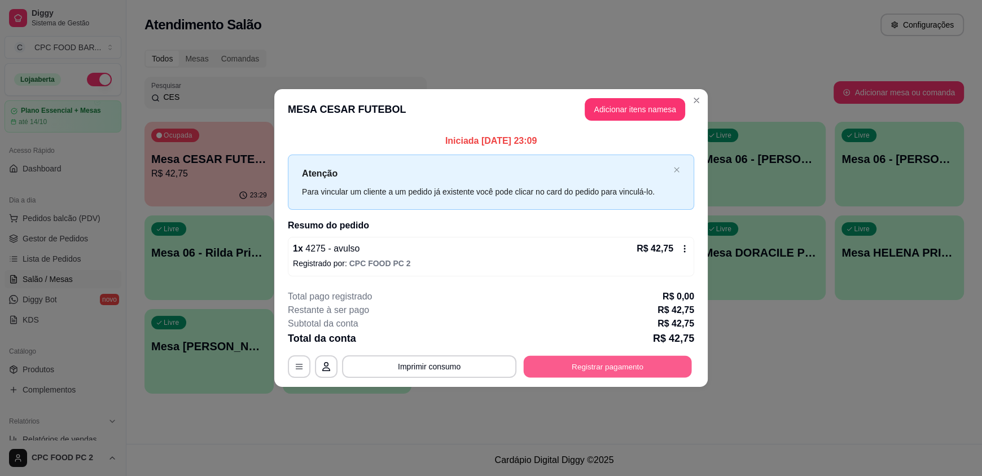
click at [559, 368] on button "Registrar pagamento" at bounding box center [607, 366] width 168 height 22
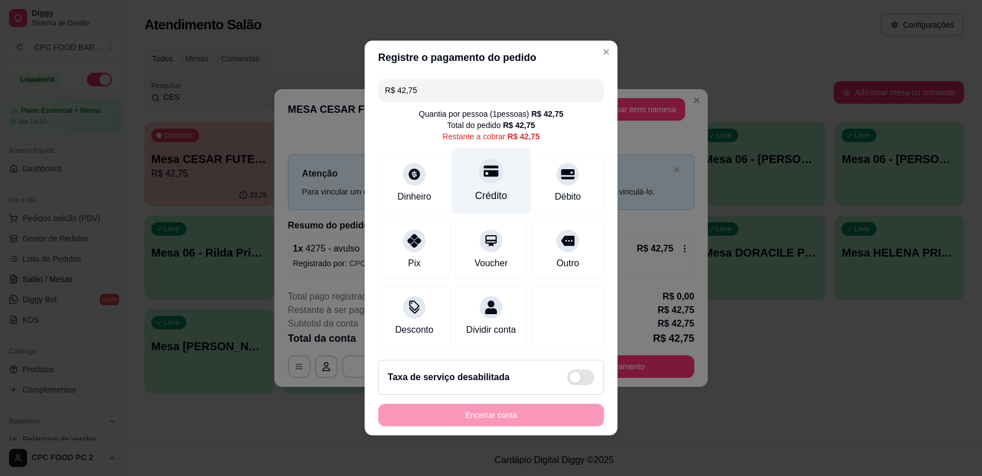
click at [476, 188] on div "Crédito" at bounding box center [491, 195] width 32 height 15
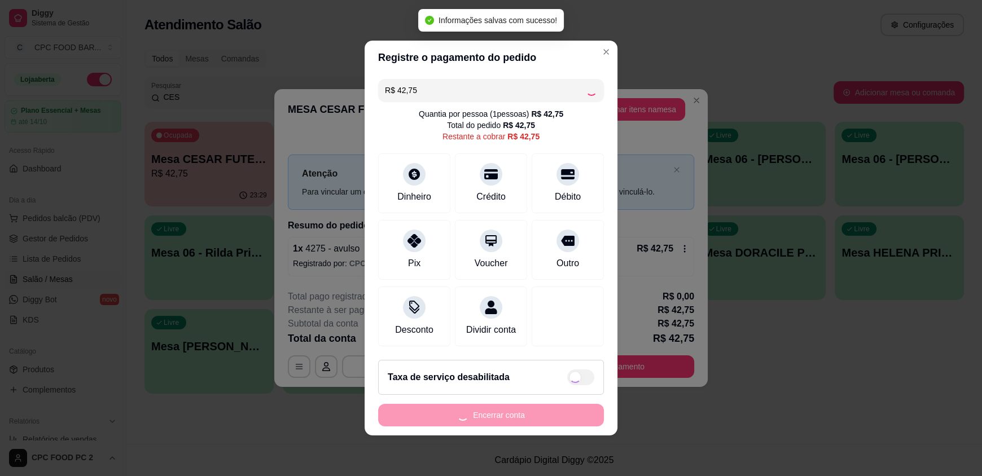
type input "R$ 0,00"
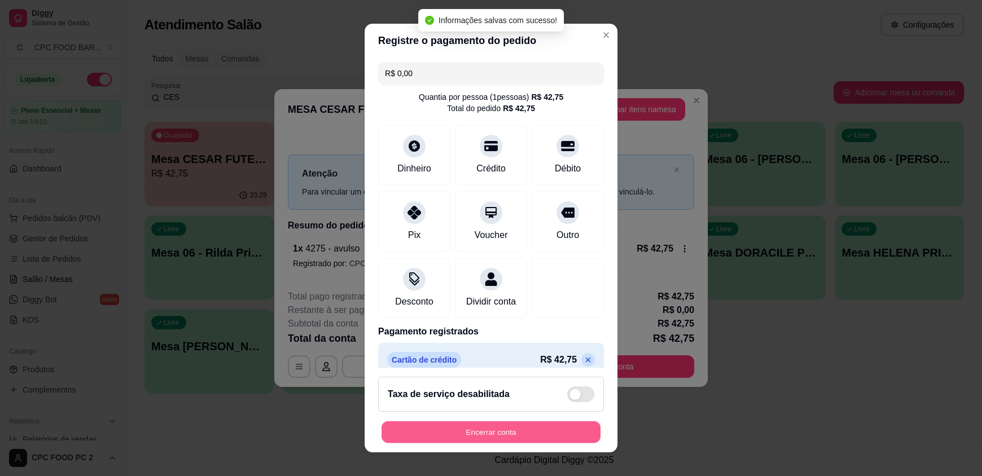
click at [475, 432] on button "Encerrar conta" at bounding box center [490, 432] width 219 height 22
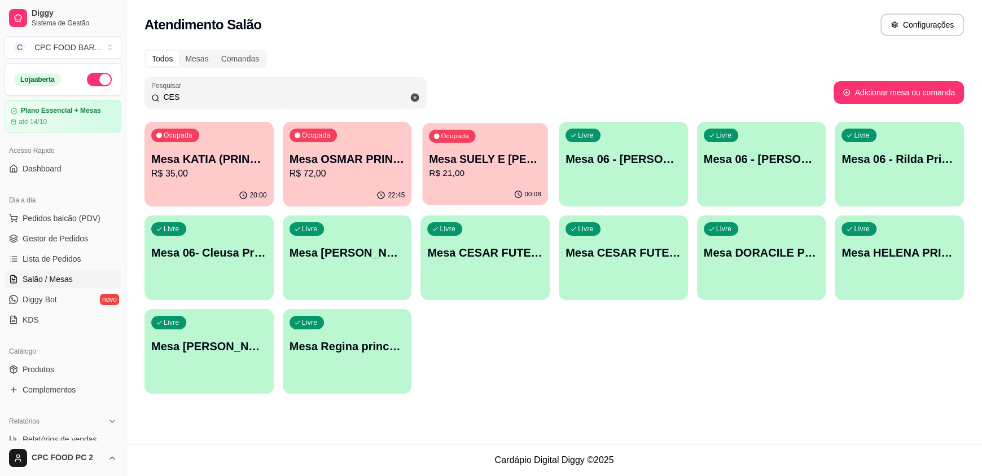
click at [455, 170] on p "R$ 21,00" at bounding box center [485, 173] width 112 height 13
